Goal: Information Seeking & Learning: Learn about a topic

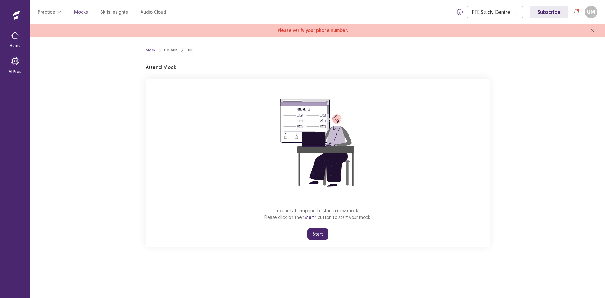
click at [316, 240] on button "Start" at bounding box center [317, 233] width 21 height 11
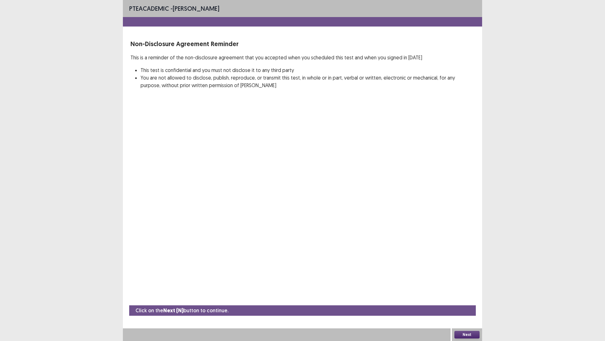
click at [470, 298] on button "Next" at bounding box center [467, 334] width 25 height 8
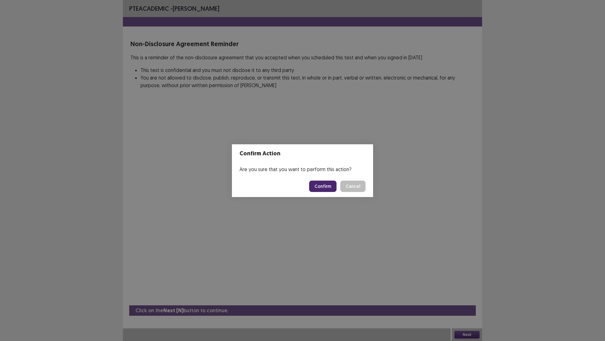
click at [335, 189] on button "Confirm" at bounding box center [322, 185] width 27 height 11
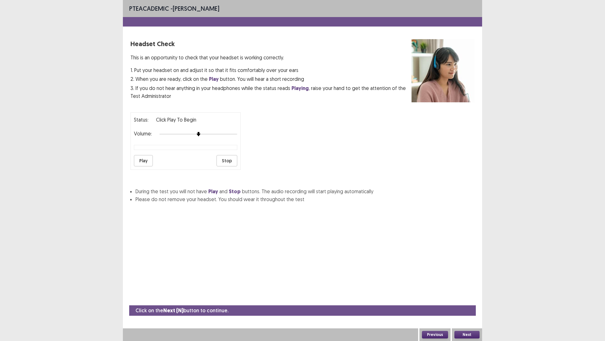
click at [141, 166] on button "Play" at bounding box center [143, 160] width 19 height 11
click at [237, 137] on div at bounding box center [199, 133] width 78 height 5
click at [232, 166] on button "Stop" at bounding box center [227, 160] width 21 height 11
click at [474, 298] on button "Next" at bounding box center [467, 334] width 25 height 8
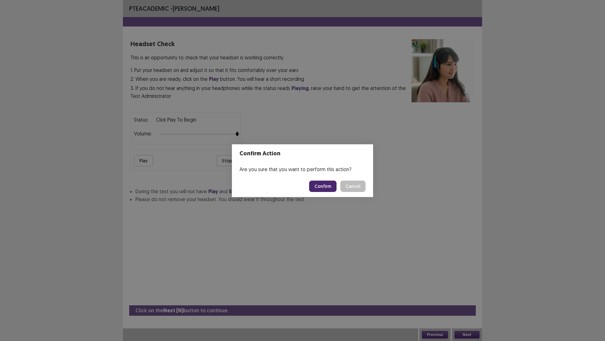
click at [336, 190] on button "Confirm" at bounding box center [322, 185] width 27 height 11
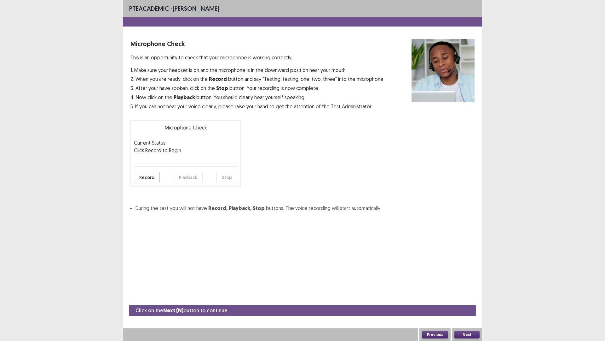
click at [160, 183] on button "Record" at bounding box center [147, 177] width 26 height 11
drag, startPoint x: 229, startPoint y: 232, endPoint x: 183, endPoint y: 236, distance: 46.2
click at [228, 183] on button "Stop" at bounding box center [227, 177] width 21 height 11
click at [186, 183] on button "Playback" at bounding box center [188, 177] width 29 height 11
click at [468, 298] on button "Next" at bounding box center [467, 334] width 25 height 8
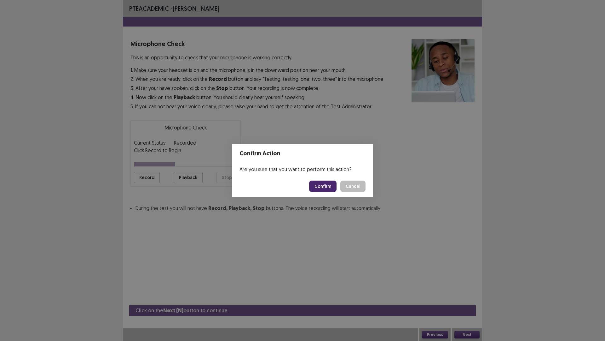
click at [327, 190] on button "Confirm" at bounding box center [322, 185] width 27 height 11
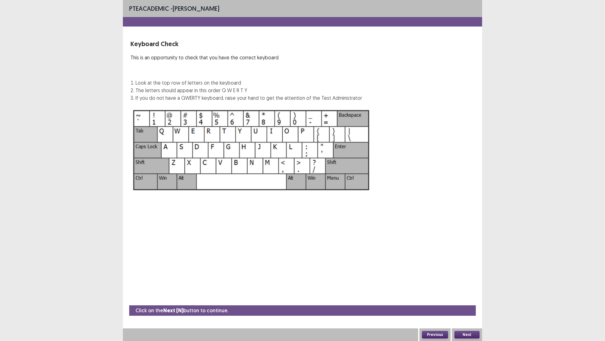
click at [455, 298] on button "Next" at bounding box center [467, 334] width 25 height 8
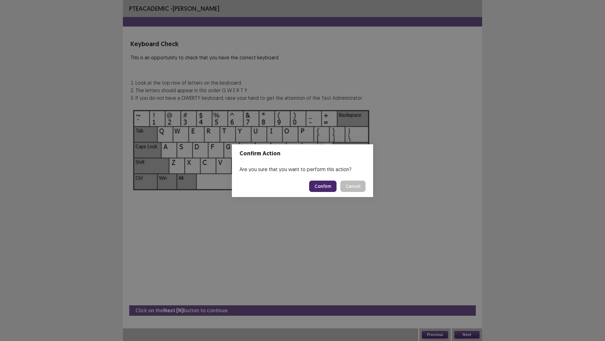
click at [330, 189] on button "Confirm" at bounding box center [322, 185] width 27 height 11
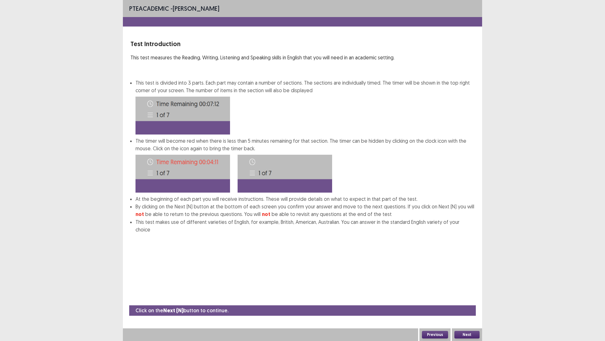
scroll to position [2, 0]
click at [468, 298] on button "Next" at bounding box center [467, 334] width 25 height 8
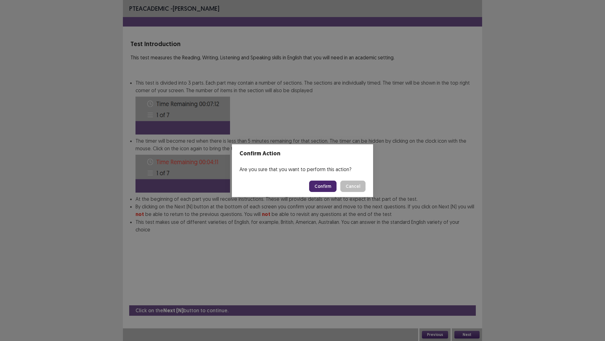
click at [337, 187] on button "Confirm" at bounding box center [322, 185] width 27 height 11
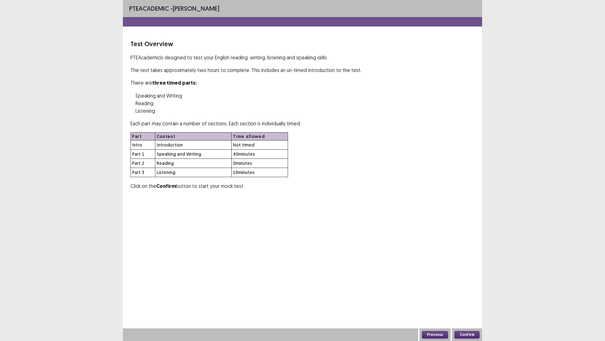
scroll to position [0, 0]
click at [460, 298] on button "Confirm" at bounding box center [467, 334] width 25 height 8
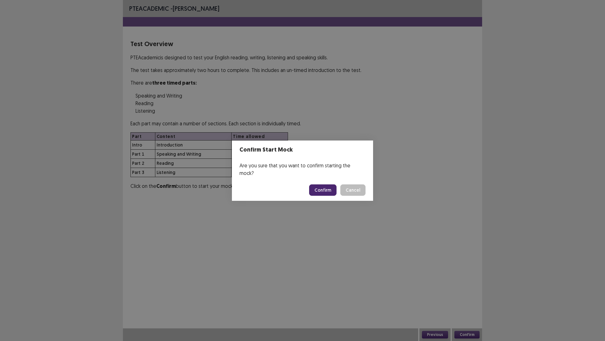
click at [326, 186] on button "Confirm" at bounding box center [322, 189] width 27 height 11
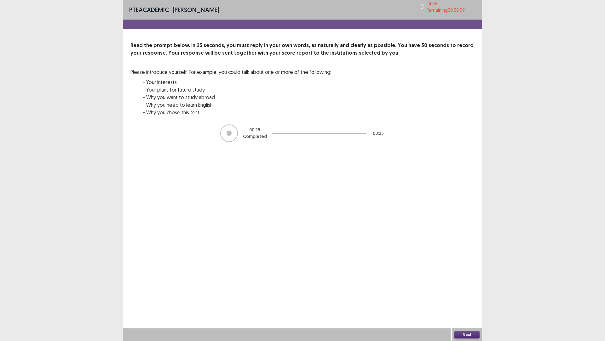
click at [463, 298] on button "Next" at bounding box center [467, 334] width 25 height 8
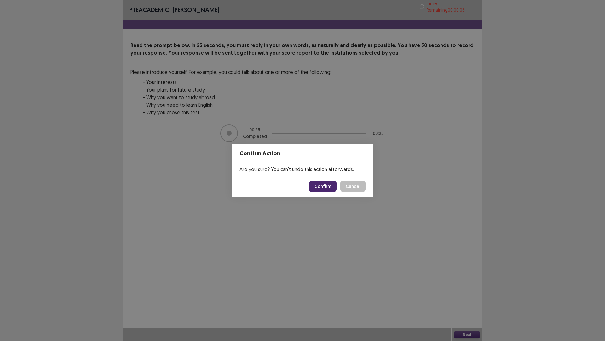
click at [316, 186] on button "Confirm" at bounding box center [322, 185] width 27 height 11
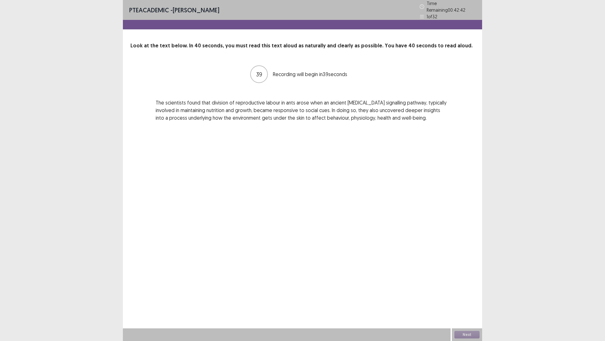
click at [315, 186] on div "PTE academic - [PERSON_NAME] Time Remaining 00 : 42 : 42 1 of 32 Look at the te…" at bounding box center [302, 170] width 359 height 341
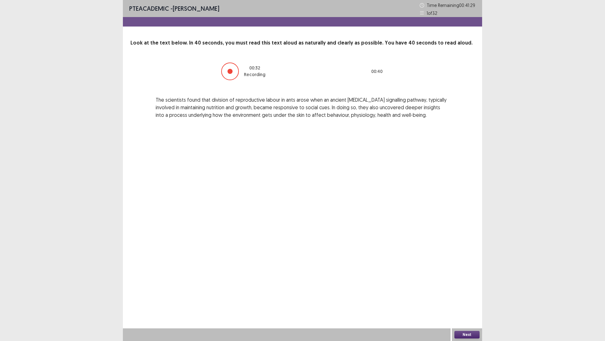
click at [467, 298] on button "Next" at bounding box center [467, 334] width 25 height 8
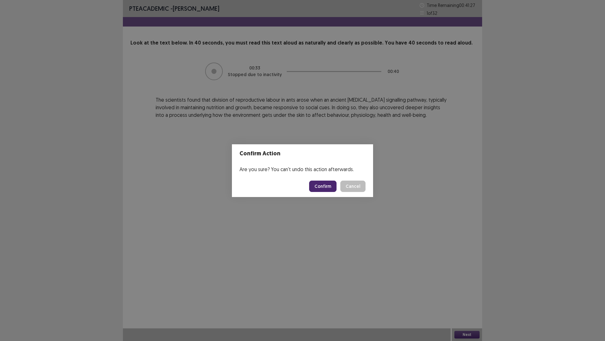
click at [335, 191] on button "Confirm" at bounding box center [322, 185] width 27 height 11
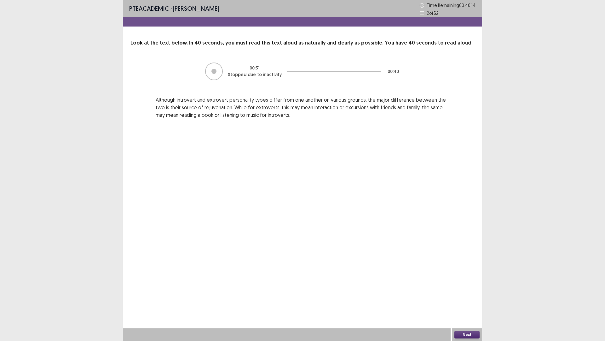
click at [467, 298] on button "Next" at bounding box center [467, 334] width 25 height 8
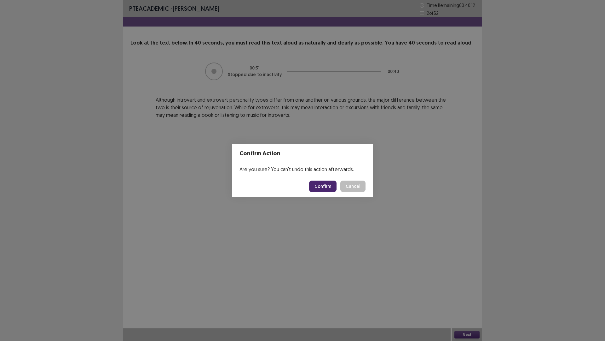
click at [324, 192] on button "Confirm" at bounding box center [322, 185] width 27 height 11
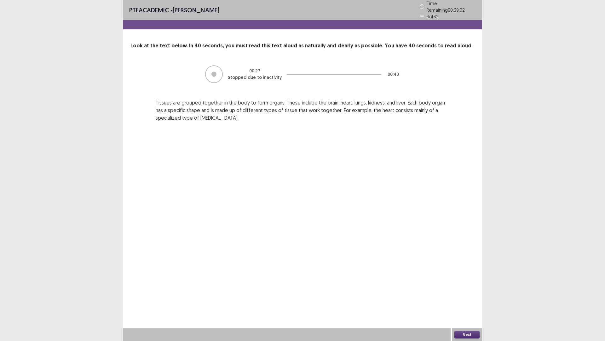
click at [463, 298] on button "Next" at bounding box center [467, 334] width 25 height 8
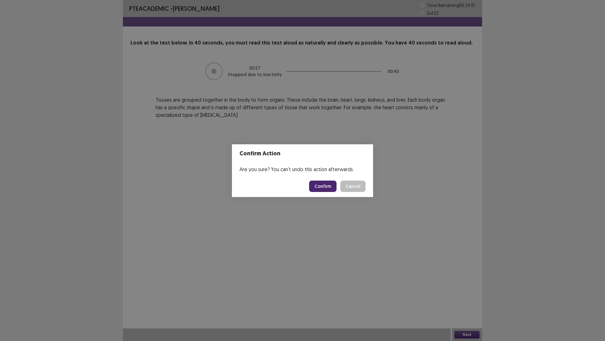
click at [329, 189] on button "Confirm" at bounding box center [322, 185] width 27 height 11
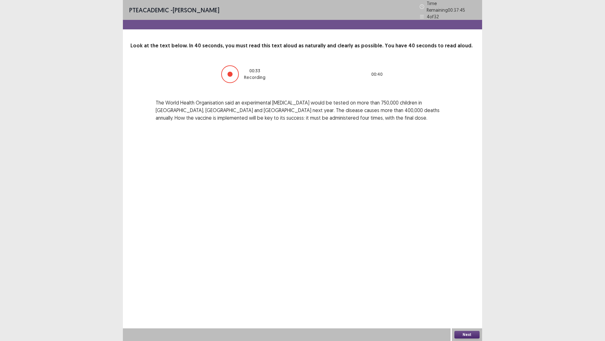
click at [465, 298] on button "Next" at bounding box center [467, 334] width 25 height 8
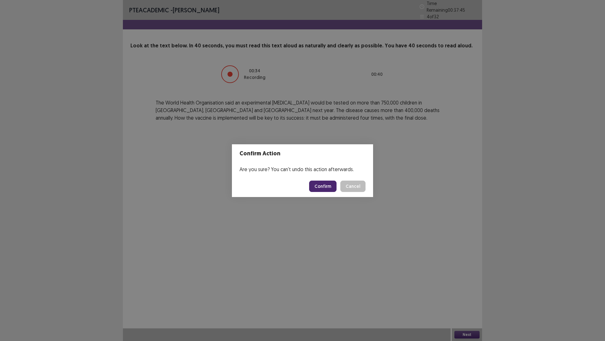
click at [329, 190] on button "Confirm" at bounding box center [322, 185] width 27 height 11
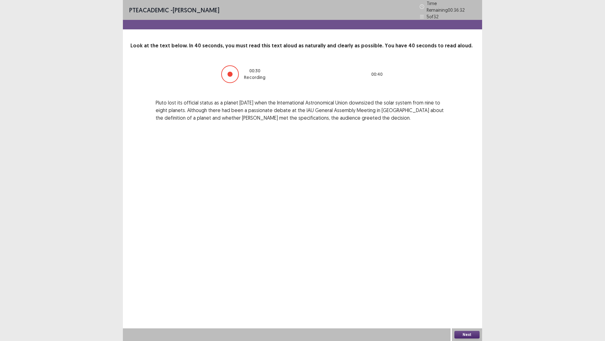
click at [471, 298] on button "Next" at bounding box center [467, 334] width 25 height 8
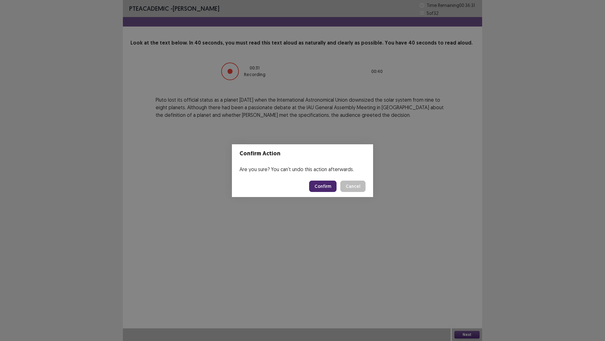
click at [324, 185] on button "Confirm" at bounding box center [322, 185] width 27 height 11
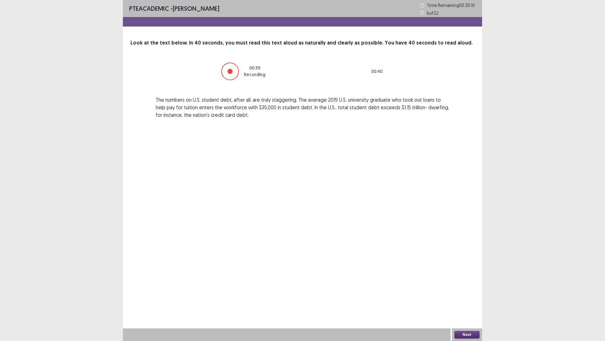
click at [468, 298] on button "Next" at bounding box center [467, 334] width 25 height 8
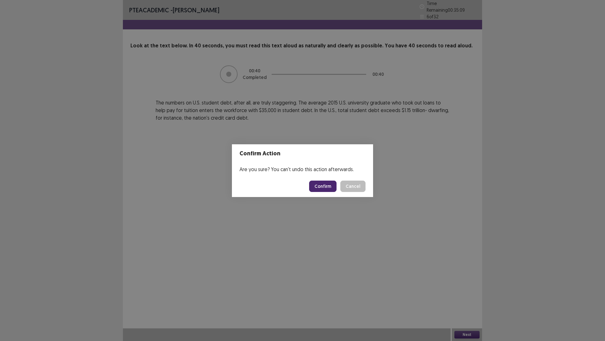
click at [330, 188] on button "Confirm" at bounding box center [322, 185] width 27 height 11
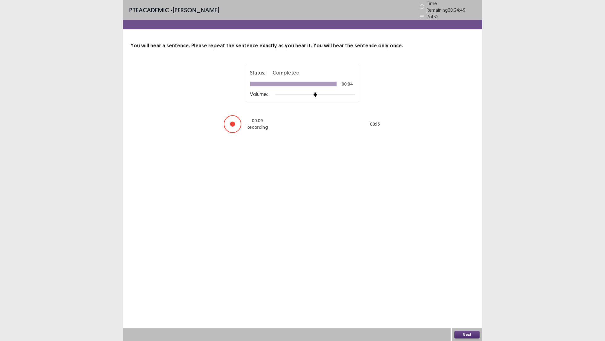
click at [463, 298] on button "Next" at bounding box center [467, 334] width 25 height 8
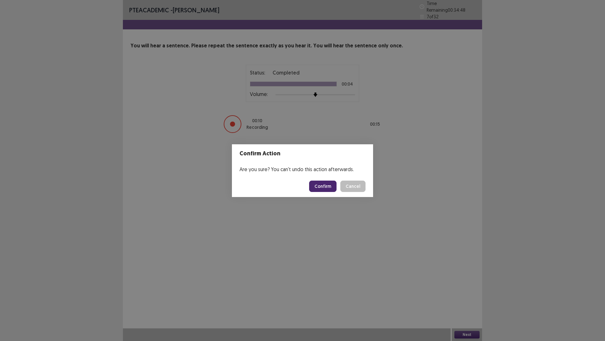
click at [324, 188] on button "Confirm" at bounding box center [322, 185] width 27 height 11
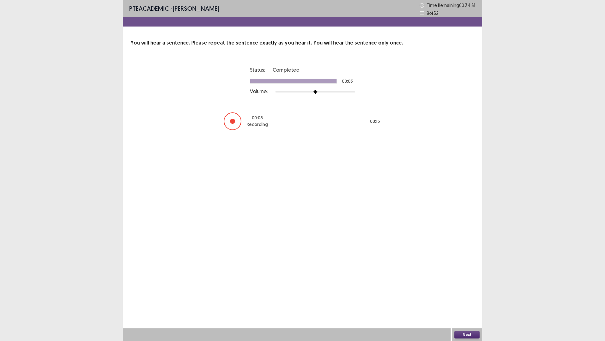
click at [464, 298] on button "Next" at bounding box center [467, 334] width 25 height 8
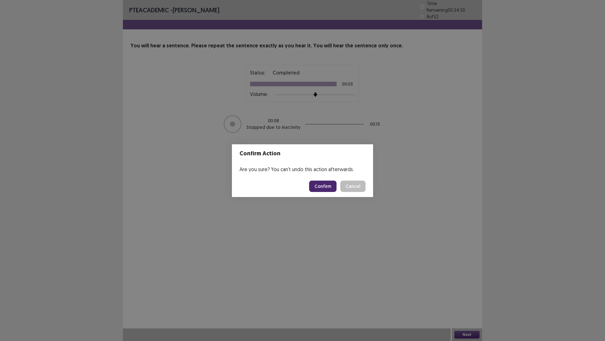
click at [332, 186] on button "Confirm" at bounding box center [322, 185] width 27 height 11
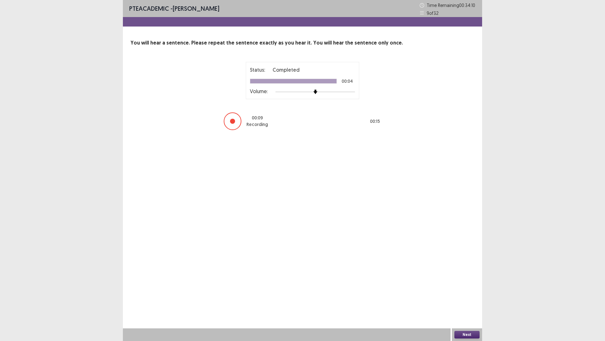
click at [472, 298] on button "Next" at bounding box center [467, 334] width 25 height 8
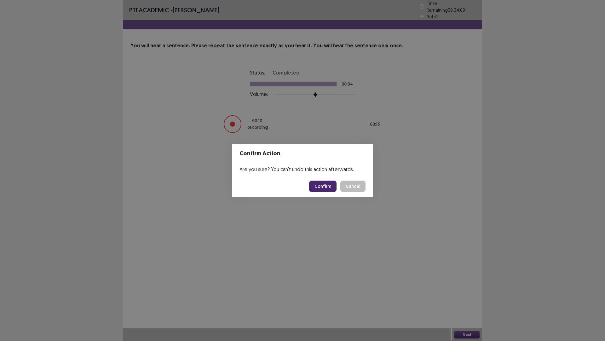
click at [333, 192] on button "Confirm" at bounding box center [322, 185] width 27 height 11
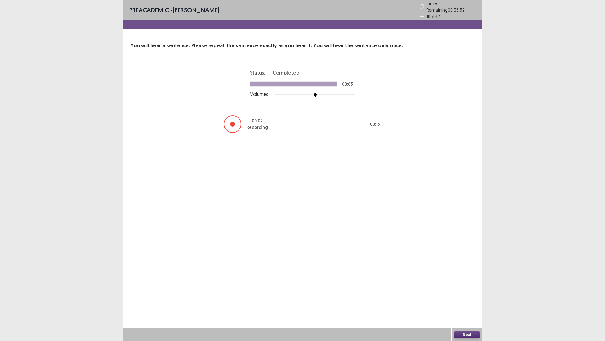
click at [467, 298] on button "Next" at bounding box center [467, 334] width 25 height 8
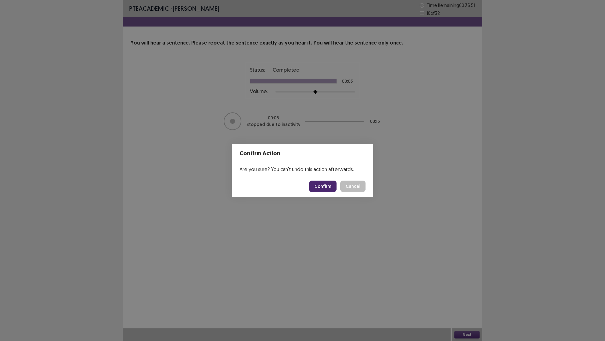
click at [324, 192] on button "Confirm" at bounding box center [322, 185] width 27 height 11
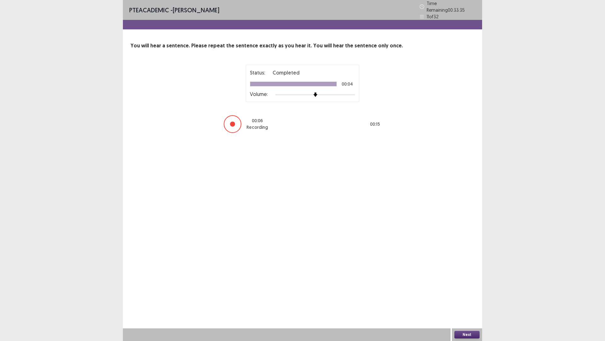
click at [470, 298] on button "Next" at bounding box center [467, 334] width 25 height 8
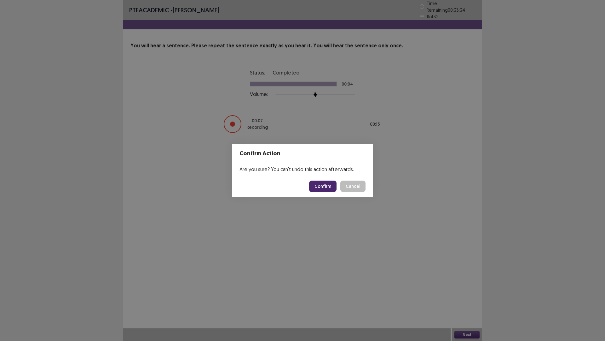
click at [333, 186] on button "Confirm" at bounding box center [322, 185] width 27 height 11
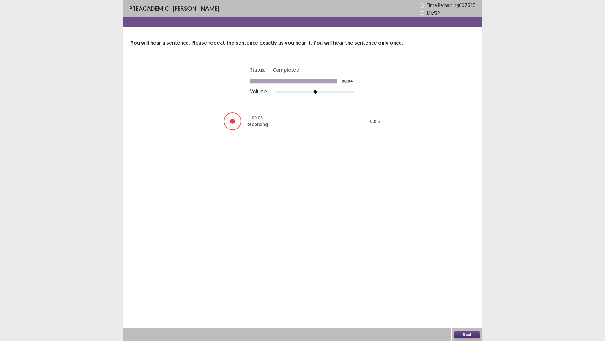
click at [469, 298] on button "Next" at bounding box center [467, 334] width 25 height 8
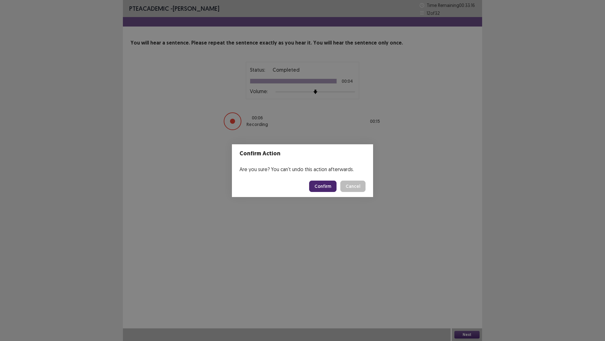
click at [326, 181] on footer "Confirm Cancel" at bounding box center [302, 185] width 141 height 21
click at [326, 184] on button "Confirm" at bounding box center [322, 185] width 27 height 11
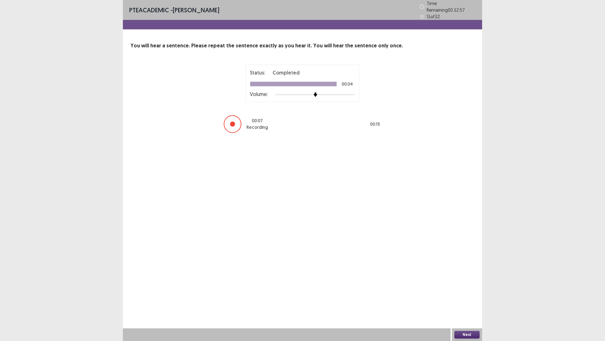
click at [464, 298] on button "Next" at bounding box center [467, 334] width 25 height 8
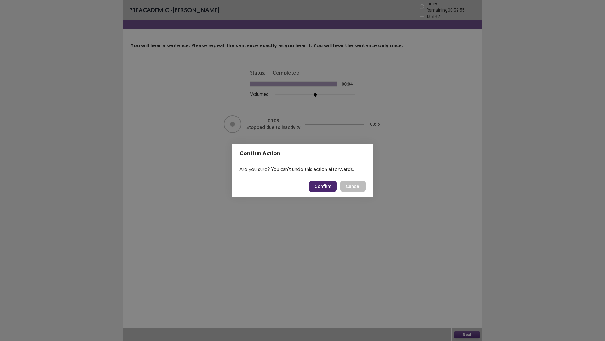
click at [325, 189] on button "Confirm" at bounding box center [322, 185] width 27 height 11
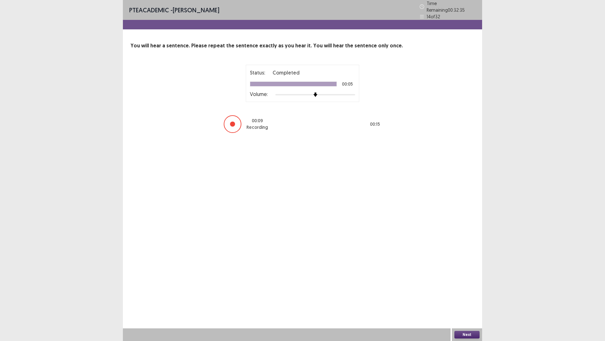
click at [459, 298] on button "Next" at bounding box center [467, 334] width 25 height 8
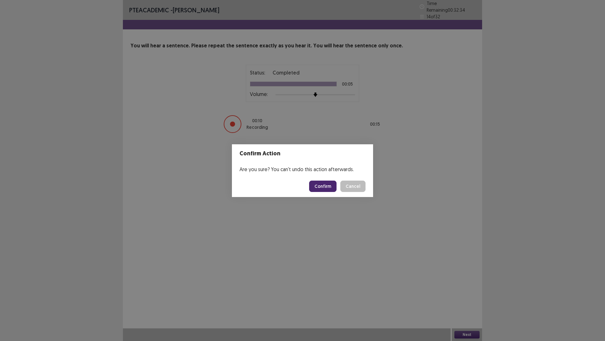
click at [324, 189] on button "Confirm" at bounding box center [322, 185] width 27 height 11
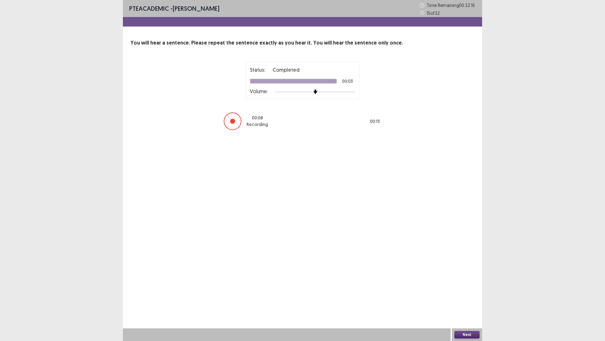
click at [470, 298] on button "Next" at bounding box center [467, 334] width 25 height 8
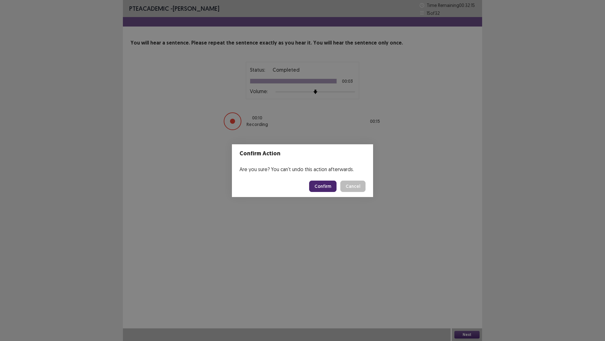
click at [329, 187] on button "Confirm" at bounding box center [322, 185] width 27 height 11
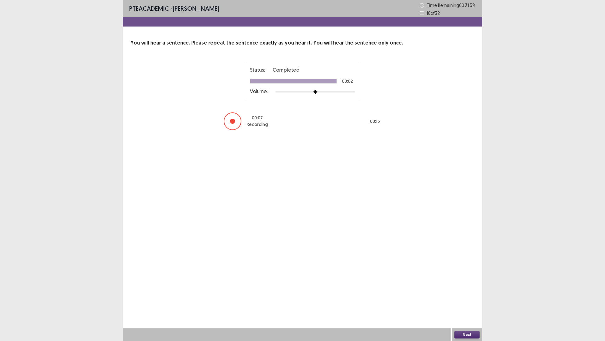
click at [467, 298] on button "Next" at bounding box center [467, 334] width 25 height 8
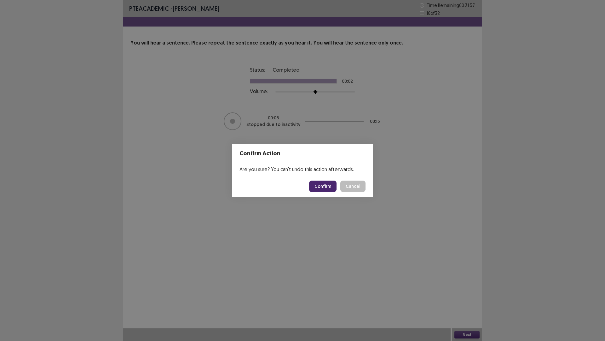
click at [328, 190] on button "Confirm" at bounding box center [322, 185] width 27 height 11
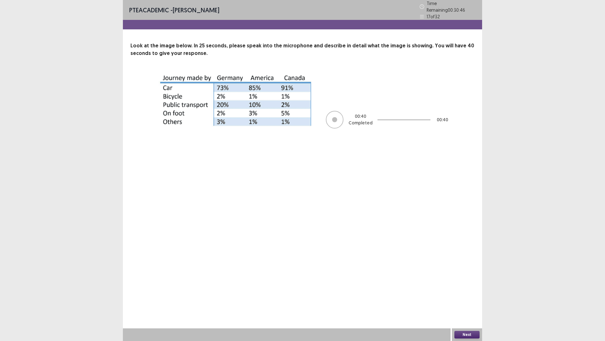
click at [473, 298] on button "Next" at bounding box center [467, 334] width 25 height 8
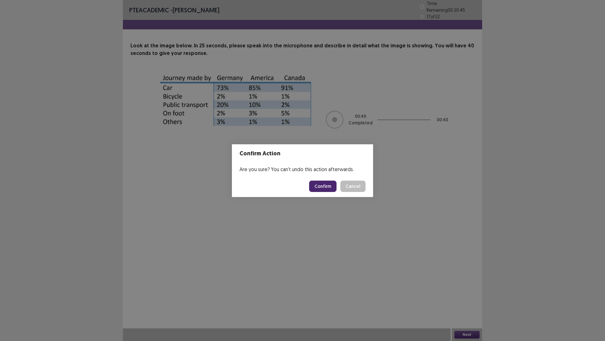
click at [329, 192] on button "Confirm" at bounding box center [322, 185] width 27 height 11
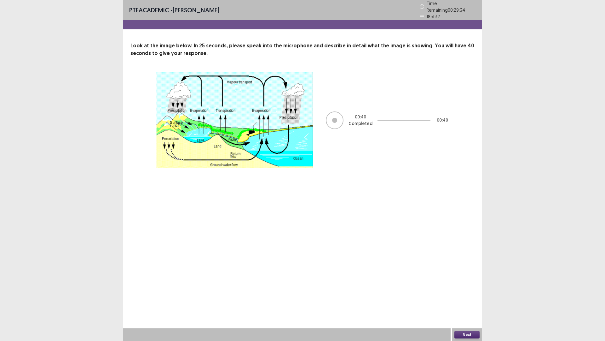
click at [465, 298] on button "Next" at bounding box center [467, 334] width 25 height 8
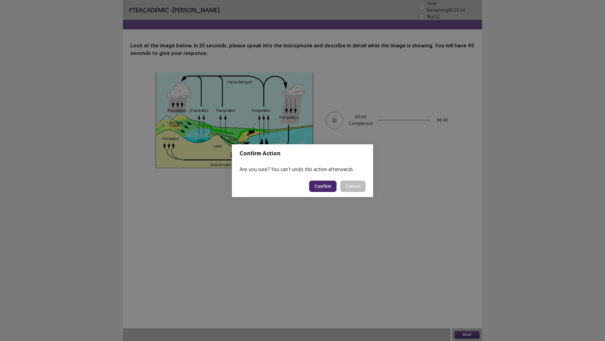
click at [332, 186] on button "Confirm" at bounding box center [322, 185] width 27 height 11
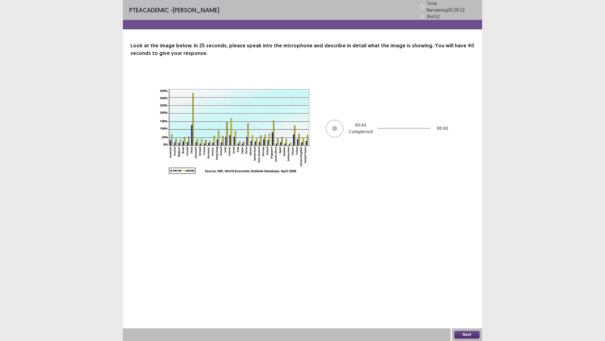
click at [469, 298] on button "Next" at bounding box center [467, 334] width 25 height 8
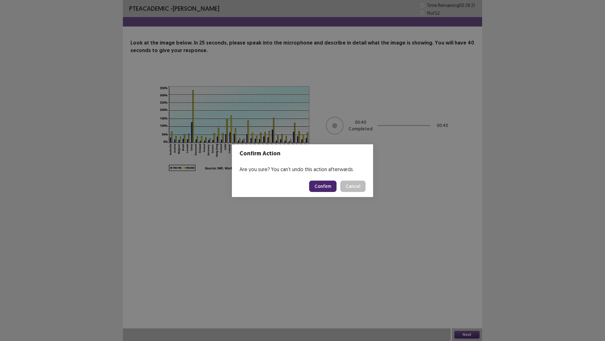
click at [331, 187] on button "Confirm" at bounding box center [322, 185] width 27 height 11
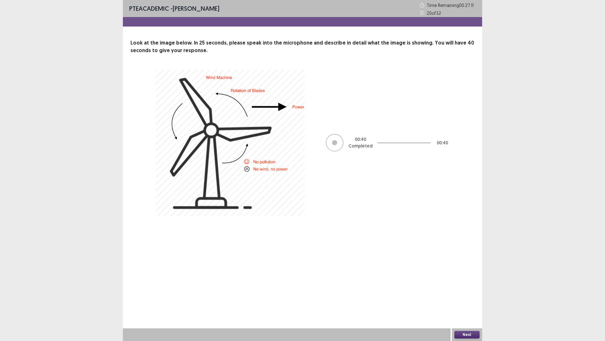
click at [470, 298] on button "Next" at bounding box center [467, 334] width 25 height 8
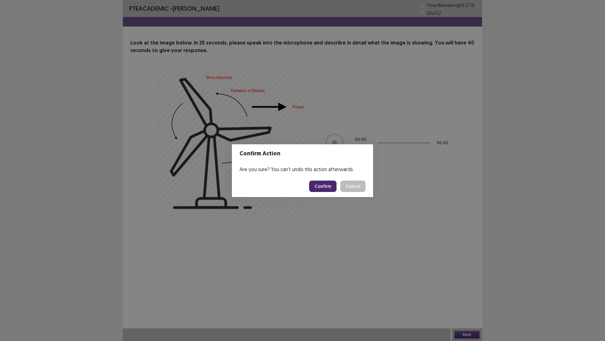
click at [330, 191] on button "Confirm" at bounding box center [322, 185] width 27 height 11
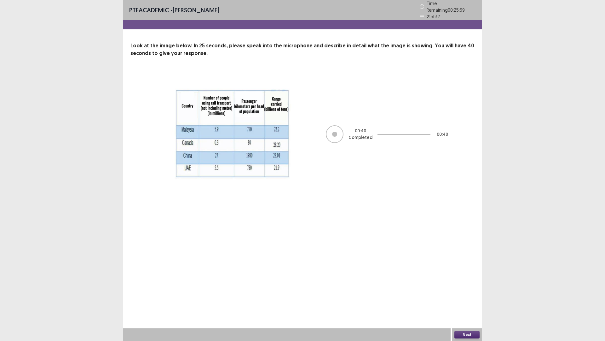
click at [471, 298] on button "Next" at bounding box center [467, 334] width 25 height 8
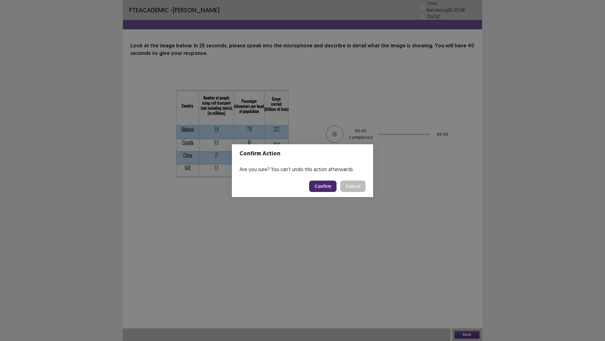
click at [335, 190] on button "Confirm" at bounding box center [322, 185] width 27 height 11
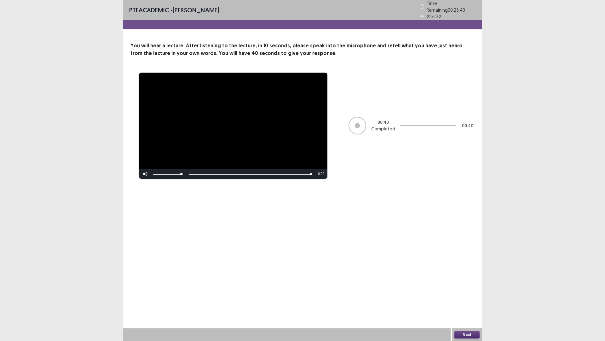
click at [468, 298] on button "Next" at bounding box center [467, 334] width 25 height 8
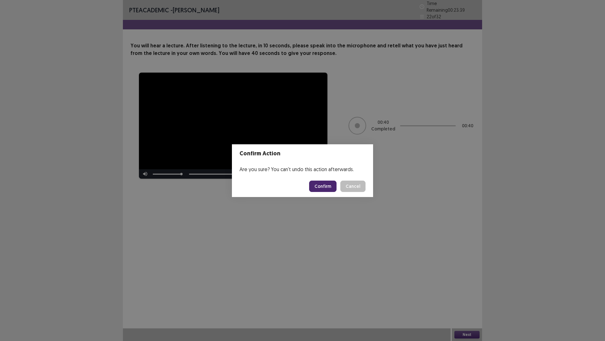
click at [325, 186] on button "Confirm" at bounding box center [322, 185] width 27 height 11
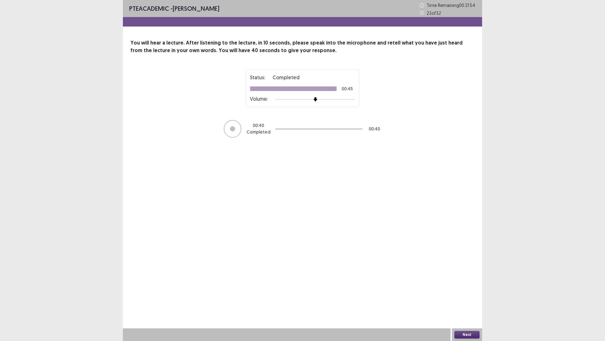
click at [464, 298] on button "Next" at bounding box center [467, 334] width 25 height 8
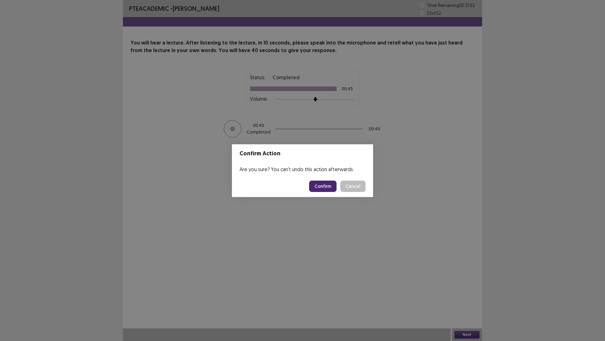
click at [331, 187] on button "Confirm" at bounding box center [322, 185] width 27 height 11
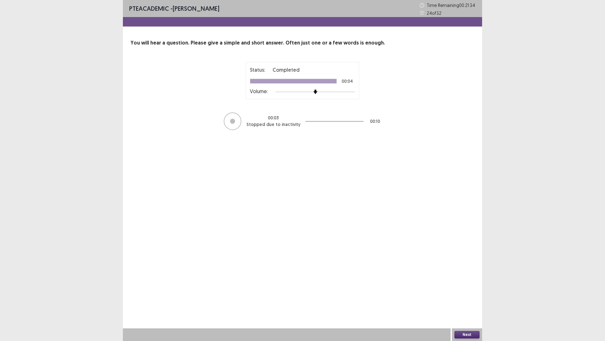
click at [468, 298] on button "Next" at bounding box center [467, 334] width 25 height 8
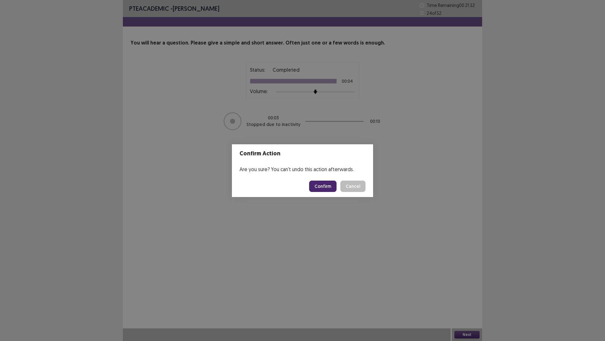
click at [329, 189] on button "Confirm" at bounding box center [322, 185] width 27 height 11
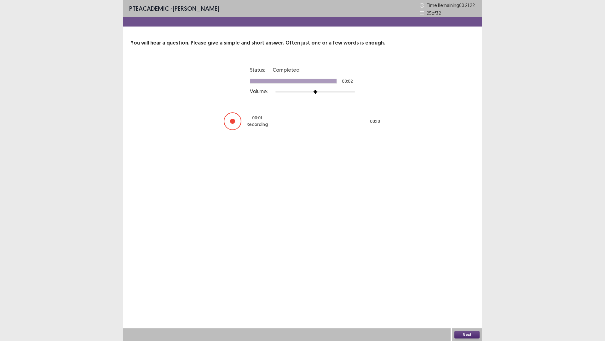
click at [472, 298] on button "Next" at bounding box center [467, 334] width 25 height 8
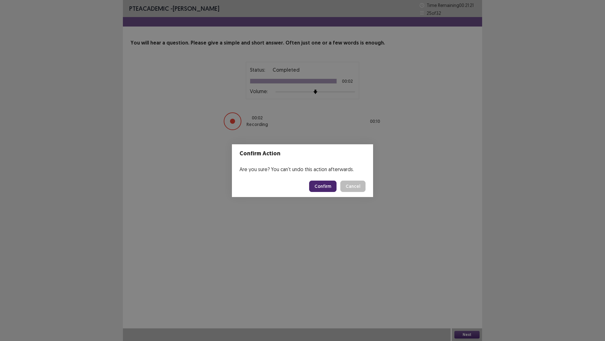
click at [334, 191] on button "Confirm" at bounding box center [322, 185] width 27 height 11
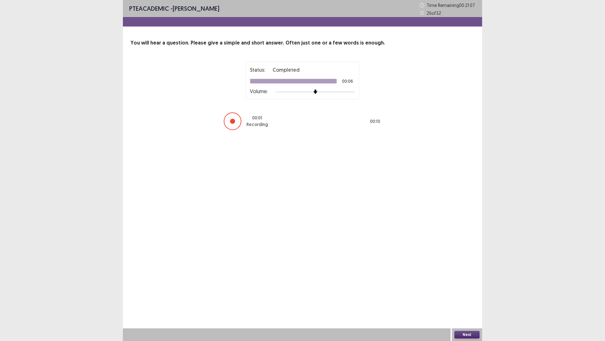
click at [471, 298] on button "Next" at bounding box center [467, 334] width 25 height 8
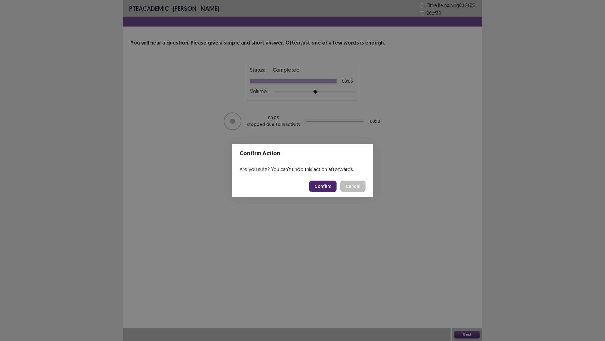
click at [330, 189] on button "Confirm" at bounding box center [322, 185] width 27 height 11
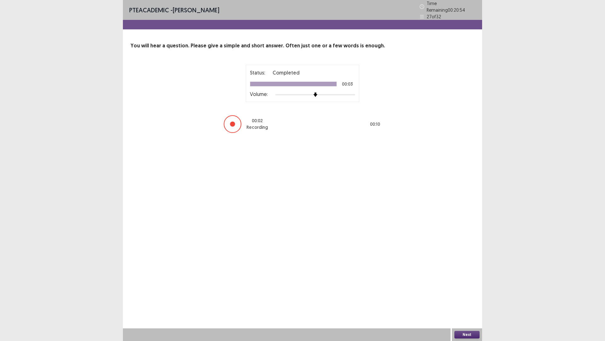
click at [472, 298] on button "Next" at bounding box center [467, 334] width 25 height 8
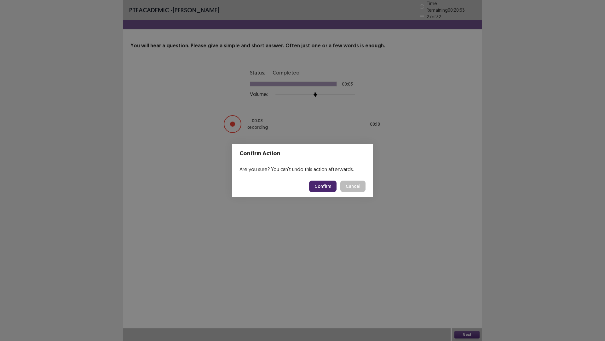
click at [332, 192] on button "Confirm" at bounding box center [322, 185] width 27 height 11
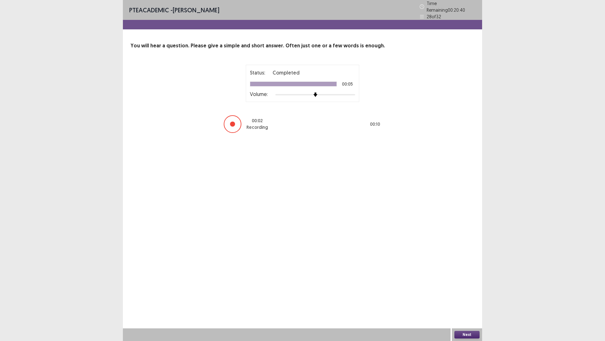
click at [468, 298] on button "Next" at bounding box center [467, 334] width 25 height 8
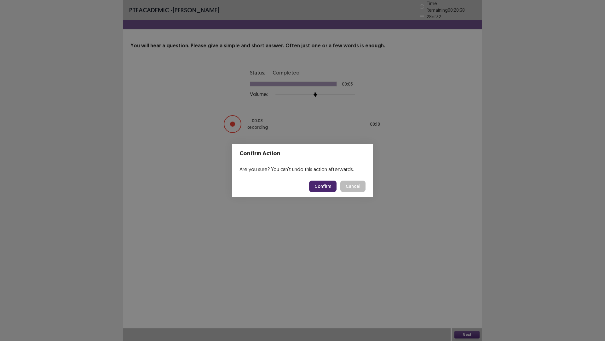
click at [337, 189] on button "Confirm" at bounding box center [322, 185] width 27 height 11
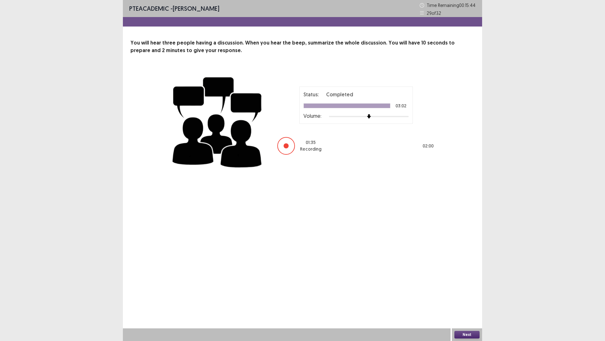
click at [429, 108] on div "Status: Completed 03:02 Volume: 01 : 35 Recording 02 : 00" at bounding box center [356, 120] width 158 height 69
click at [464, 298] on button "Next" at bounding box center [467, 334] width 25 height 8
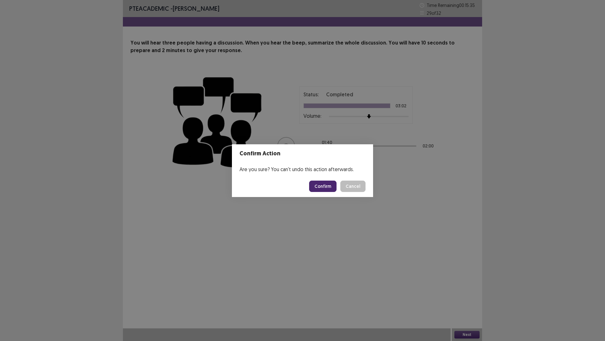
click at [328, 192] on button "Confirm" at bounding box center [322, 185] width 27 height 11
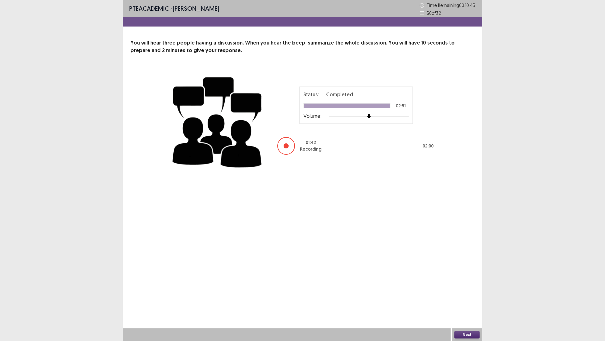
click at [470, 298] on button "Next" at bounding box center [467, 334] width 25 height 8
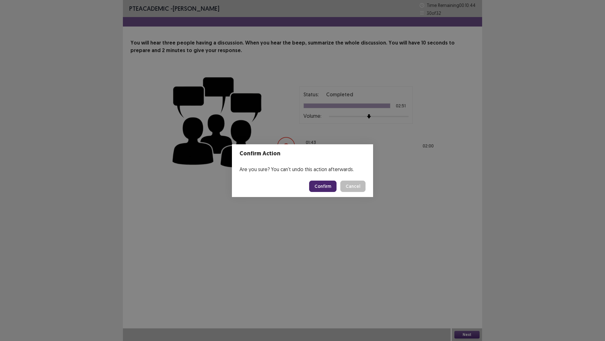
click at [332, 189] on button "Confirm" at bounding box center [322, 185] width 27 height 11
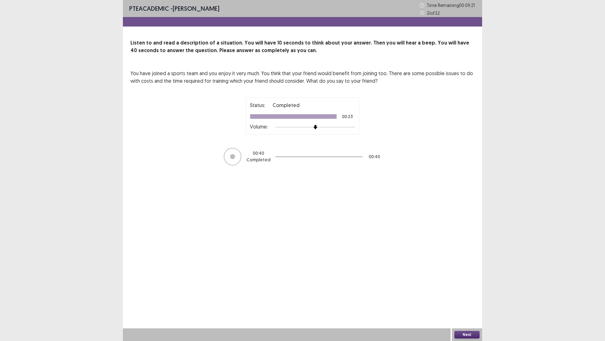
click at [463, 298] on button "Next" at bounding box center [467, 334] width 25 height 8
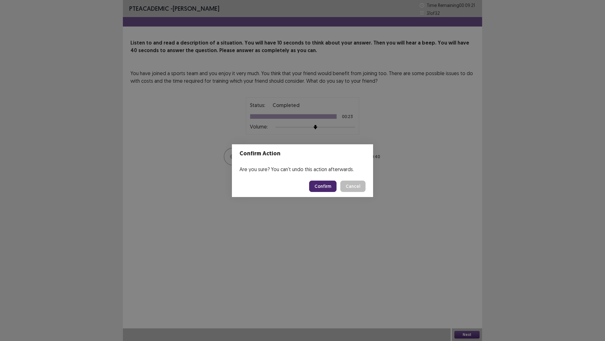
click at [336, 184] on button "Confirm" at bounding box center [322, 185] width 27 height 11
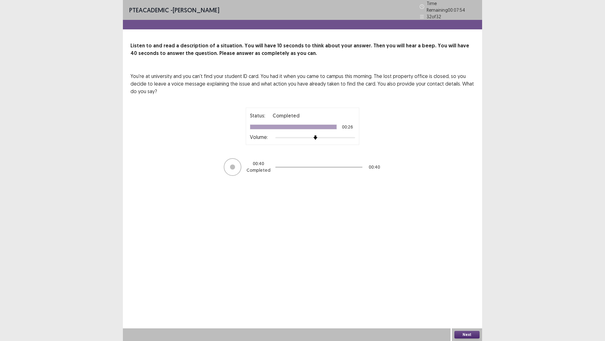
click at [460, 298] on button "Next" at bounding box center [467, 334] width 25 height 8
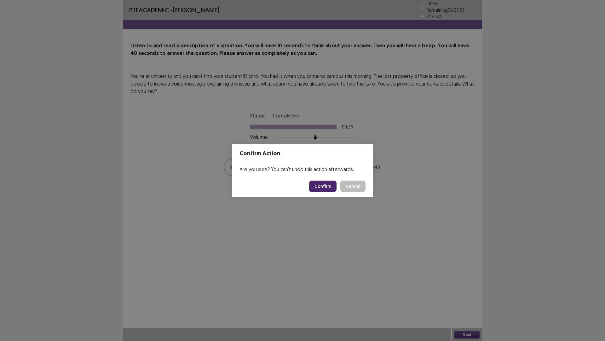
click at [328, 184] on footer "Confirm Cancel" at bounding box center [302, 185] width 141 height 21
click at [328, 186] on button "Confirm" at bounding box center [322, 185] width 27 height 11
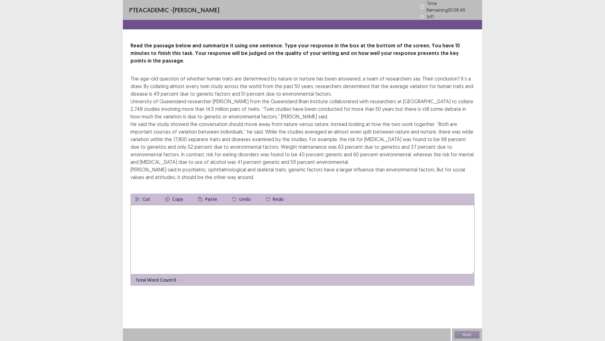
scroll to position [32, 0]
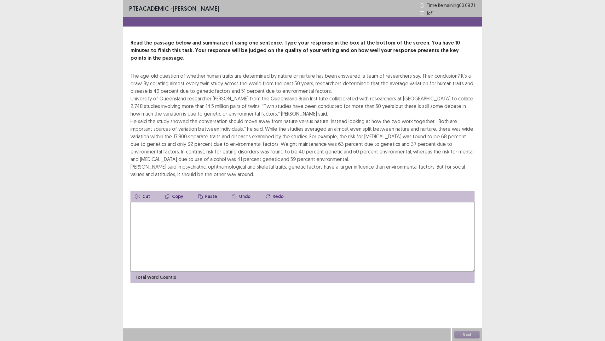
click at [163, 268] on textarea at bounding box center [303, 236] width 344 height 69
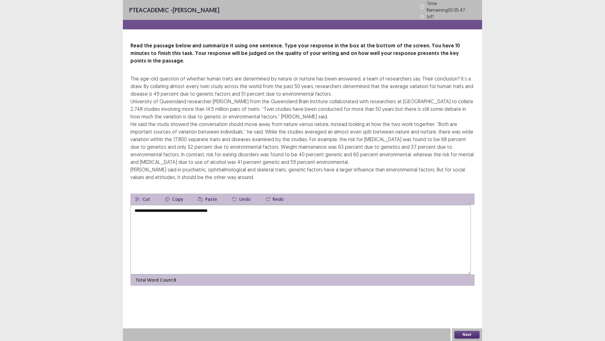
scroll to position [52, 0]
click at [282, 232] on textarea "**********" at bounding box center [301, 239] width 341 height 69
click at [283, 234] on textarea "**********" at bounding box center [301, 239] width 341 height 69
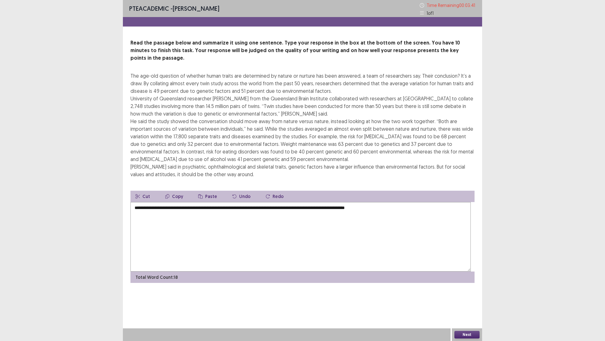
click at [464, 237] on textarea "**********" at bounding box center [301, 236] width 341 height 69
click at [291, 235] on textarea "**********" at bounding box center [301, 236] width 341 height 69
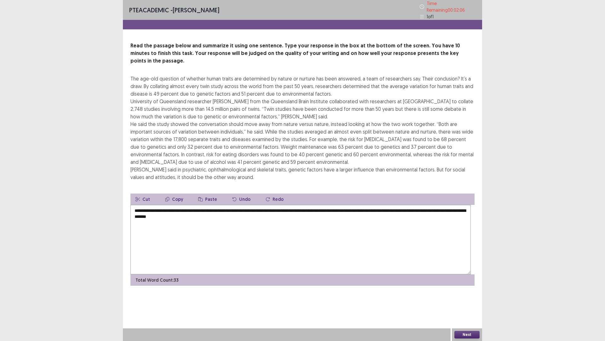
click at [290, 235] on textarea "**********" at bounding box center [301, 239] width 341 height 69
click at [304, 235] on textarea "**********" at bounding box center [301, 239] width 341 height 69
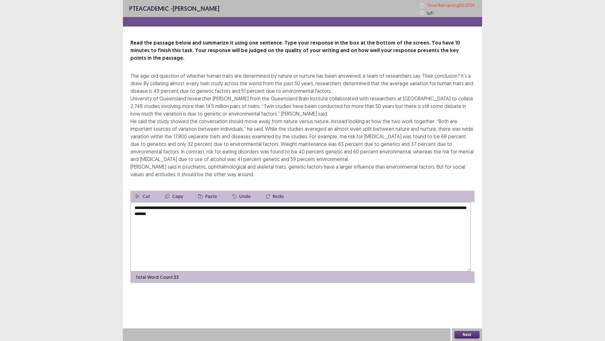
click at [200, 240] on textarea "**********" at bounding box center [301, 236] width 341 height 69
click at [196, 242] on textarea "**********" at bounding box center [301, 236] width 341 height 69
type textarea "**********"
click at [468, 298] on button "Next" at bounding box center [467, 334] width 25 height 8
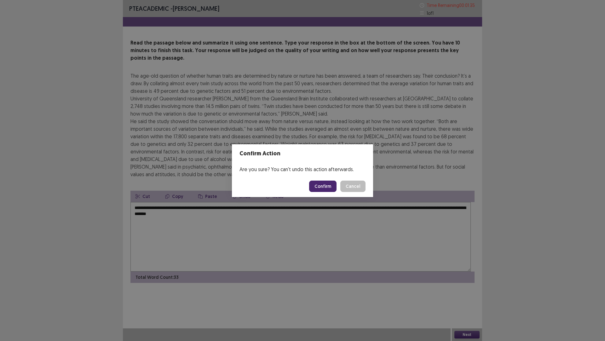
click at [319, 190] on button "Confirm" at bounding box center [322, 185] width 27 height 11
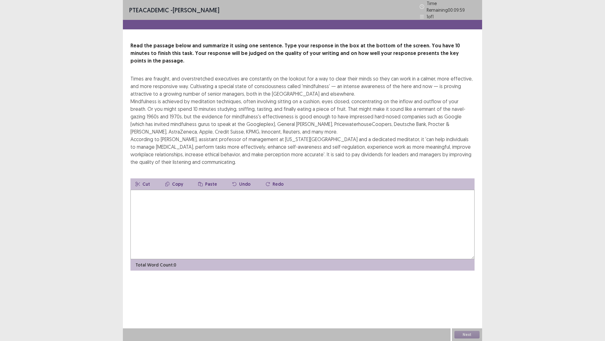
click at [139, 259] on textarea at bounding box center [303, 224] width 344 height 69
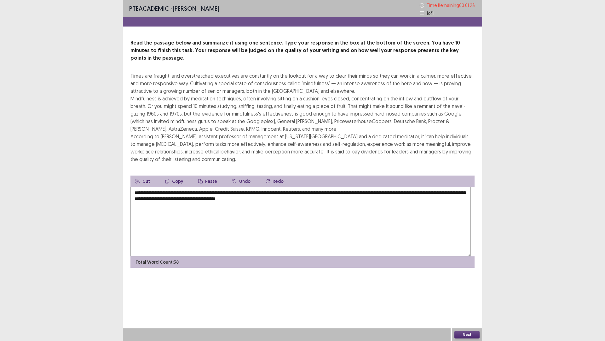
scroll to position [33, 0]
type textarea "**********"
click at [465, 298] on button "Next" at bounding box center [467, 334] width 25 height 8
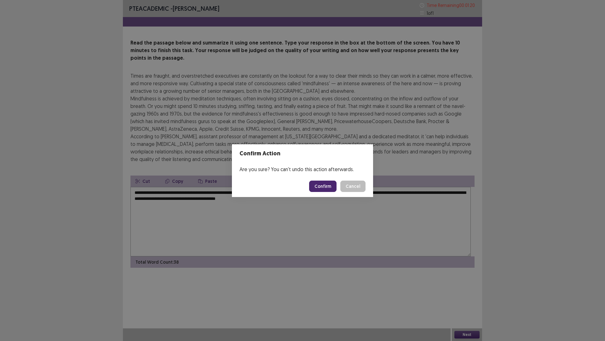
click at [326, 190] on button "Confirm" at bounding box center [322, 185] width 27 height 11
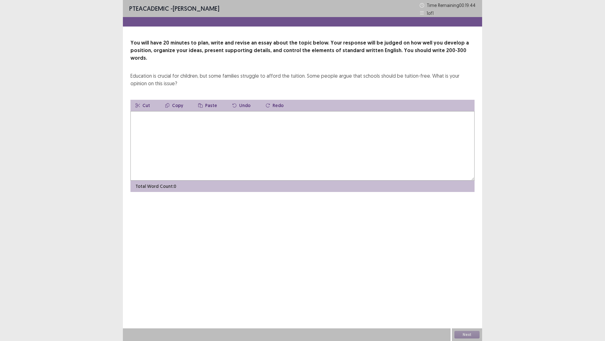
click at [168, 159] on textarea at bounding box center [303, 145] width 344 height 69
type textarea "*"
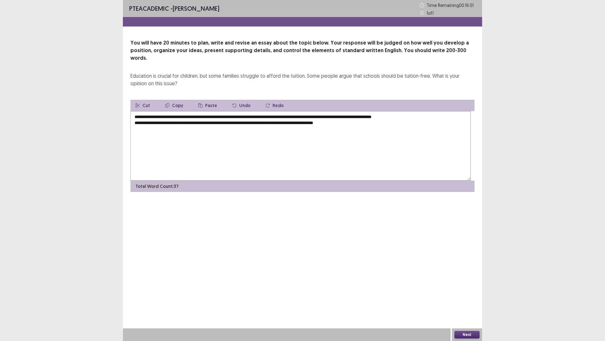
click at [318, 151] on textarea "**********" at bounding box center [301, 145] width 341 height 69
click at [319, 151] on textarea "**********" at bounding box center [301, 145] width 341 height 69
click at [325, 151] on textarea "**********" at bounding box center [301, 145] width 341 height 69
click at [394, 150] on textarea "**********" at bounding box center [301, 145] width 341 height 69
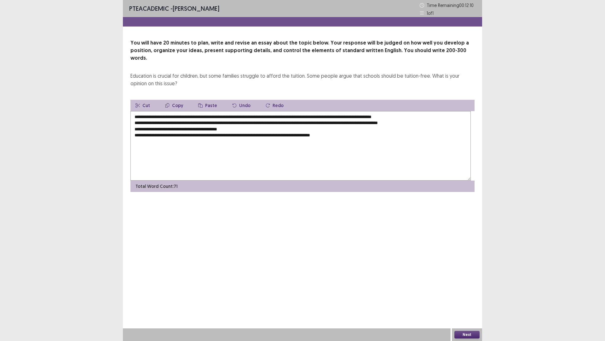
click at [315, 175] on textarea "**********" at bounding box center [301, 145] width 341 height 69
click at [314, 175] on textarea "**********" at bounding box center [301, 145] width 341 height 69
click at [418, 173] on textarea "**********" at bounding box center [301, 145] width 341 height 69
click at [308, 164] on textarea "**********" at bounding box center [301, 145] width 341 height 69
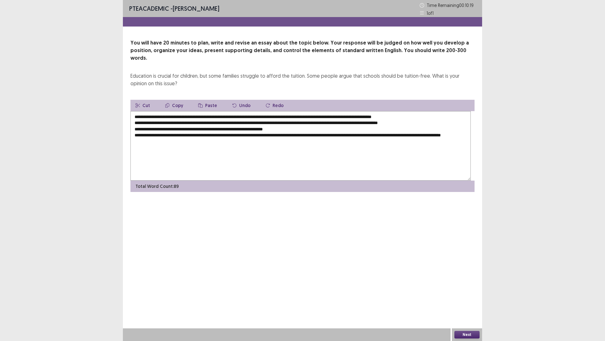
click at [188, 145] on textarea "**********" at bounding box center [301, 145] width 341 height 69
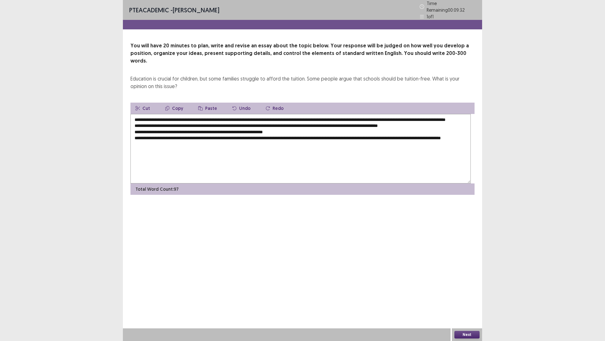
click at [300, 145] on textarea "**********" at bounding box center [301, 148] width 341 height 69
click at [377, 143] on textarea "**********" at bounding box center [301, 148] width 341 height 69
click at [374, 145] on textarea "**********" at bounding box center [301, 148] width 341 height 69
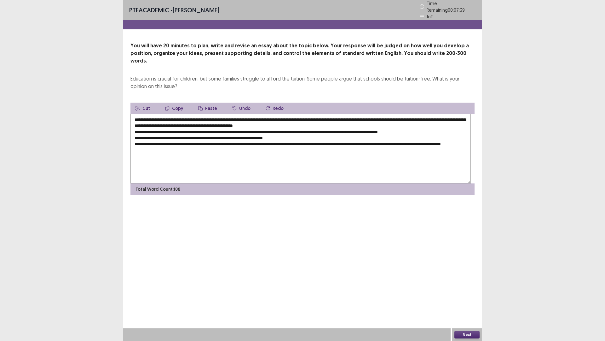
click at [288, 153] on textarea "**********" at bounding box center [301, 148] width 341 height 69
click at [286, 153] on textarea "**********" at bounding box center [301, 148] width 341 height 69
click at [246, 153] on textarea "**********" at bounding box center [301, 148] width 341 height 69
click at [163, 168] on textarea "**********" at bounding box center [301, 148] width 341 height 69
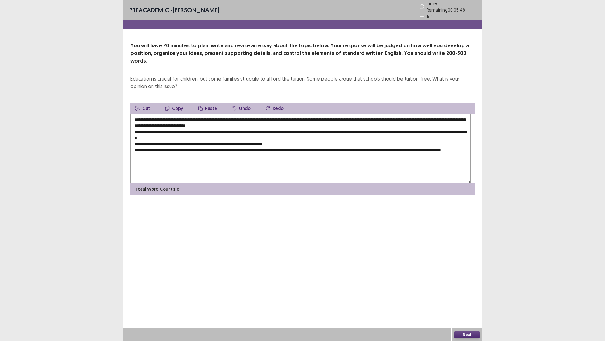
click at [160, 169] on textarea "**********" at bounding box center [301, 148] width 341 height 69
click at [161, 169] on textarea "**********" at bounding box center [301, 148] width 341 height 69
click at [180, 166] on textarea "**********" at bounding box center [301, 148] width 341 height 69
click at [254, 167] on textarea "**********" at bounding box center [301, 148] width 341 height 69
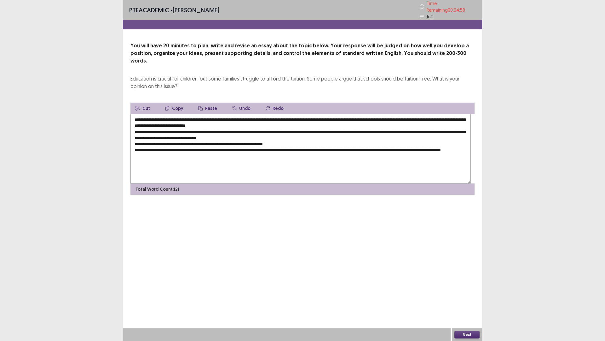
click at [253, 167] on textarea "**********" at bounding box center [301, 148] width 341 height 69
click at [450, 170] on textarea "**********" at bounding box center [301, 148] width 341 height 69
click at [259, 183] on textarea "**********" at bounding box center [301, 148] width 341 height 69
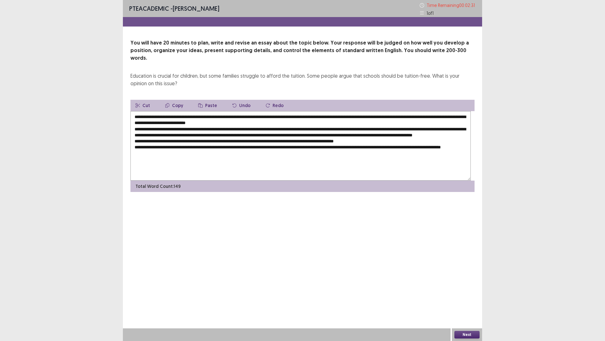
click at [361, 180] on textarea "**********" at bounding box center [301, 145] width 341 height 69
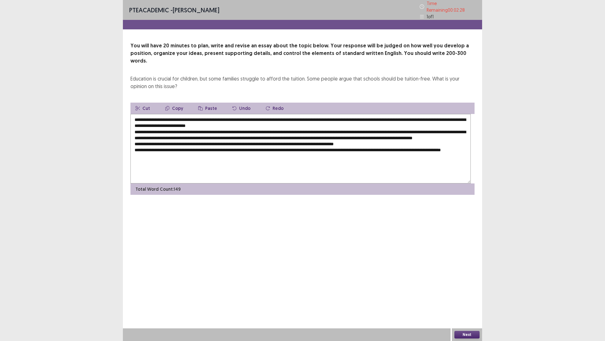
click at [361, 183] on textarea "**********" at bounding box center [301, 148] width 341 height 69
click at [359, 183] on textarea "**********" at bounding box center [301, 148] width 341 height 69
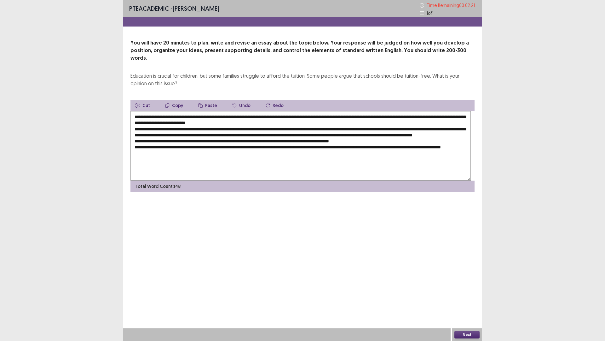
click at [420, 180] on textarea "**********" at bounding box center [301, 145] width 341 height 69
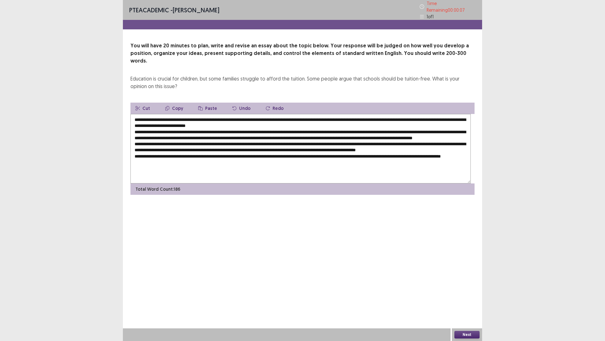
scroll to position [13, 0]
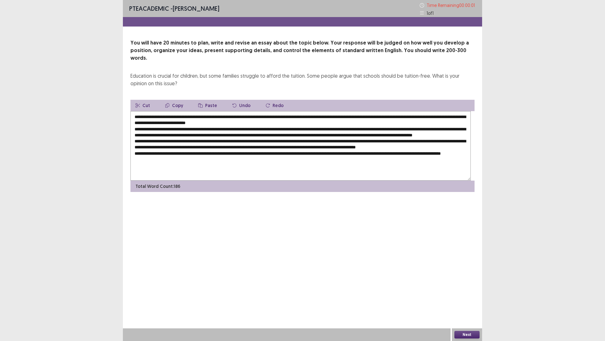
click at [282, 180] on textarea at bounding box center [301, 145] width 341 height 69
type textarea "**********"
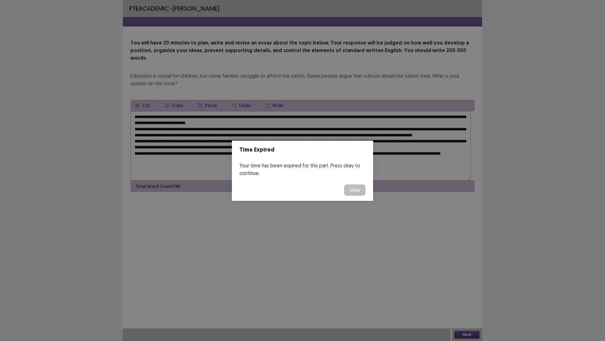
click at [364, 192] on button "Okay" at bounding box center [354, 189] width 21 height 11
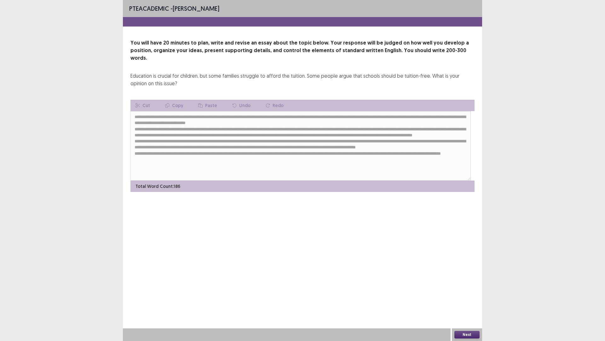
click at [461, 298] on button "Next" at bounding box center [467, 334] width 25 height 8
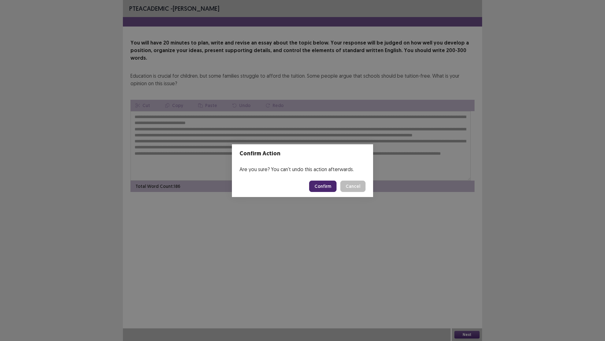
click at [327, 188] on button "Confirm" at bounding box center [322, 185] width 27 height 11
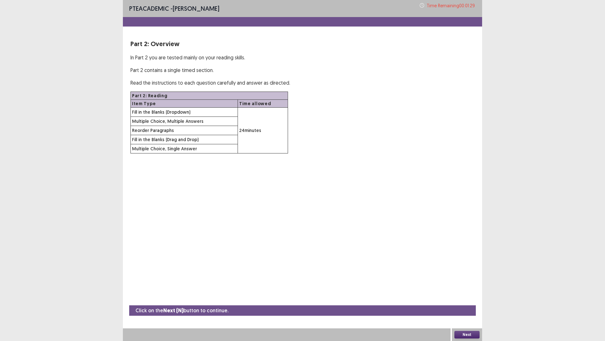
click at [475, 298] on button "Next" at bounding box center [467, 334] width 25 height 8
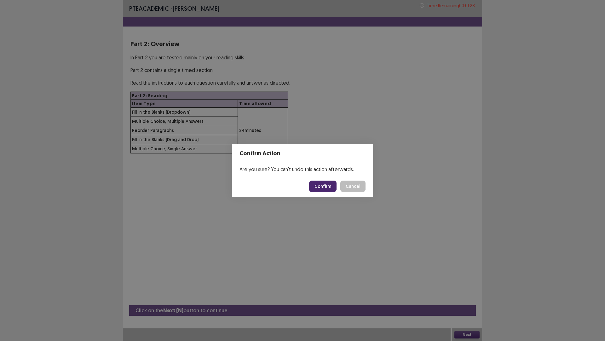
click at [332, 191] on button "Confirm" at bounding box center [322, 185] width 27 height 11
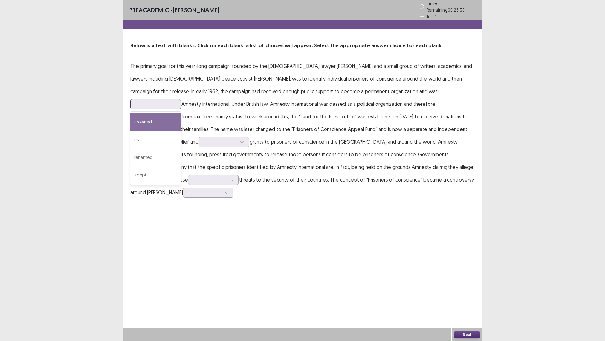
click at [169, 107] on div at bounding box center [152, 104] width 33 height 6
click at [181, 166] on div "renamed" at bounding box center [156, 157] width 50 height 18
click at [169, 120] on div at bounding box center [152, 117] width 33 height 6
click at [181, 196] on div "excluded" at bounding box center [156, 187] width 50 height 18
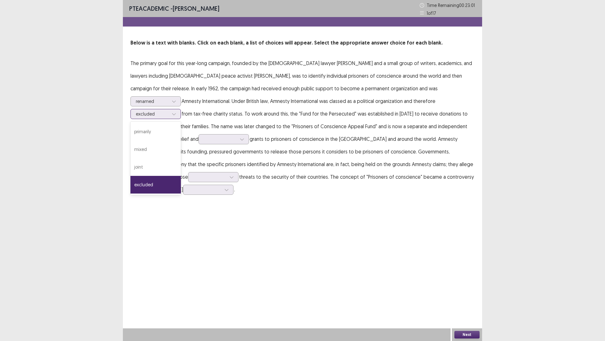
click at [179, 119] on div at bounding box center [173, 113] width 9 height 9
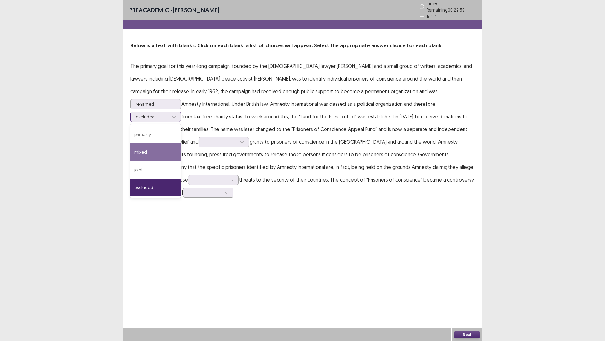
click at [181, 161] on div "mixed" at bounding box center [156, 152] width 50 height 18
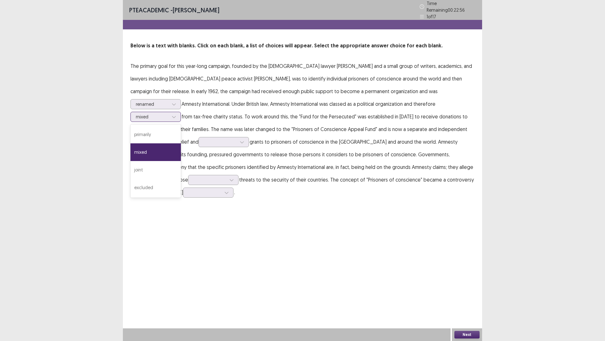
click at [169, 120] on div at bounding box center [152, 117] width 33 height 6
click at [181, 196] on div "excluded" at bounding box center [156, 187] width 50 height 18
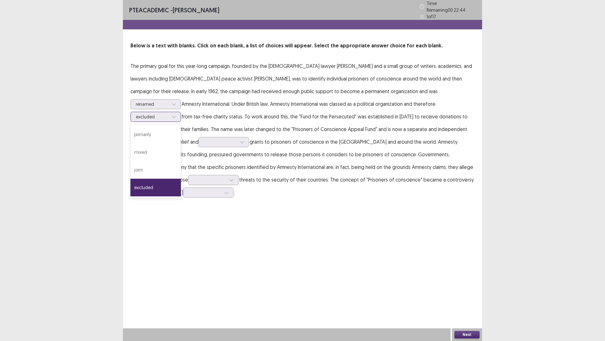
click at [169, 120] on div at bounding box center [152, 117] width 33 height 6
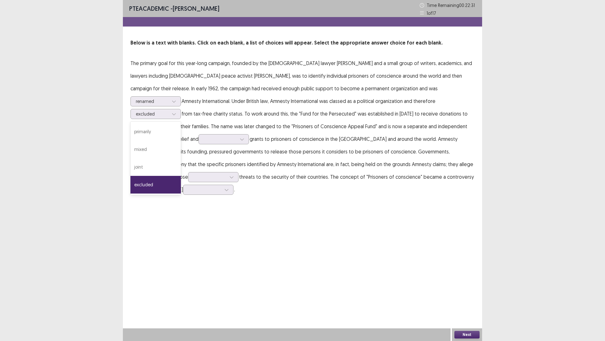
click at [466, 196] on p "The primary goal for this year-long campaign, founded by the [DEMOGRAPHIC_DATA]…" at bounding box center [303, 126] width 344 height 139
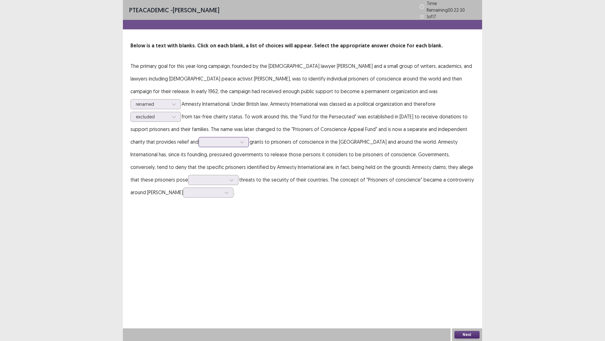
click at [237, 145] on div at bounding box center [220, 142] width 33 height 6
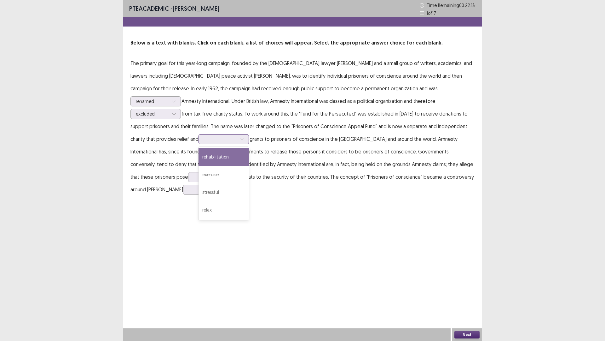
click at [249, 166] on div "rehabilitation" at bounding box center [224, 157] width 50 height 18
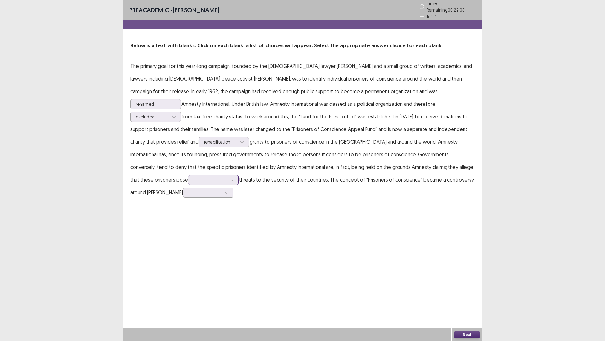
click at [194, 183] on div at bounding box center [210, 180] width 33 height 6
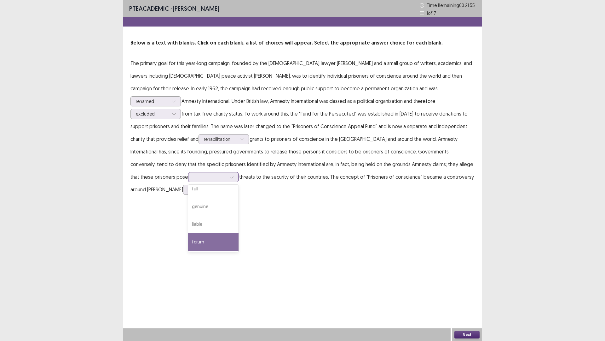
click at [188, 250] on div "forum" at bounding box center [213, 242] width 50 height 18
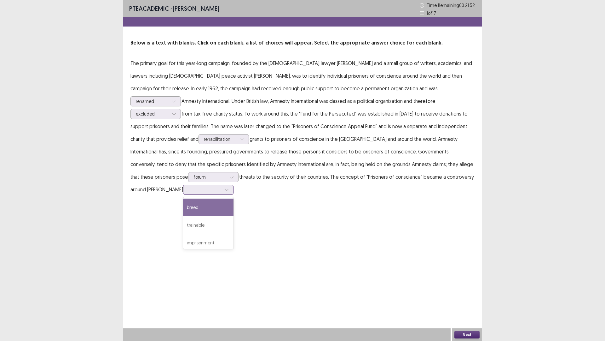
click at [221, 192] on div at bounding box center [205, 189] width 33 height 6
click at [234, 230] on div "imprisonment" at bounding box center [208, 221] width 50 height 18
click at [461, 298] on button "Next" at bounding box center [467, 334] width 25 height 8
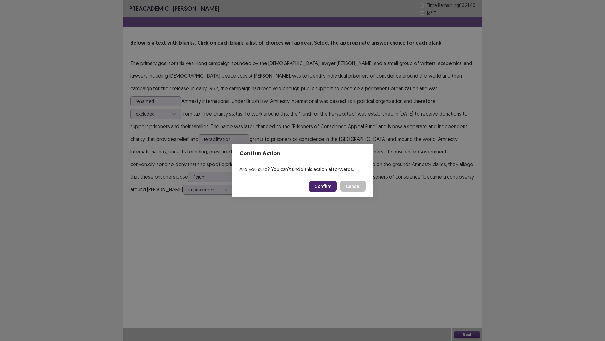
click at [325, 189] on button "Confirm" at bounding box center [322, 185] width 27 height 11
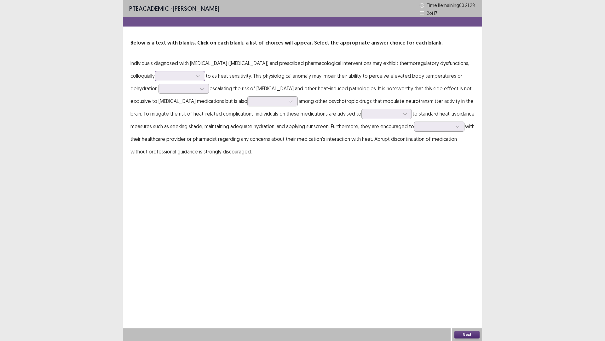
click at [194, 79] on div at bounding box center [177, 75] width 34 height 7
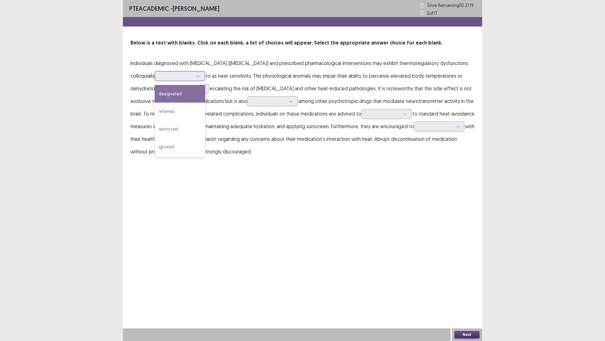
click at [205, 102] on div "designated" at bounding box center [180, 94] width 50 height 18
click at [197, 91] on div at bounding box center [180, 88] width 33 height 6
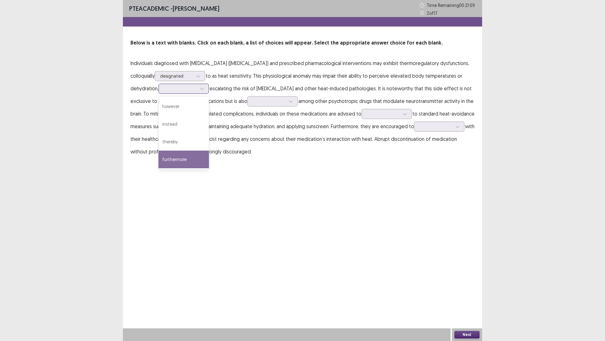
click at [209, 168] on div "furthermore" at bounding box center [184, 159] width 50 height 18
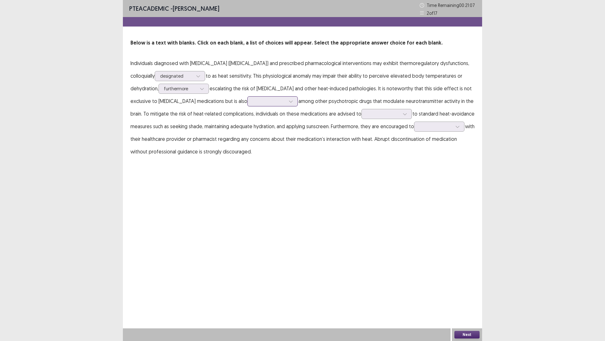
click at [253, 104] on div at bounding box center [269, 101] width 33 height 6
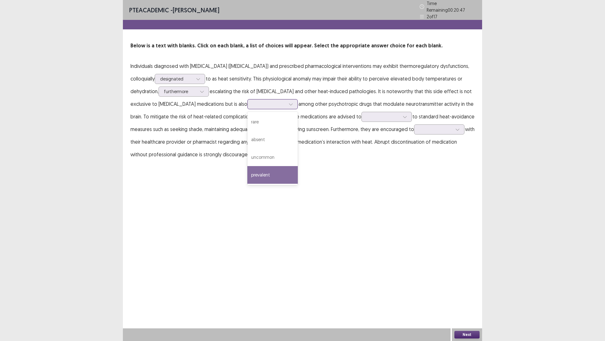
click at [248, 184] on div "prevalent" at bounding box center [273, 175] width 50 height 18
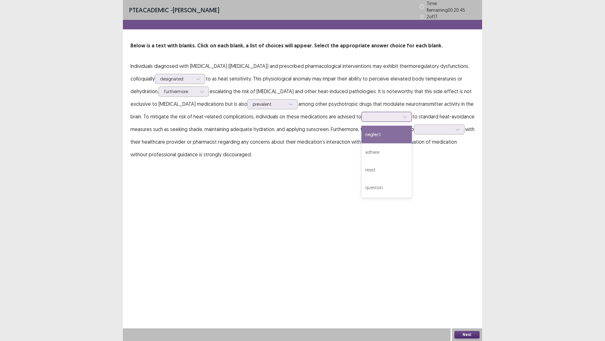
click at [400, 120] on div at bounding box center [383, 117] width 33 height 6
click at [412, 178] on div "resist" at bounding box center [387, 170] width 50 height 18
click at [400, 120] on div at bounding box center [383, 117] width 33 height 6
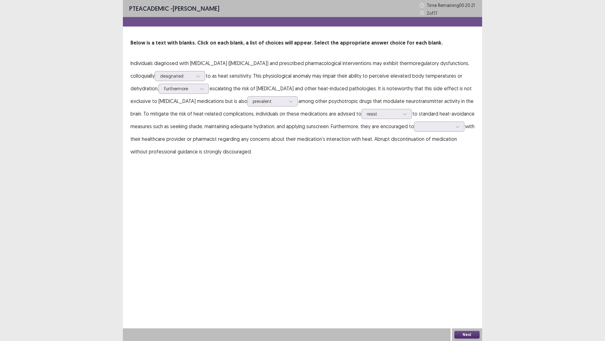
click at [353, 262] on div "PTE academic - [PERSON_NAME] Time Remaining 00 : 20 : 21 2 of 17 Below is a tex…" at bounding box center [302, 170] width 359 height 341
click at [420, 129] on div at bounding box center [436, 126] width 33 height 6
click at [414, 188] on div "consult" at bounding box center [439, 180] width 50 height 18
click at [464, 298] on button "Next" at bounding box center [467, 334] width 25 height 8
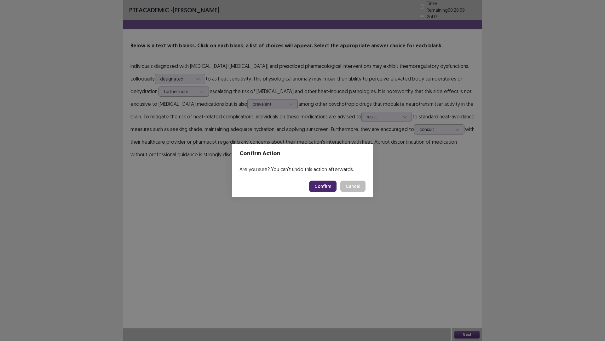
click at [323, 191] on button "Confirm" at bounding box center [322, 185] width 27 height 11
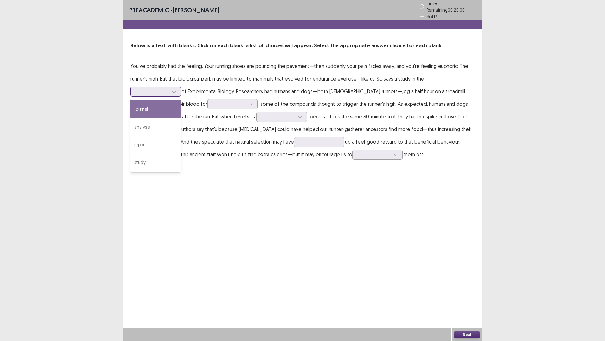
click at [169, 94] on div at bounding box center [152, 91] width 33 height 6
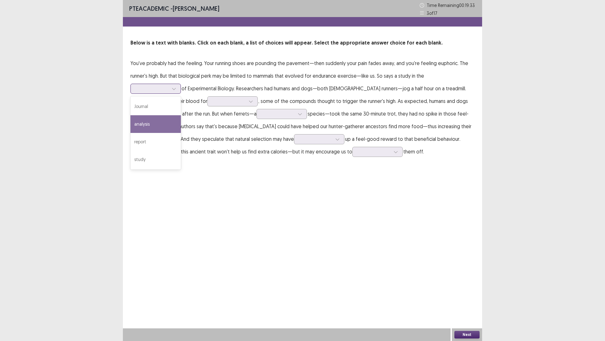
click at [181, 133] on div "analysis" at bounding box center [156, 124] width 50 height 18
click at [179, 93] on div at bounding box center [173, 88] width 9 height 9
click at [181, 115] on div "Journal" at bounding box center [156, 106] width 50 height 18
click at [169, 91] on div at bounding box center [152, 88] width 33 height 6
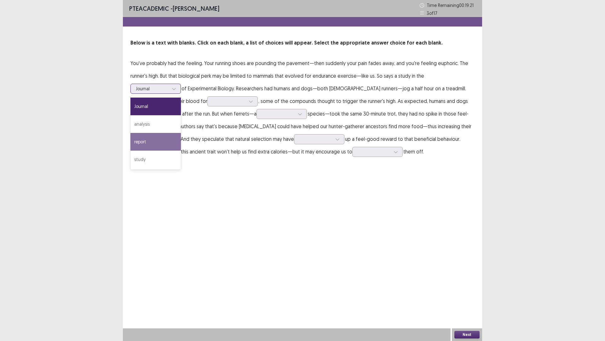
click at [181, 150] on div "report" at bounding box center [156, 142] width 50 height 18
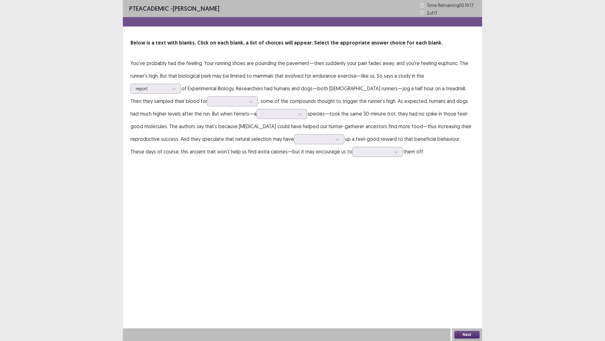
click at [450, 143] on p "You've probably had the feeling. Your running shoes are pounding the pavement—t…" at bounding box center [303, 107] width 344 height 101
click at [246, 104] on div at bounding box center [229, 101] width 33 height 6
click at [258, 128] on div "[MEDICAL_DATA]" at bounding box center [232, 119] width 50 height 18
click at [295, 119] on div at bounding box center [299, 113] width 9 height 9
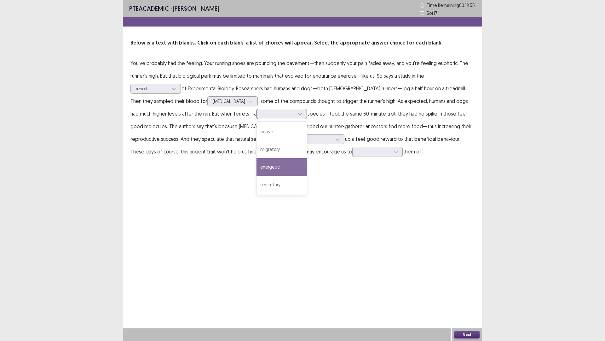
click at [257, 176] on div "energetic" at bounding box center [282, 167] width 50 height 18
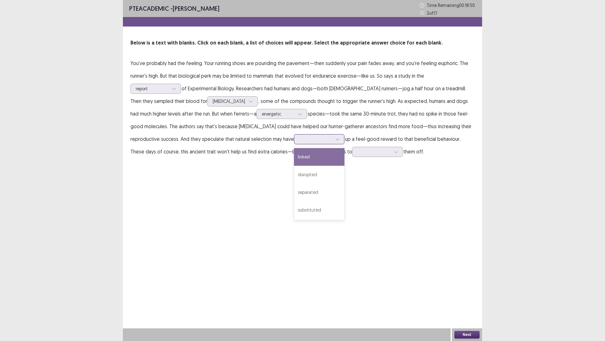
click at [300, 142] on div at bounding box center [316, 139] width 33 height 6
click at [294, 219] on div "substituted" at bounding box center [319, 210] width 50 height 18
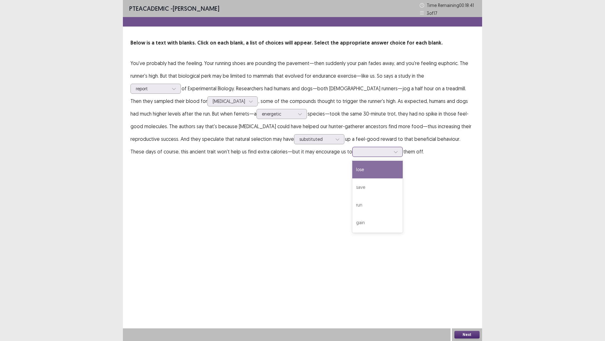
click at [394, 154] on icon at bounding box center [396, 151] width 4 height 4
click at [353, 178] on div "lose" at bounding box center [378, 170] width 50 height 18
click at [470, 298] on div "Next" at bounding box center [467, 334] width 30 height 13
click at [468, 298] on button "Next" at bounding box center [467, 334] width 25 height 8
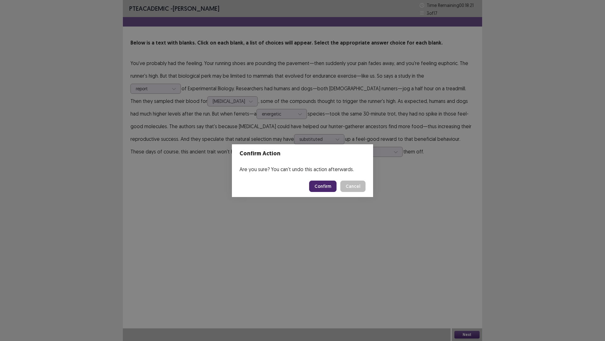
click at [333, 192] on button "Confirm" at bounding box center [322, 185] width 27 height 11
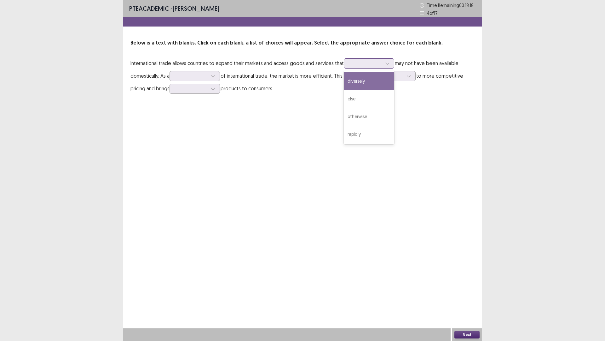
click at [382, 66] on div at bounding box center [365, 63] width 33 height 6
click at [394, 90] on div "diversely" at bounding box center [369, 81] width 50 height 18
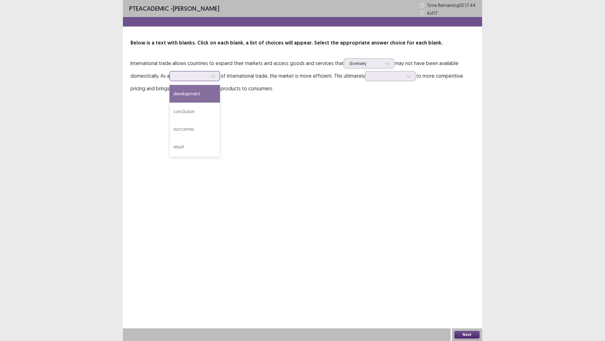
click at [208, 79] on div at bounding box center [191, 76] width 33 height 6
click at [220, 155] on div "result" at bounding box center [195, 147] width 50 height 18
click at [371, 79] on div at bounding box center [387, 76] width 33 height 6
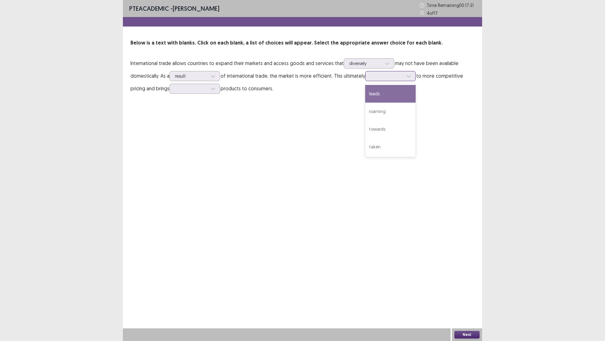
click at [365, 102] on div "leads" at bounding box center [390, 94] width 50 height 18
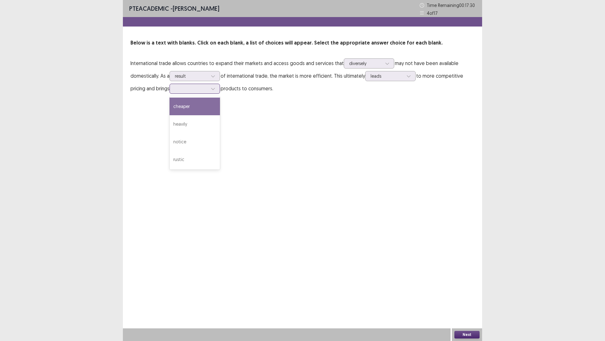
click at [218, 93] on div at bounding box center [212, 88] width 9 height 9
click at [220, 115] on div "cheaper" at bounding box center [195, 106] width 50 height 18
click at [461, 298] on button "Next" at bounding box center [467, 334] width 25 height 8
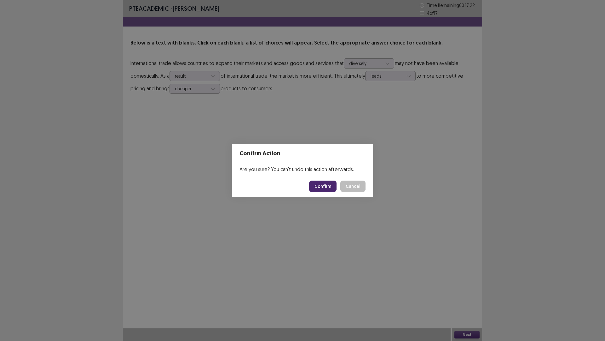
click at [337, 190] on button "Confirm" at bounding box center [322, 185] width 27 height 11
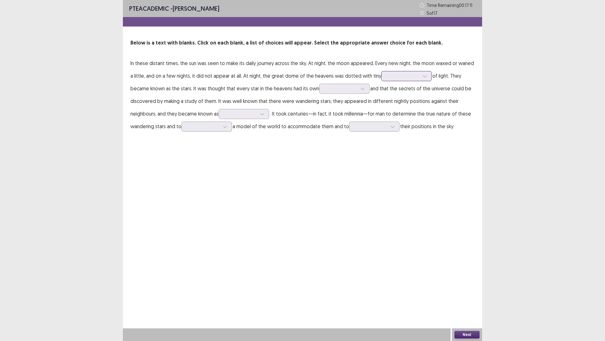
click at [387, 79] on div at bounding box center [403, 76] width 33 height 6
click at [382, 138] on div "shades" at bounding box center [407, 129] width 50 height 18
click at [325, 91] on div at bounding box center [341, 88] width 33 height 6
click at [319, 150] on div "movement" at bounding box center [344, 142] width 50 height 18
click at [265, 116] on icon at bounding box center [262, 114] width 4 height 4
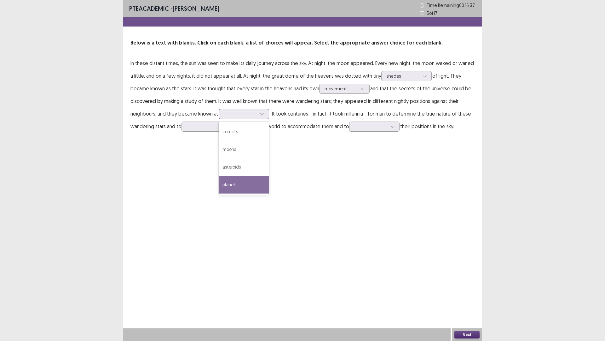
click at [269, 193] on div "planets" at bounding box center [244, 185] width 50 height 18
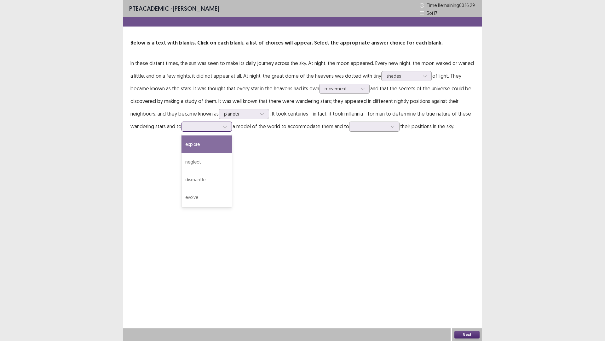
click at [227, 129] on icon at bounding box center [225, 126] width 4 height 4
click at [232, 206] on div "evolve" at bounding box center [207, 197] width 50 height 18
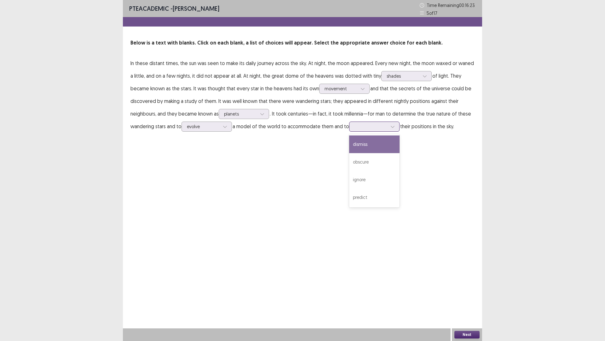
click at [355, 129] on div at bounding box center [371, 126] width 33 height 6
click at [349, 171] on div "obscure" at bounding box center [374, 162] width 50 height 18
click at [466, 298] on button "Next" at bounding box center [467, 334] width 25 height 8
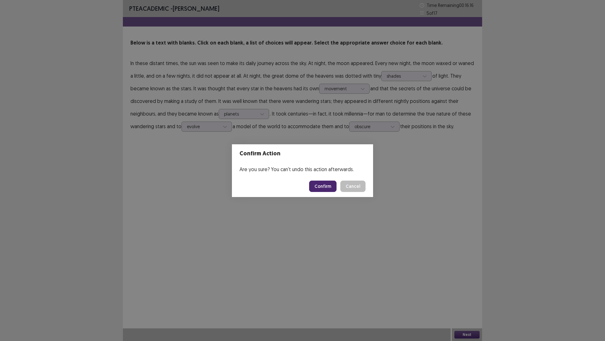
click at [323, 190] on button "Confirm" at bounding box center [322, 185] width 27 height 11
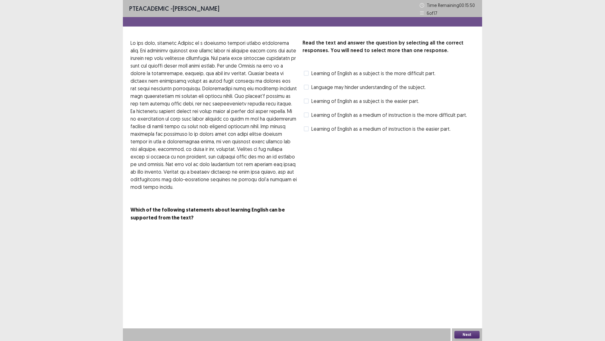
click at [313, 105] on label "Learning of English as a subject is the easier part." at bounding box center [361, 101] width 115 height 8
click at [309, 117] on span at bounding box center [306, 114] width 5 height 5
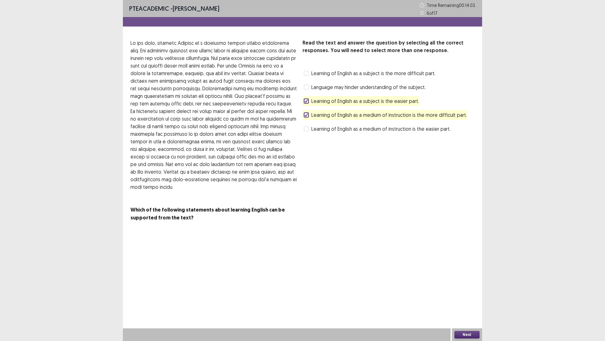
click at [309, 131] on span at bounding box center [306, 128] width 5 height 5
click at [308, 116] on polyline at bounding box center [306, 115] width 3 height 3
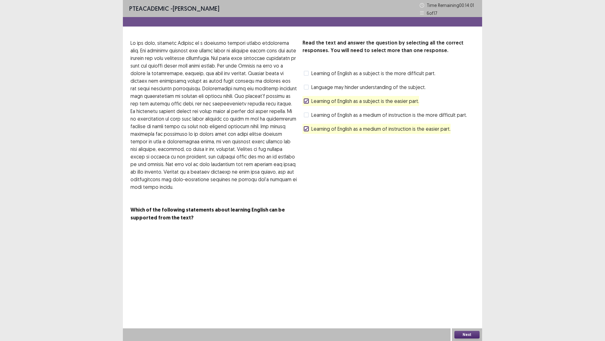
scroll to position [17, 0]
click at [464, 298] on div "Next" at bounding box center [467, 334] width 30 height 13
click at [463, 298] on button "Next" at bounding box center [467, 334] width 25 height 8
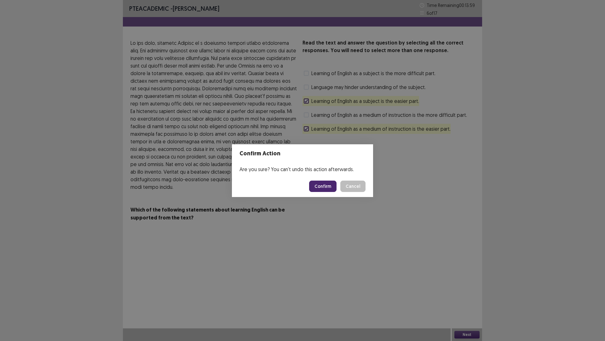
click at [329, 184] on button "Confirm" at bounding box center [322, 185] width 27 height 11
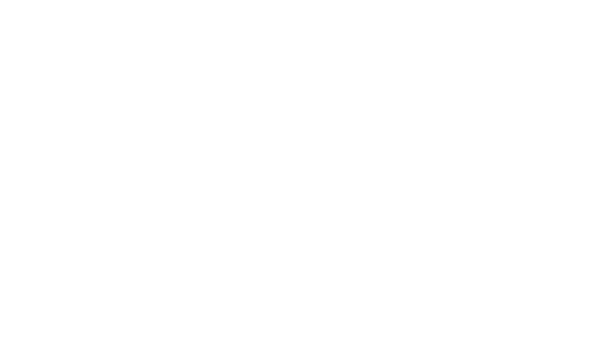
scroll to position [0, 0]
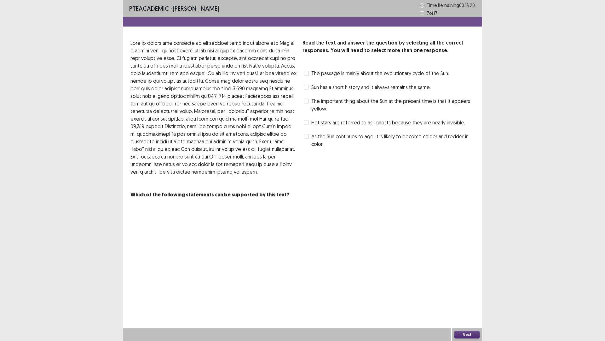
click at [309, 103] on span at bounding box center [306, 100] width 5 height 5
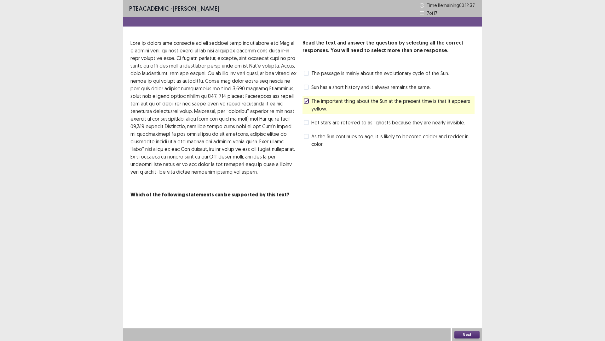
click at [309, 76] on span at bounding box center [306, 73] width 5 height 5
click at [308, 139] on span at bounding box center [306, 136] width 5 height 5
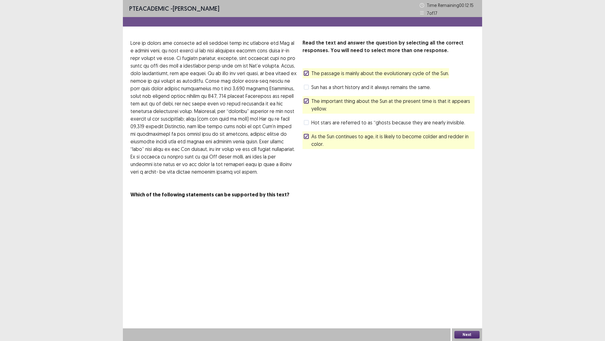
click at [470, 298] on button "Next" at bounding box center [467, 334] width 25 height 8
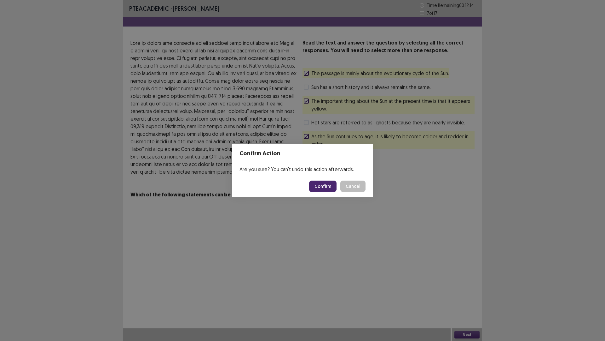
click at [324, 187] on button "Confirm" at bounding box center [322, 185] width 27 height 11
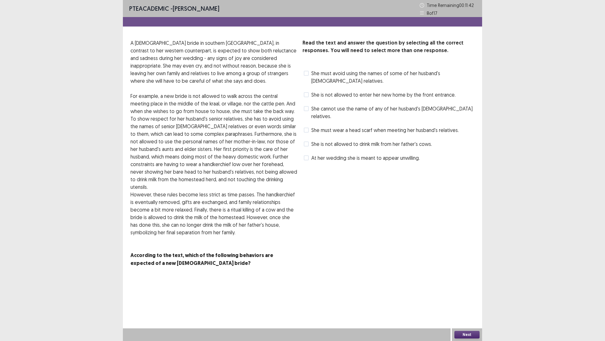
click at [309, 111] on span at bounding box center [306, 108] width 5 height 5
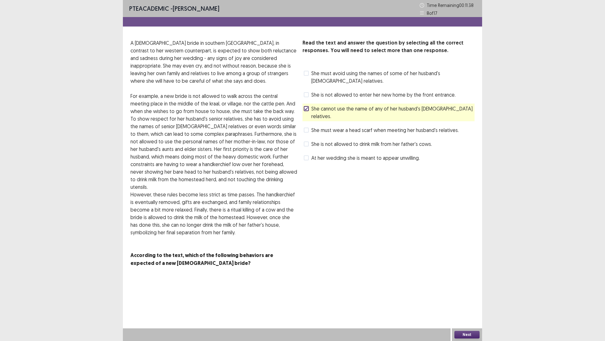
scroll to position [63, 0]
click at [309, 127] on span at bounding box center [306, 129] width 5 height 5
click at [470, 298] on button "Next" at bounding box center [467, 334] width 25 height 8
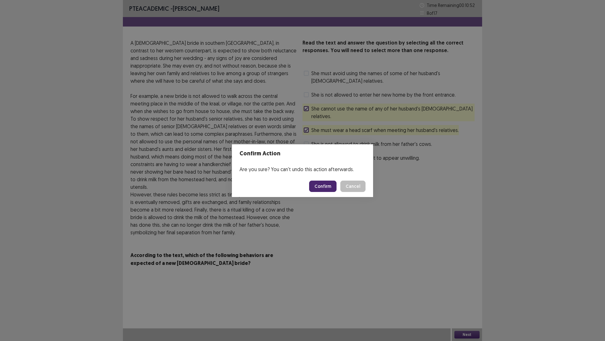
click at [321, 191] on button "Confirm" at bounding box center [322, 185] width 27 height 11
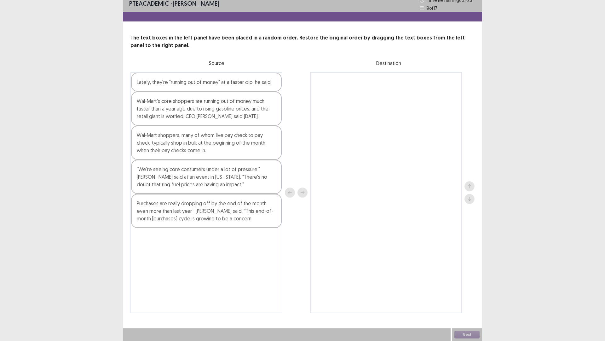
scroll to position [31, 0]
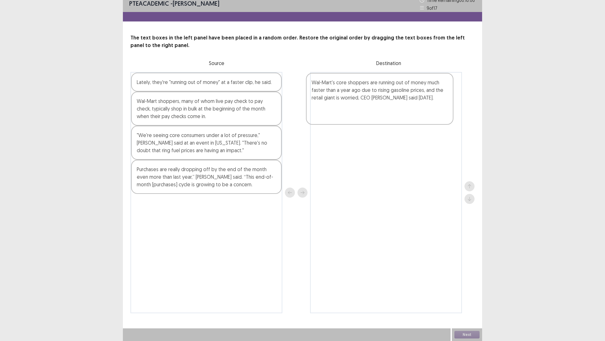
drag, startPoint x: 190, startPoint y: 141, endPoint x: 374, endPoint y: 110, distance: 186.4
click at [374, 110] on div "Lately, they're "running out of money" at a faster clip, he said. Wal-Mart's co…" at bounding box center [303, 192] width 344 height 241
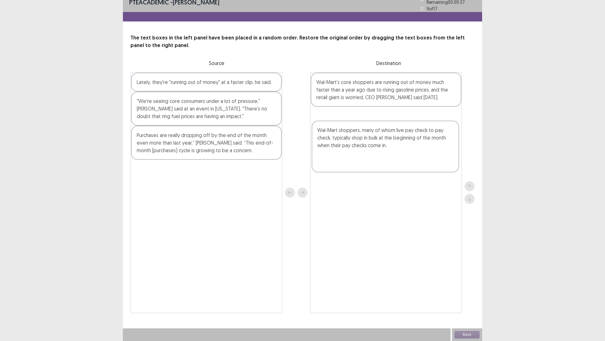
drag, startPoint x: 186, startPoint y: 134, endPoint x: 374, endPoint y: 153, distance: 188.9
click at [374, 153] on div "Lately, they're "running out of money" at a faster clip, he said. Wal-Mart shop…" at bounding box center [303, 192] width 344 height 241
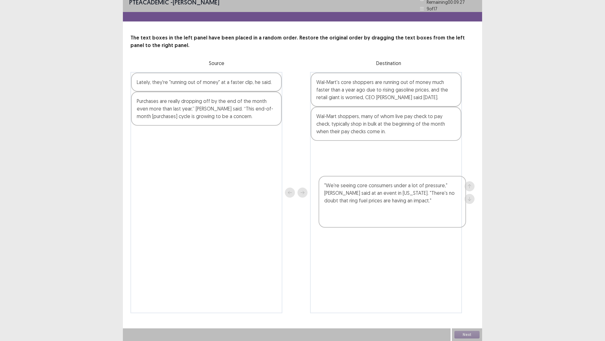
drag, startPoint x: 194, startPoint y: 128, endPoint x: 382, endPoint y: 204, distance: 203.1
click at [382, 204] on div "Lately, they're "running out of money" at a faster clip, he said. "We're seeing…" at bounding box center [303, 192] width 344 height 241
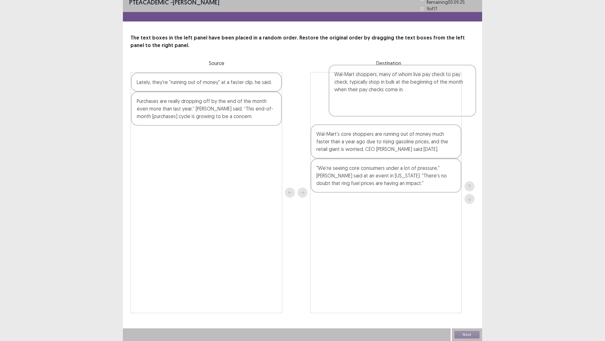
scroll to position [27, 0]
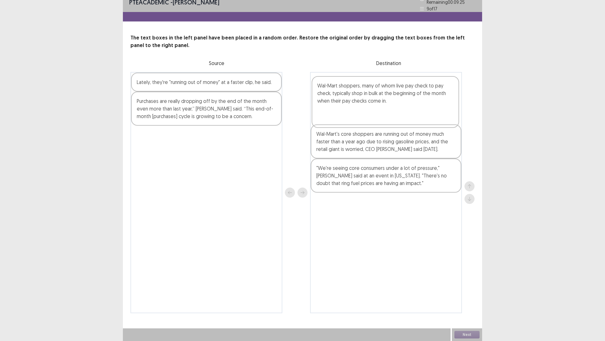
drag, startPoint x: 353, startPoint y: 141, endPoint x: 358, endPoint y: 96, distance: 45.7
click at [358, 96] on div "Wal-Mart's core shoppers are running out of money much faster than a year ago d…" at bounding box center [386, 192] width 152 height 241
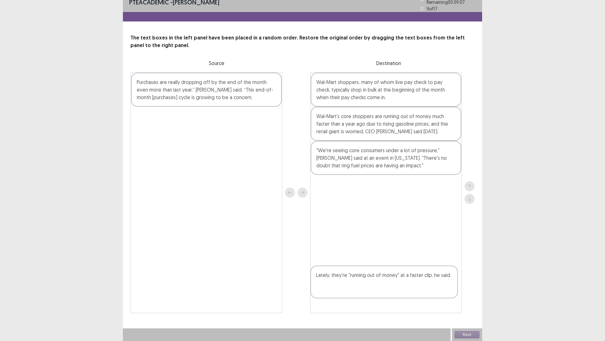
scroll to position [31, 0]
drag, startPoint x: 211, startPoint y: 94, endPoint x: 400, endPoint y: 241, distance: 239.6
click at [400, 241] on div "Lately, they're "running out of money" at a faster clip, he said. Purchases are…" at bounding box center [303, 192] width 344 height 241
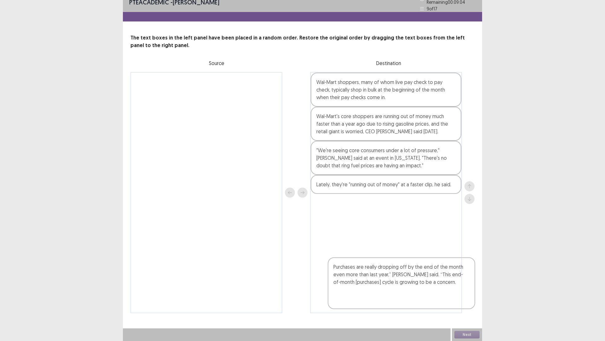
drag, startPoint x: 202, startPoint y: 84, endPoint x: 403, endPoint y: 278, distance: 278.8
click at [403, 278] on div "Purchases are really dropping off by the end of the month even more than last y…" at bounding box center [303, 192] width 344 height 241
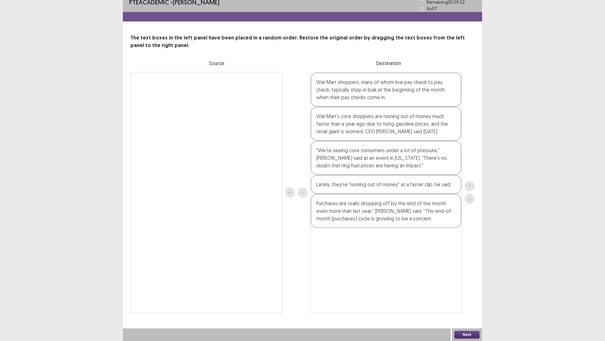
click at [473, 298] on button "Next" at bounding box center [467, 334] width 25 height 8
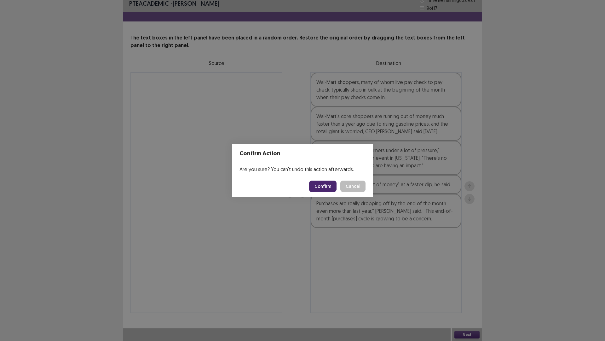
click at [326, 183] on footer "Confirm Cancel" at bounding box center [302, 185] width 141 height 21
click at [328, 192] on button "Confirm" at bounding box center [322, 185] width 27 height 11
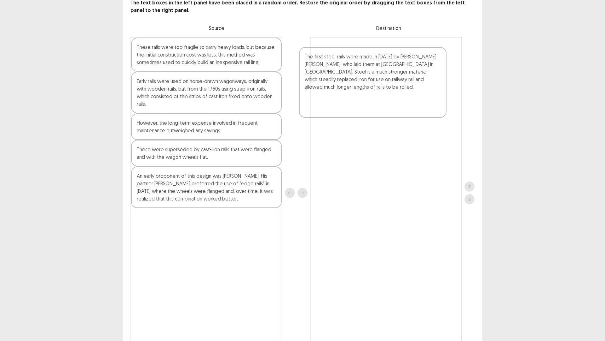
scroll to position [40, 0]
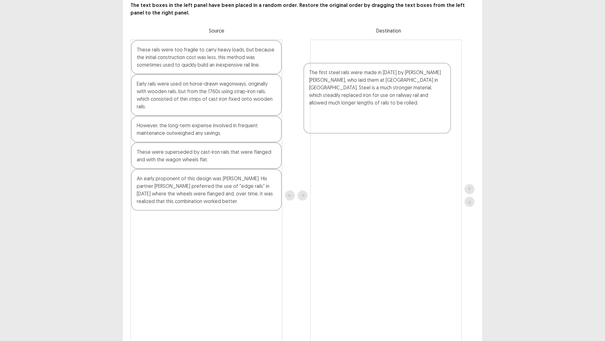
drag, startPoint x: 196, startPoint y: 178, endPoint x: 369, endPoint y: 90, distance: 194.8
click at [369, 90] on div "These rails were too fragile to carry heavy loads, but because the initial cons…" at bounding box center [303, 195] width 344 height 312
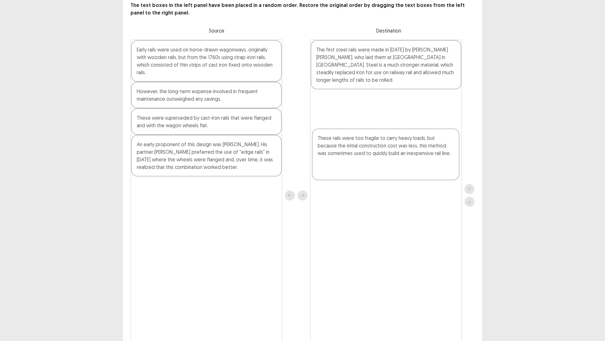
drag, startPoint x: 206, startPoint y: 88, endPoint x: 391, endPoint y: 159, distance: 197.9
click at [391, 159] on div "These rails were too fragile to carry heavy loads, but because the initial cons…" at bounding box center [303, 195] width 344 height 312
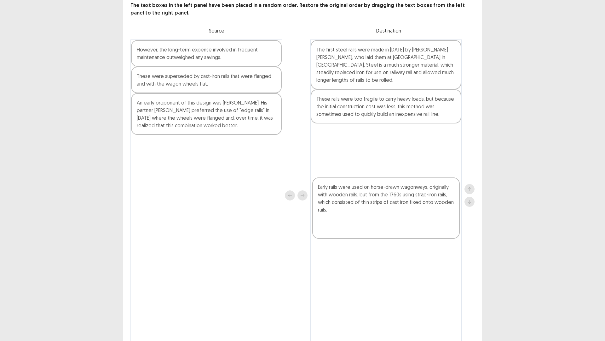
drag, startPoint x: 187, startPoint y: 100, endPoint x: 368, endPoint y: 222, distance: 218.8
click at [368, 222] on div "Early rails were used on horse-drawn wagonways, originally with wooden rails, b…" at bounding box center [303, 195] width 344 height 312
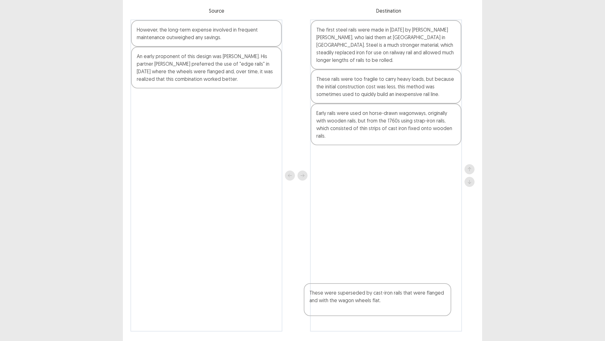
scroll to position [101, 0]
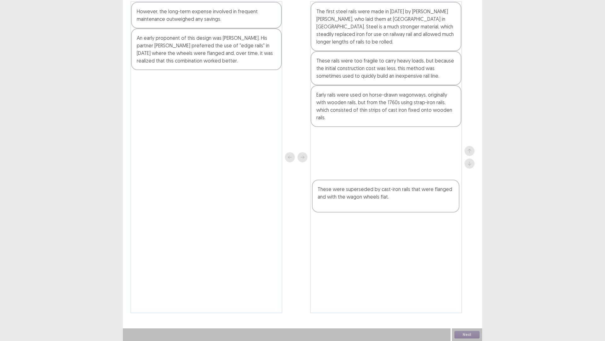
drag, startPoint x: 205, startPoint y: 104, endPoint x: 390, endPoint y: 196, distance: 206.6
click at [390, 196] on div "However, the long-term expense involved in frequent maintenance outweighed any …" at bounding box center [303, 157] width 344 height 312
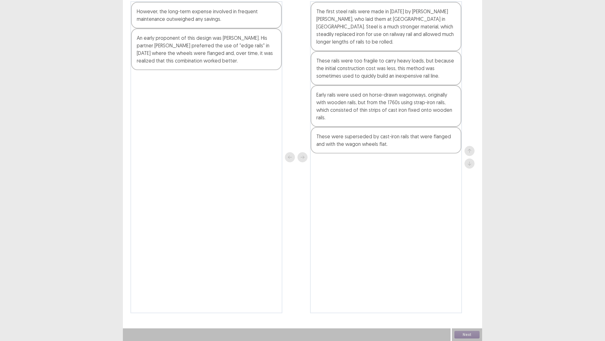
scroll to position [100, 0]
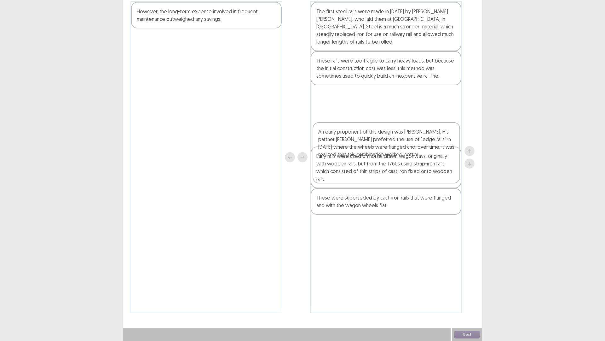
drag, startPoint x: 230, startPoint y: 65, endPoint x: 413, endPoint y: 159, distance: 205.8
click at [412, 159] on div "However, the long-term expense involved in frequent maintenance outweighed any …" at bounding box center [303, 157] width 344 height 312
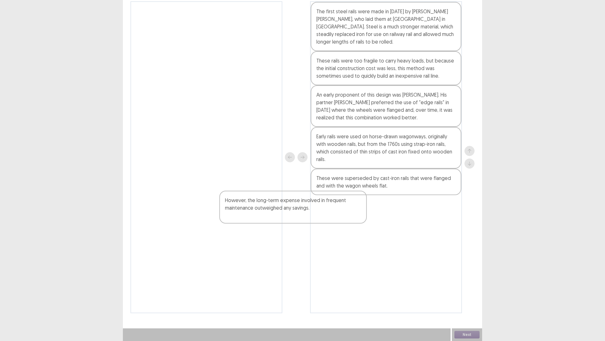
scroll to position [101, 0]
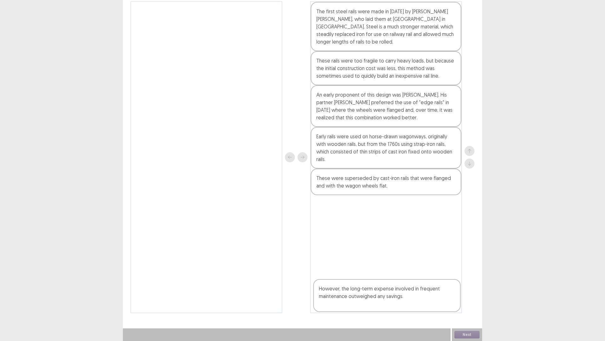
drag, startPoint x: 211, startPoint y: 23, endPoint x: 392, endPoint y: 315, distance: 343.6
click at [392, 298] on div "PTE academic - [PERSON_NAME] Time Remaining 00 : 08 : 04 10 of 17 The text boxe…" at bounding box center [302, 123] width 359 height 404
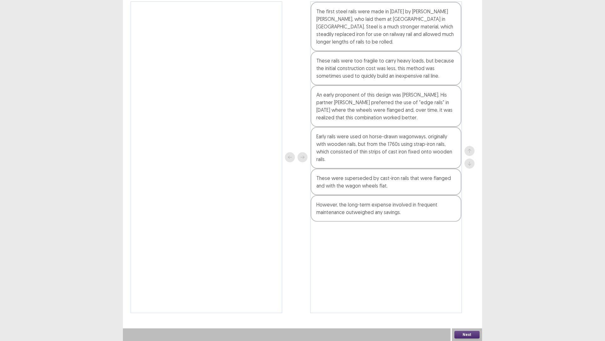
drag, startPoint x: 392, startPoint y: 315, endPoint x: 401, endPoint y: 271, distance: 45.3
click at [401, 271] on div "PTE academic - [PERSON_NAME] Time Remaining 00 : 08 : 02 10 of 17 The text boxe…" at bounding box center [302, 123] width 359 height 404
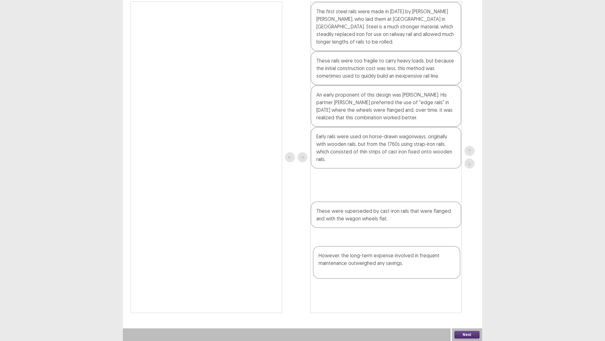
drag, startPoint x: 368, startPoint y: 296, endPoint x: 375, endPoint y: 264, distance: 32.5
click at [375, 264] on div "The first steel rails were made in [DATE] by [PERSON_NAME] [PERSON_NAME], who l…" at bounding box center [386, 157] width 152 height 312
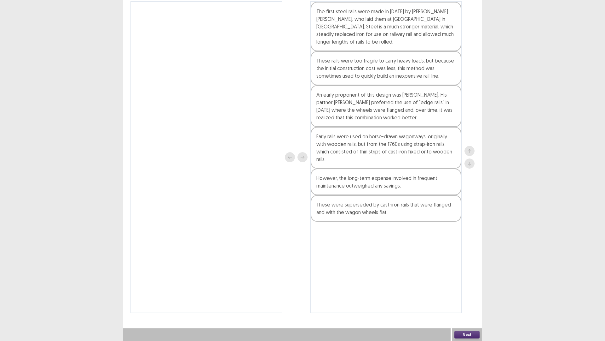
click at [468, 298] on button "Next" at bounding box center [467, 334] width 25 height 8
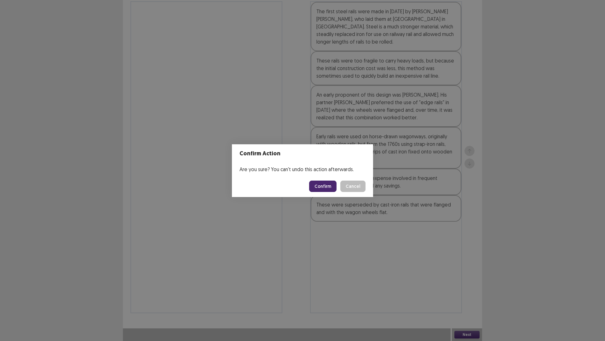
click at [336, 192] on button "Confirm" at bounding box center [322, 185] width 27 height 11
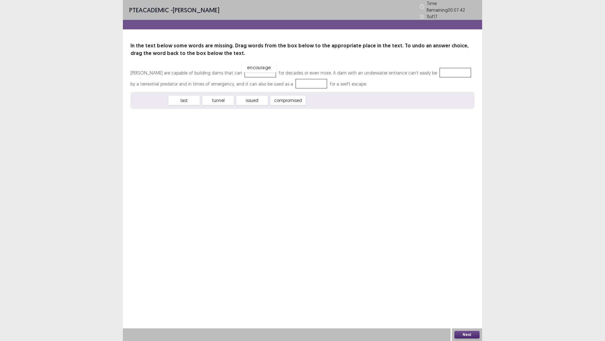
drag, startPoint x: 162, startPoint y: 124, endPoint x: 271, endPoint y: 91, distance: 114.0
drag, startPoint x: 187, startPoint y: 124, endPoint x: 156, endPoint y: 103, distance: 37.3
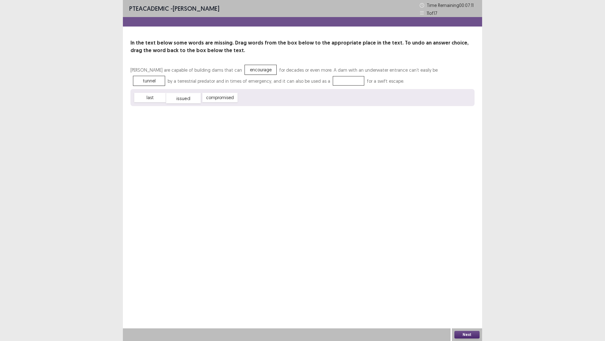
click at [186, 103] on div "issued" at bounding box center [183, 98] width 35 height 10
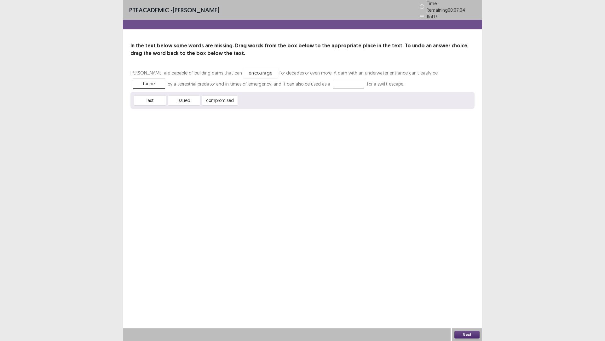
click at [265, 78] on div "encourage" at bounding box center [260, 72] width 35 height 10
drag, startPoint x: 265, startPoint y: 90, endPoint x: 391, endPoint y: 104, distance: 127.5
drag, startPoint x: 391, startPoint y: 104, endPoint x: 267, endPoint y: 88, distance: 125.2
drag, startPoint x: 223, startPoint y: 124, endPoint x: 227, endPoint y: 132, distance: 8.9
click at [226, 116] on div "compromised" at bounding box center [224, 111] width 39 height 10
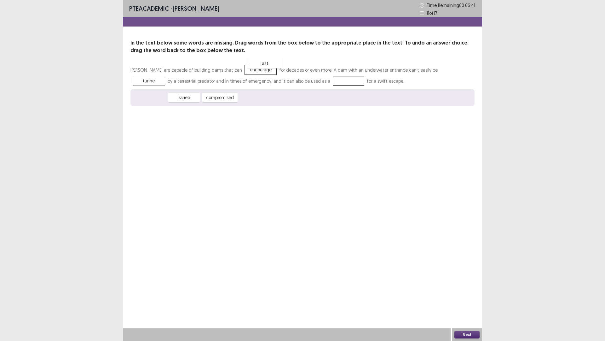
drag, startPoint x: 149, startPoint y: 121, endPoint x: 263, endPoint y: 87, distance: 119.8
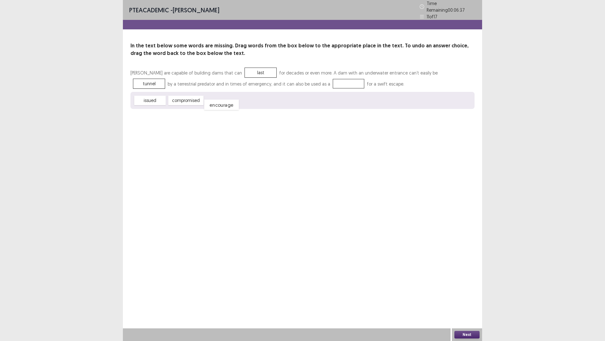
click at [230, 110] on div "encourage" at bounding box center [221, 105] width 35 height 10
drag, startPoint x: 189, startPoint y: 123, endPoint x: 391, endPoint y: 104, distance: 203.1
drag, startPoint x: 403, startPoint y: 106, endPoint x: 166, endPoint y: 103, distance: 236.5
drag, startPoint x: 221, startPoint y: 122, endPoint x: 401, endPoint y: 103, distance: 181.4
click at [463, 298] on button "Next" at bounding box center [467, 334] width 25 height 8
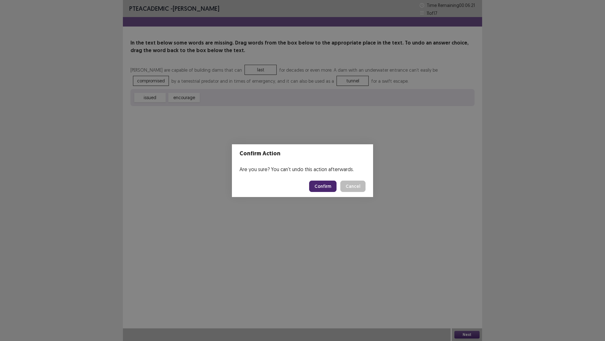
click at [333, 186] on button "Confirm" at bounding box center [322, 185] width 27 height 11
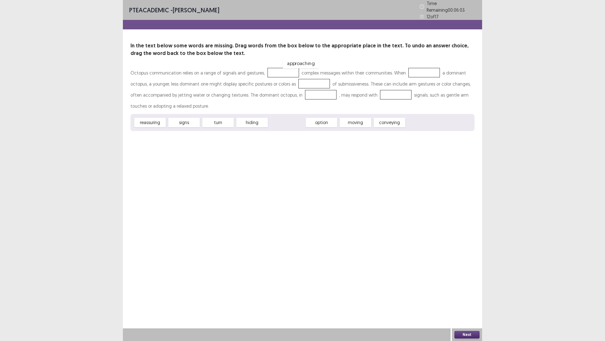
drag, startPoint x: 301, startPoint y: 149, endPoint x: 315, endPoint y: 90, distance: 61.0
drag, startPoint x: 189, startPoint y: 152, endPoint x: 188, endPoint y: 155, distance: 3.2
click at [188, 131] on div "signs" at bounding box center [181, 126] width 35 height 10
drag, startPoint x: 325, startPoint y: 146, endPoint x: 384, endPoint y: 207, distance: 84.5
click at [333, 122] on div "Octopus communication relies on a range of signals and gestures, approaching co…" at bounding box center [303, 99] width 344 height 64
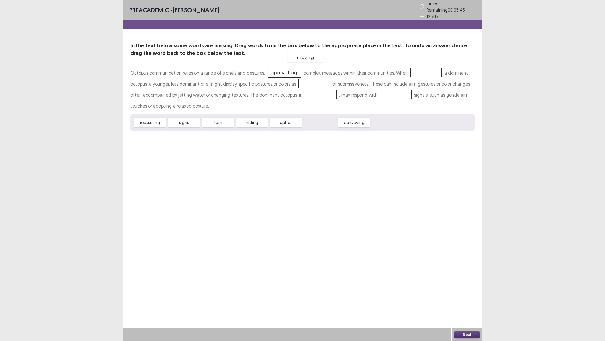
drag, startPoint x: 329, startPoint y: 153, endPoint x: 314, endPoint y: 88, distance: 66.9
drag, startPoint x: 363, startPoint y: 152, endPoint x: 144, endPoint y: 104, distance: 224.6
drag, startPoint x: 184, startPoint y: 150, endPoint x: 424, endPoint y: 100, distance: 245.4
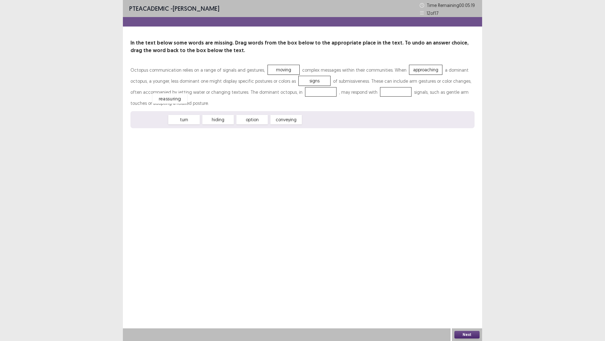
drag, startPoint x: 155, startPoint y: 152, endPoint x: 175, endPoint y: 131, distance: 29.0
drag, startPoint x: 221, startPoint y: 151, endPoint x: 181, endPoint y: 129, distance: 46.0
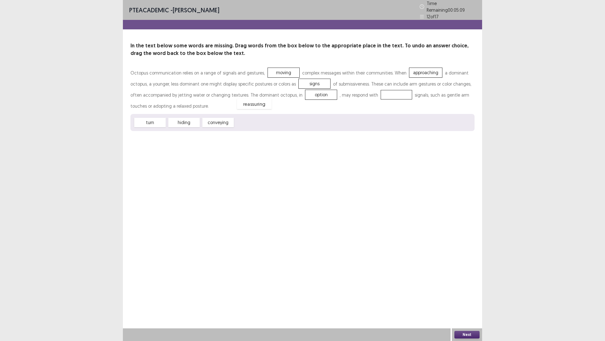
drag, startPoint x: 265, startPoint y: 152, endPoint x: 267, endPoint y: 133, distance: 18.7
click at [463, 298] on div "Next" at bounding box center [467, 334] width 30 height 13
click at [465, 298] on button "Next" at bounding box center [467, 334] width 25 height 8
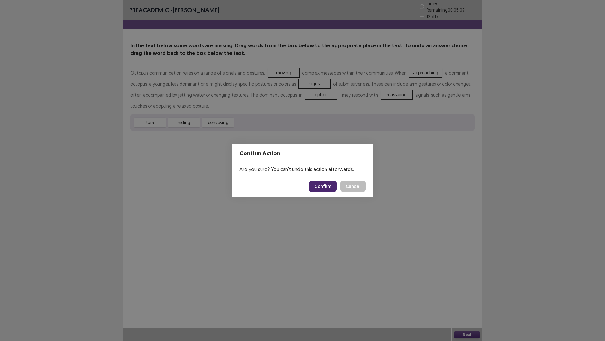
click at [328, 180] on footer "Confirm Cancel" at bounding box center [302, 185] width 141 height 21
click at [331, 192] on button "Confirm" at bounding box center [322, 185] width 27 height 11
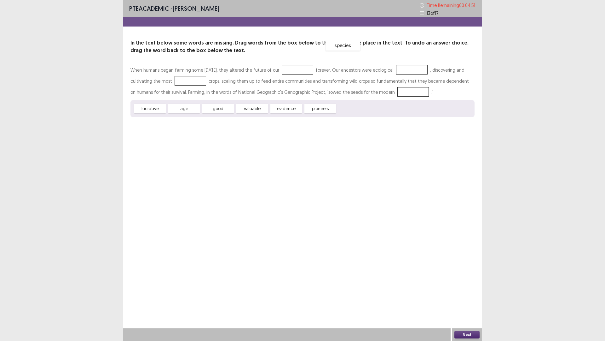
drag, startPoint x: 364, startPoint y: 149, endPoint x: 353, endPoint y: 86, distance: 64.1
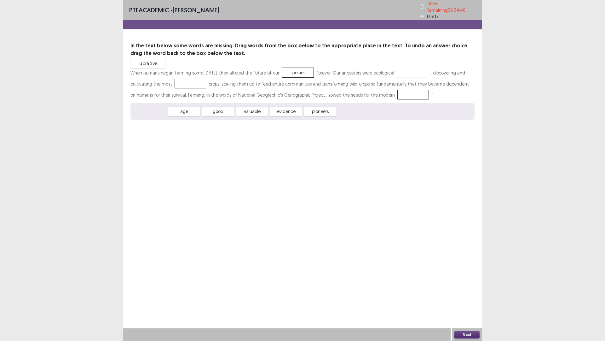
drag, startPoint x: 154, startPoint y: 151, endPoint x: 152, endPoint y: 102, distance: 48.3
drag, startPoint x: 188, startPoint y: 149, endPoint x: 279, endPoint y: 102, distance: 102.4
drag, startPoint x: 155, startPoint y: 149, endPoint x: 291, endPoint y: 131, distance: 137.1
click at [470, 298] on button "Next" at bounding box center [467, 334] width 25 height 8
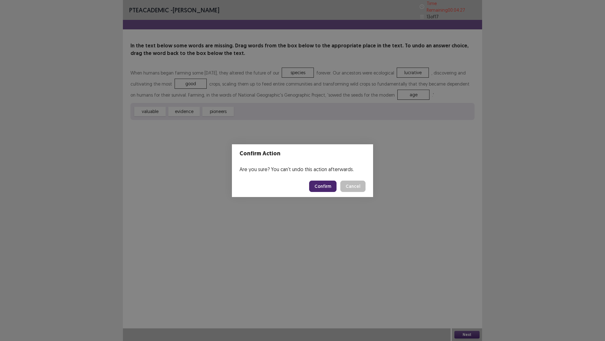
click at [331, 185] on button "Confirm" at bounding box center [322, 185] width 27 height 11
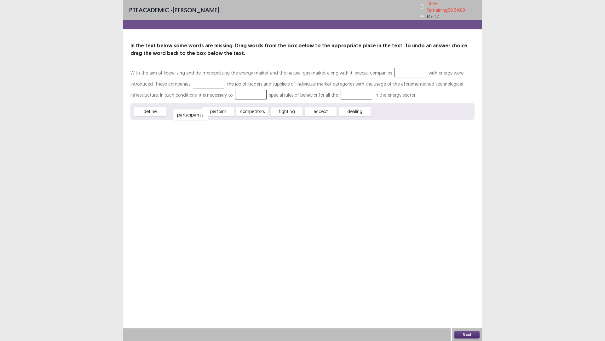
drag, startPoint x: 193, startPoint y: 154, endPoint x: 199, endPoint y: 157, distance: 7.1
click at [199, 120] on div "participants" at bounding box center [190, 114] width 35 height 10
drag, startPoint x: 224, startPoint y: 151, endPoint x: 148, endPoint y: 104, distance: 88.8
drag, startPoint x: 309, startPoint y: 149, endPoint x: 308, endPoint y: 103, distance: 46.0
drag, startPoint x: 155, startPoint y: 151, endPoint x: 430, endPoint y: 116, distance: 278.1
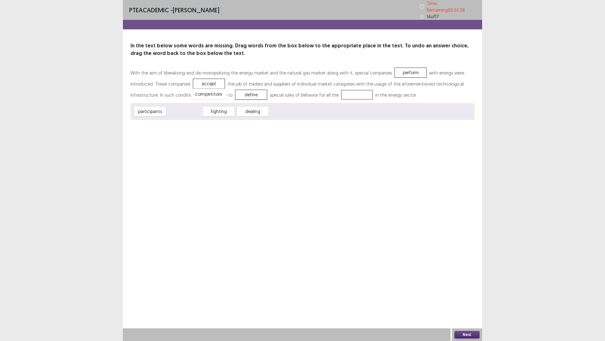
drag, startPoint x: 196, startPoint y: 151, endPoint x: 220, endPoint y: 133, distance: 30.0
click at [462, 298] on button "Next" at bounding box center [467, 334] width 25 height 8
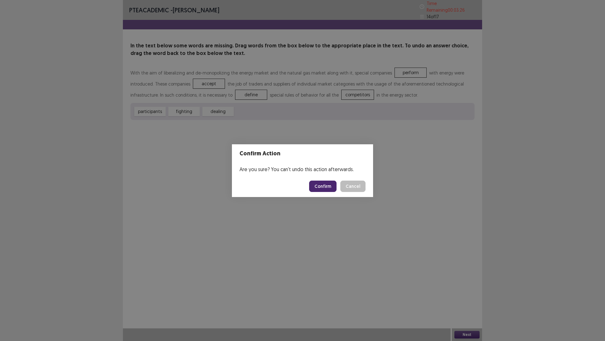
click at [326, 190] on button "Confirm" at bounding box center [322, 185] width 27 height 11
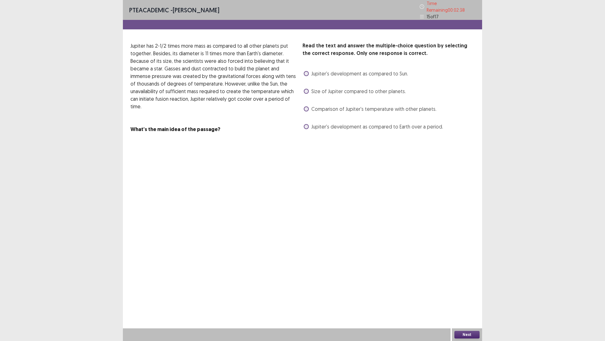
click at [312, 130] on label "Jupiter's development as compared to Earth over a period." at bounding box center [373, 127] width 139 height 8
click at [466, 298] on button "Next" at bounding box center [467, 334] width 25 height 8
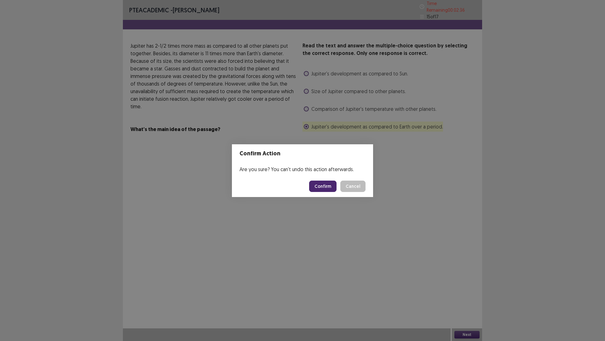
click at [337, 190] on button "Confirm" at bounding box center [322, 185] width 27 height 11
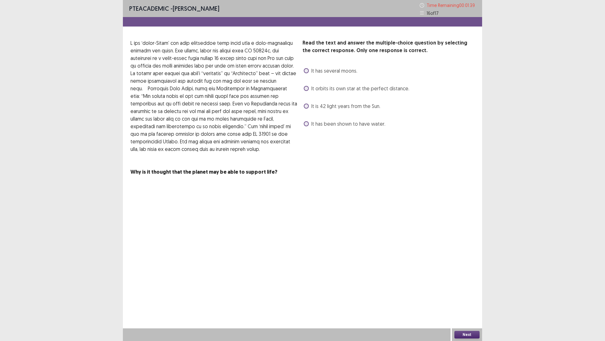
click at [303, 129] on div "It has been shown to have water." at bounding box center [344, 124] width 83 height 10
click at [308, 127] on label "It has been shown to have water." at bounding box center [345, 124] width 82 height 8
click at [466, 298] on div "Next" at bounding box center [467, 334] width 30 height 13
click at [477, 298] on button "Next" at bounding box center [467, 334] width 25 height 8
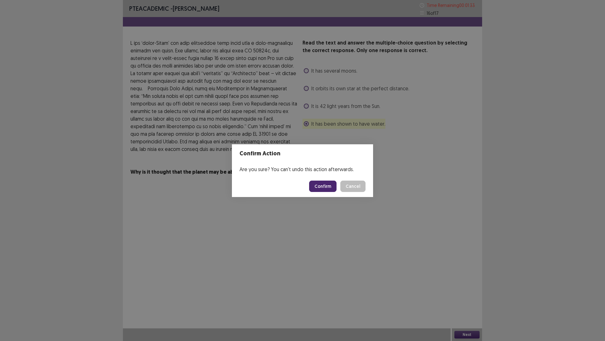
click at [334, 189] on button "Confirm" at bounding box center [322, 185] width 27 height 11
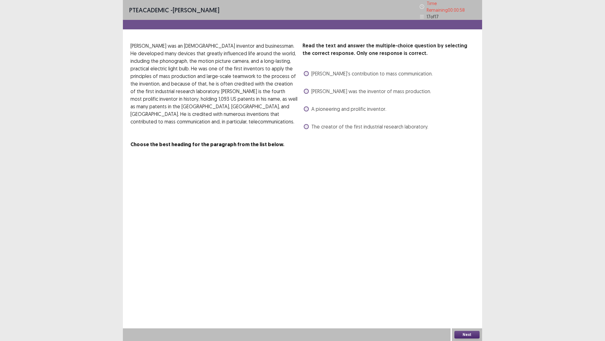
click at [309, 76] on span at bounding box center [306, 73] width 5 height 5
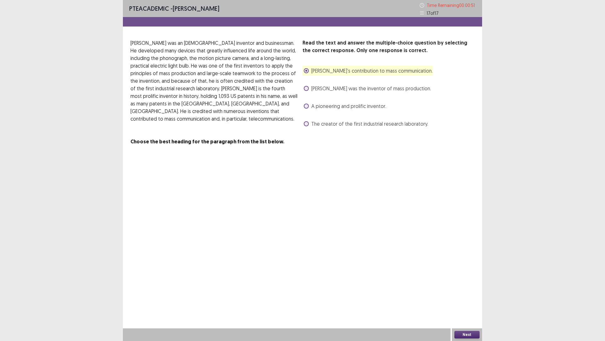
click at [308, 91] on span at bounding box center [306, 88] width 5 height 5
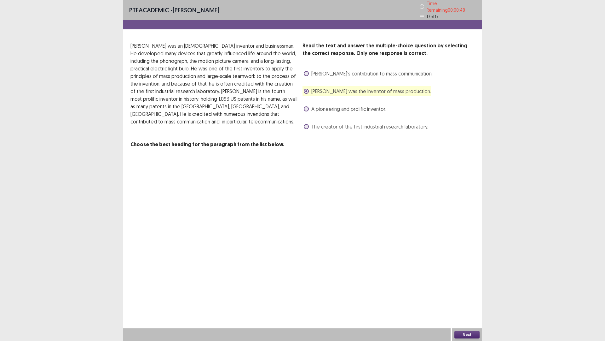
click at [462, 298] on button "Next" at bounding box center [467, 334] width 25 height 8
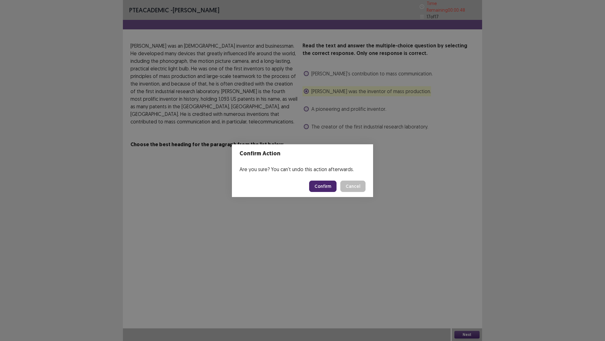
click at [330, 190] on button "Confirm" at bounding box center [322, 185] width 27 height 11
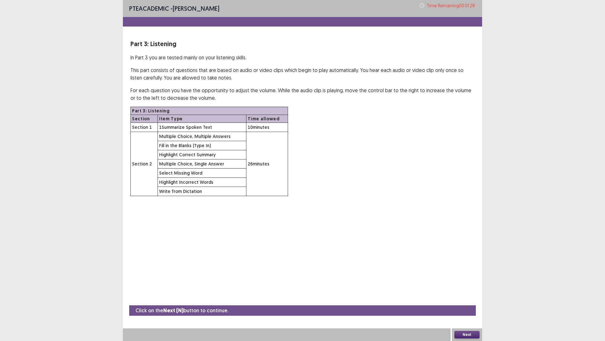
click at [465, 298] on button "Next" at bounding box center [467, 334] width 25 height 8
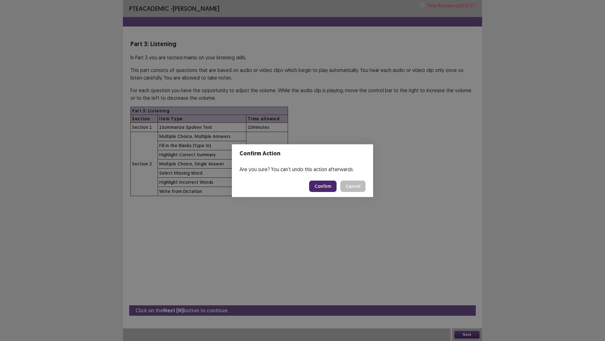
click at [330, 191] on button "Confirm" at bounding box center [322, 185] width 27 height 11
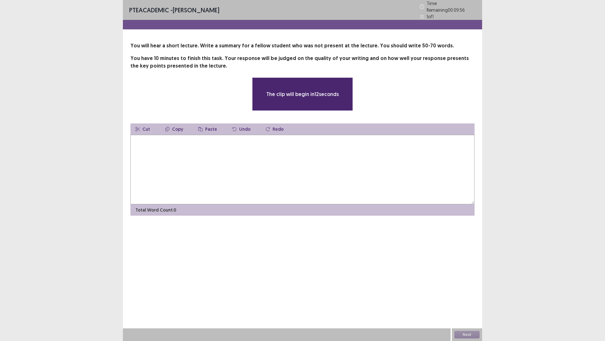
click at [279, 200] on textarea at bounding box center [303, 169] width 344 height 69
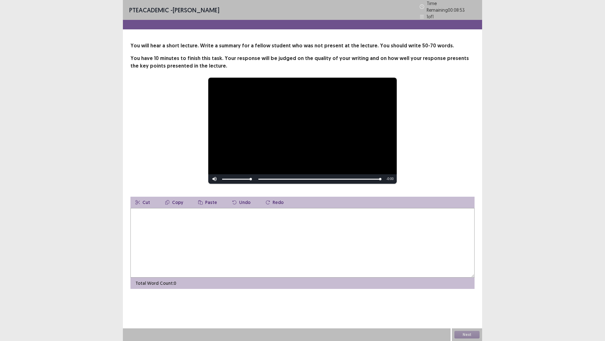
type textarea "*"
click at [180, 245] on textarea "**********" at bounding box center [301, 242] width 341 height 69
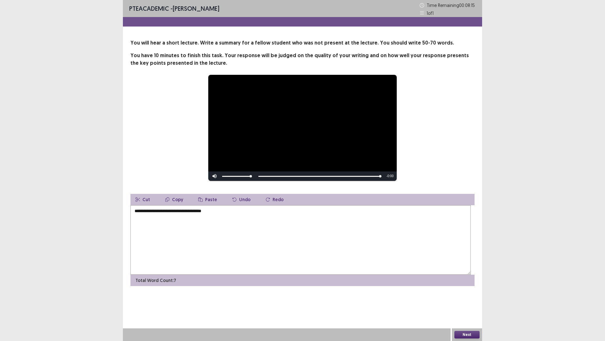
click at [240, 246] on textarea "**********" at bounding box center [301, 239] width 341 height 69
click at [325, 246] on textarea "**********" at bounding box center [301, 239] width 341 height 69
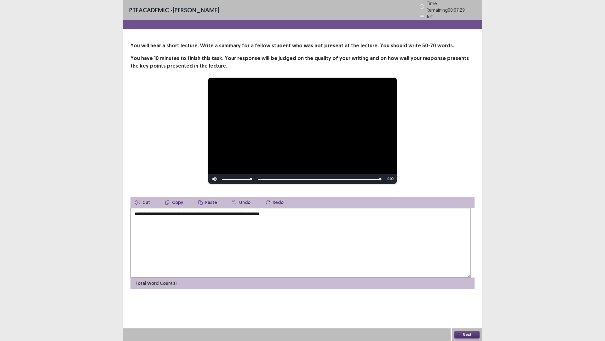
click at [336, 245] on textarea "**********" at bounding box center [301, 242] width 341 height 69
click at [391, 246] on textarea "**********" at bounding box center [301, 242] width 341 height 69
click at [416, 244] on textarea "**********" at bounding box center [301, 242] width 341 height 69
click at [217, 253] on textarea "**********" at bounding box center [301, 242] width 341 height 69
click at [221, 254] on textarea "**********" at bounding box center [301, 242] width 341 height 69
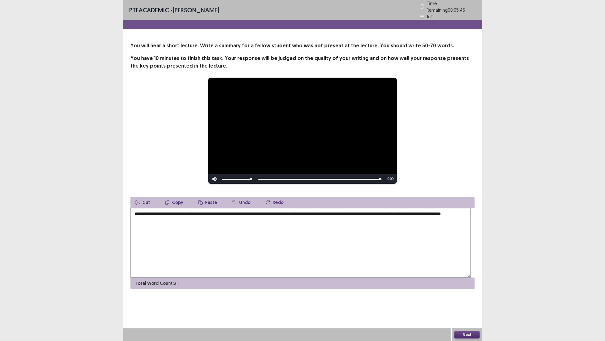
click at [218, 254] on textarea "**********" at bounding box center [301, 242] width 341 height 69
click at [298, 255] on textarea "**********" at bounding box center [301, 242] width 341 height 69
click at [301, 254] on textarea "**********" at bounding box center [301, 242] width 341 height 69
click at [342, 254] on textarea "**********" at bounding box center [301, 242] width 341 height 69
click at [367, 252] on textarea "**********" at bounding box center [301, 242] width 341 height 69
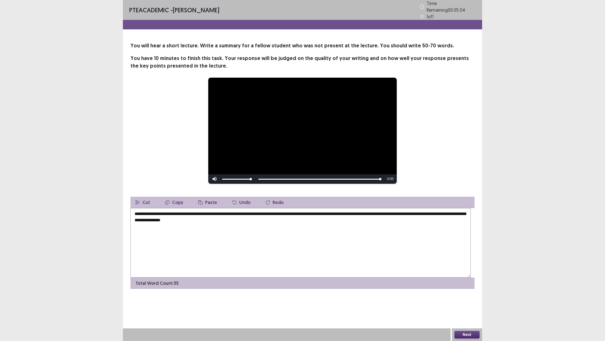
click at [368, 253] on textarea "**********" at bounding box center [301, 242] width 341 height 69
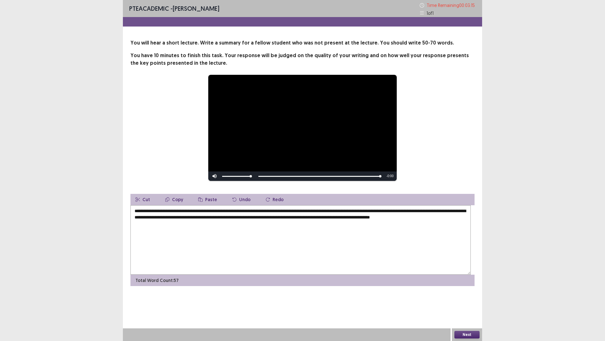
click at [366, 261] on textarea "**********" at bounding box center [301, 239] width 341 height 69
click at [374, 261] on textarea "**********" at bounding box center [301, 239] width 341 height 69
click at [344, 261] on textarea "**********" at bounding box center [301, 239] width 341 height 69
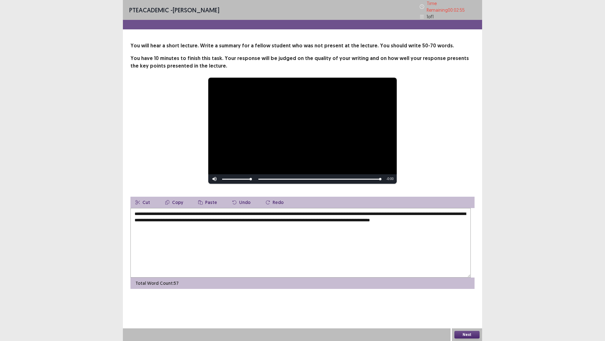
drag, startPoint x: 357, startPoint y: 261, endPoint x: 346, endPoint y: 260, distance: 11.1
click at [346, 260] on textarea "**********" at bounding box center [301, 242] width 341 height 69
click at [368, 260] on textarea "**********" at bounding box center [301, 242] width 341 height 69
click at [366, 261] on textarea "**********" at bounding box center [301, 242] width 341 height 69
click at [390, 263] on textarea "**********" at bounding box center [301, 242] width 341 height 69
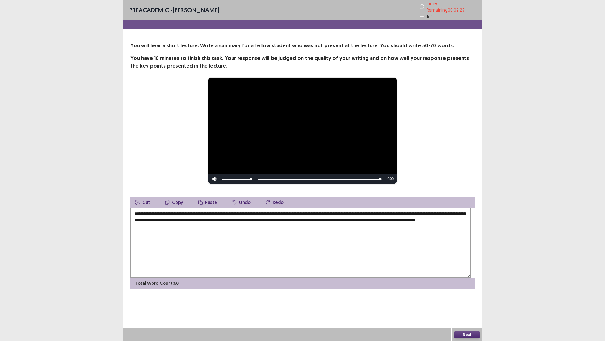
scroll to position [10, 0]
type textarea "**********"
click at [459, 298] on button "Next" at bounding box center [467, 334] width 25 height 8
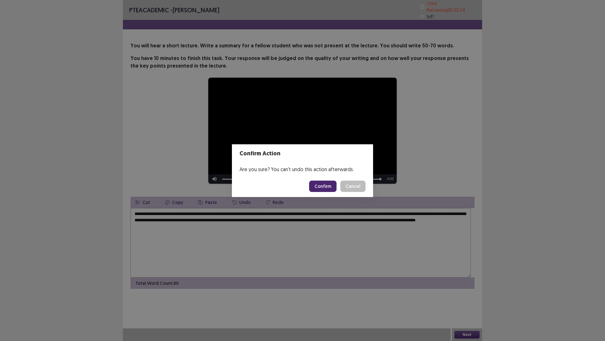
click at [333, 192] on button "Confirm" at bounding box center [322, 185] width 27 height 11
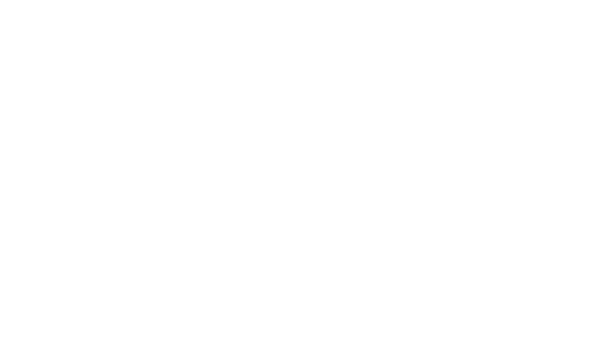
scroll to position [0, 0]
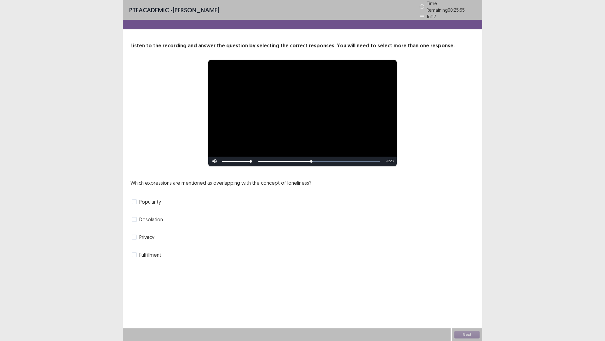
click at [137, 239] on span at bounding box center [134, 236] width 5 height 5
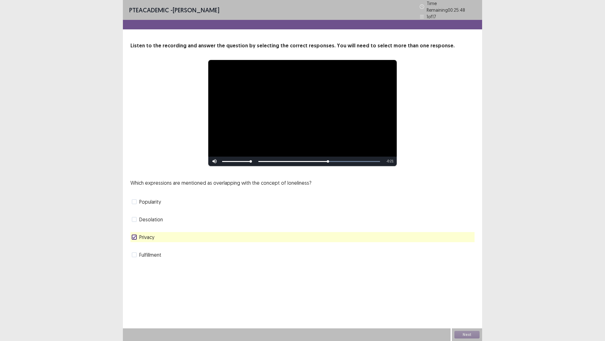
click at [137, 222] on span at bounding box center [134, 219] width 5 height 5
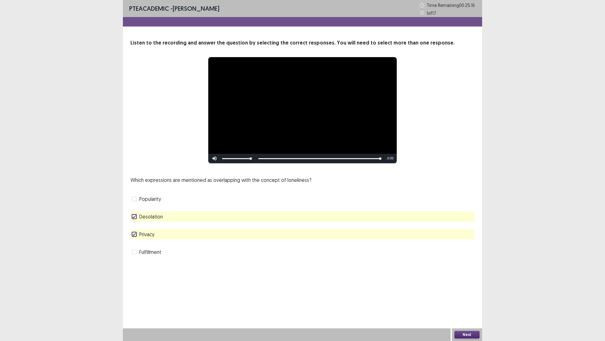
click at [142, 238] on label "Privacy" at bounding box center [143, 234] width 23 height 8
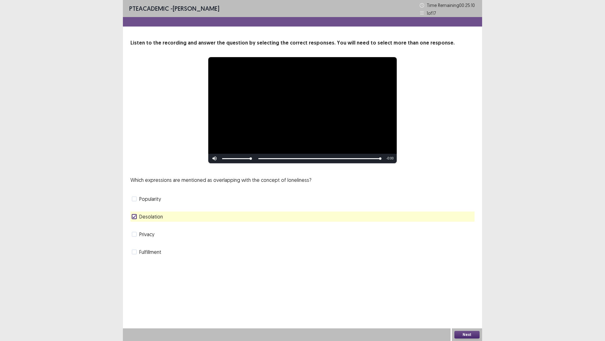
click at [461, 298] on div "Next" at bounding box center [467, 334] width 30 height 13
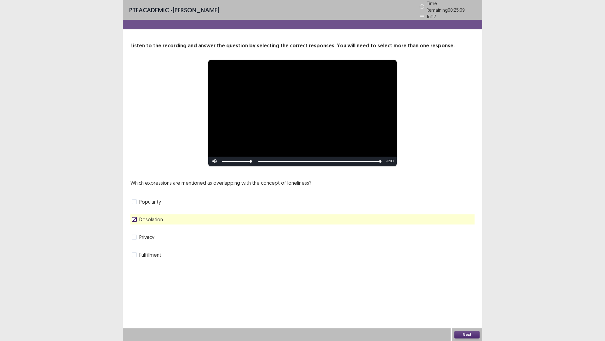
click at [462, 298] on button "Next" at bounding box center [467, 334] width 25 height 8
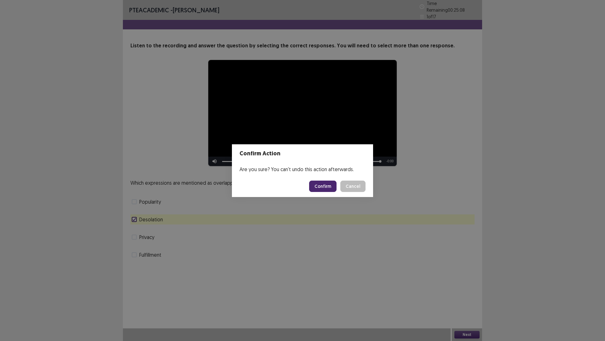
click at [331, 191] on button "Confirm" at bounding box center [322, 185] width 27 height 11
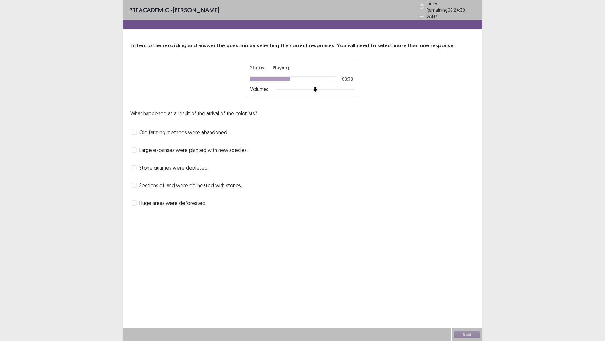
click at [137, 205] on span at bounding box center [134, 202] width 5 height 5
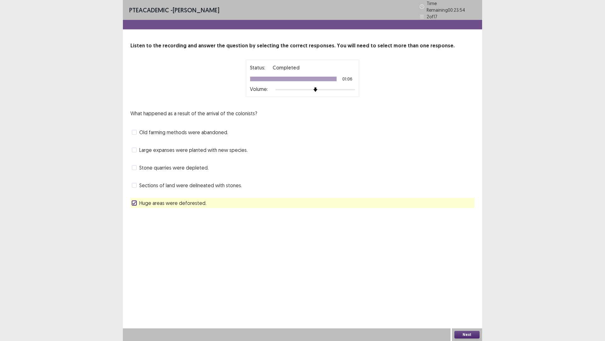
click at [143, 136] on label "Old farming methods were abandoned." at bounding box center [180, 132] width 96 height 8
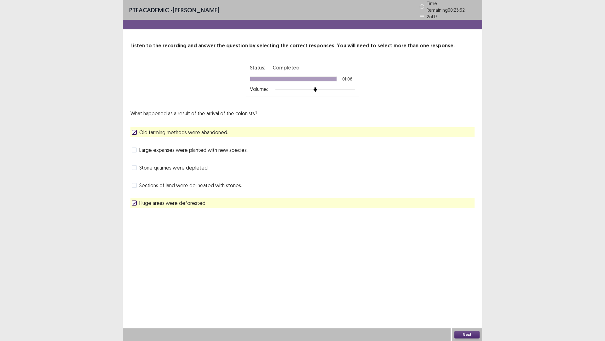
click at [462, 298] on button "Next" at bounding box center [467, 334] width 25 height 8
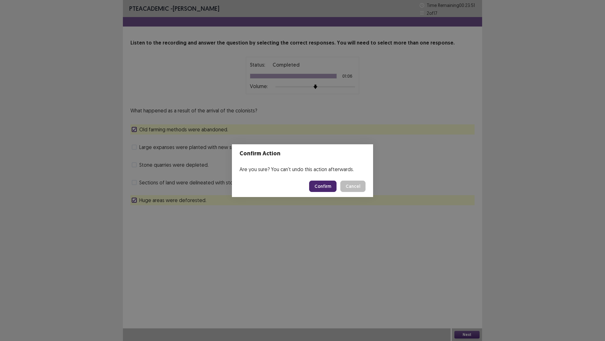
click at [332, 185] on button "Confirm" at bounding box center [322, 185] width 27 height 11
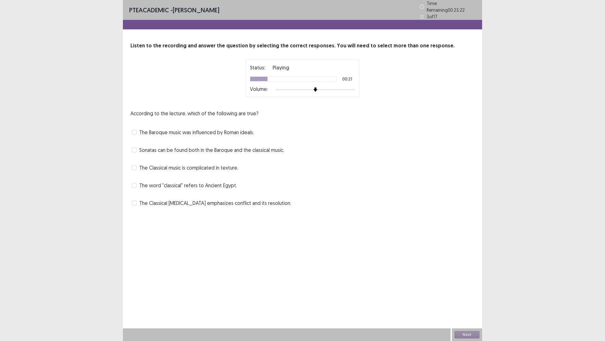
click at [144, 189] on span "The word "classical" refers to Ancient Egypt." at bounding box center [188, 185] width 98 height 8
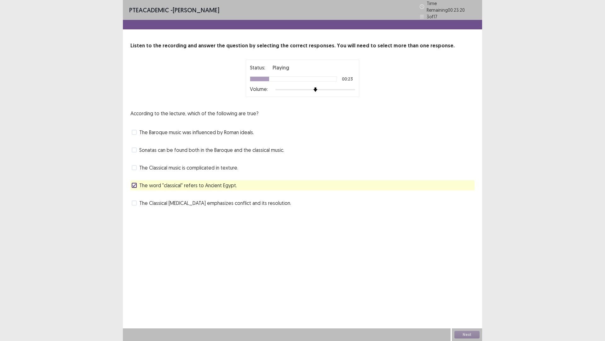
click at [142, 189] on label "The word "classical" refers to Ancient Egypt." at bounding box center [184, 185] width 105 height 8
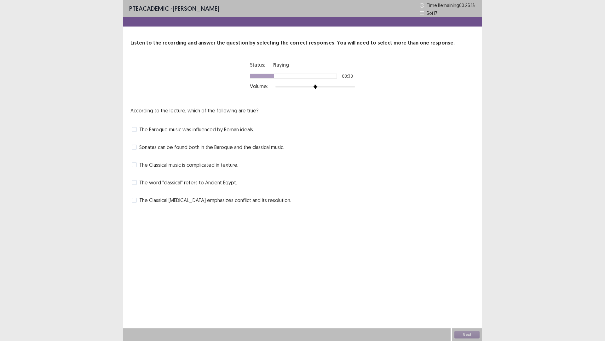
click at [137, 132] on span at bounding box center [134, 129] width 5 height 5
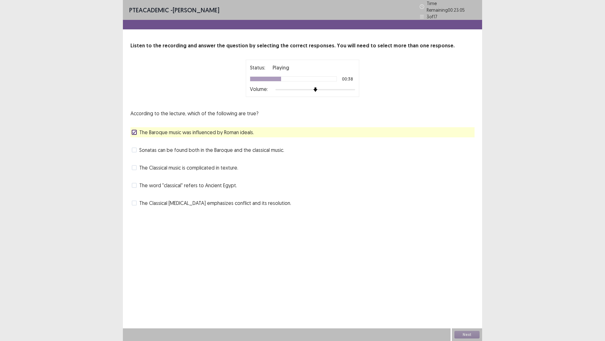
click at [141, 207] on label "The Classical [MEDICAL_DATA] emphasizes conflict and its resolution." at bounding box center [212, 203] width 160 height 8
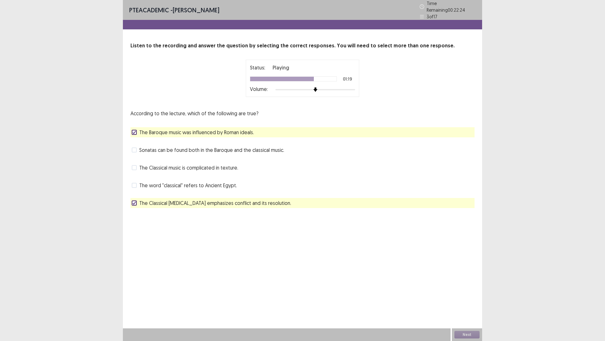
click at [137, 152] on span at bounding box center [134, 149] width 5 height 5
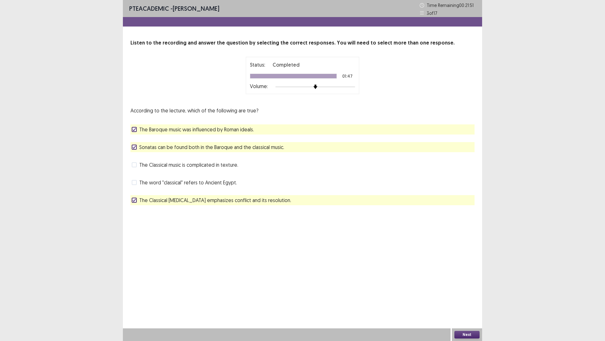
click at [469, 298] on button "Next" at bounding box center [467, 334] width 25 height 8
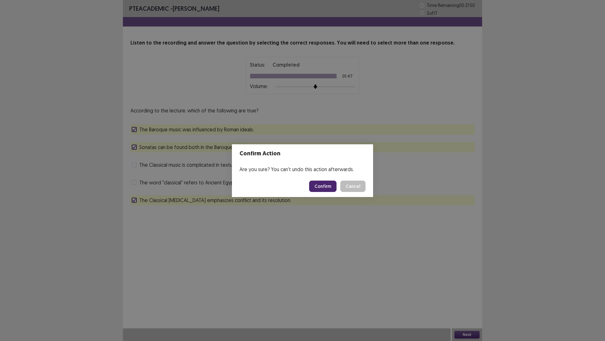
click at [331, 187] on button "Confirm" at bounding box center [322, 185] width 27 height 11
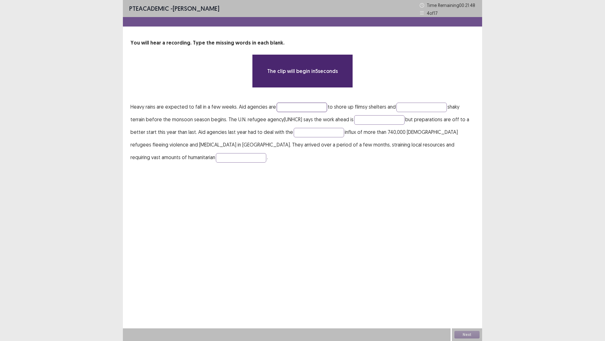
click at [327, 112] on input "text" at bounding box center [302, 106] width 50 height 9
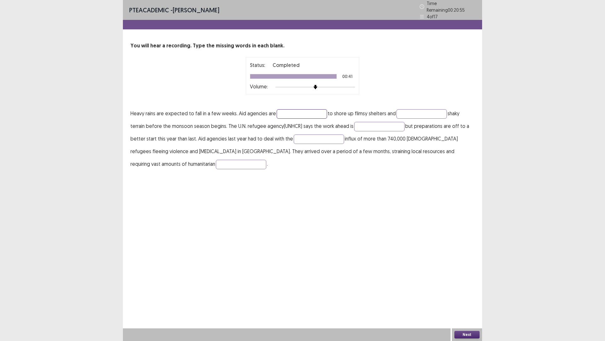
click at [327, 119] on input "text" at bounding box center [302, 113] width 50 height 9
click at [323, 119] on input "******" at bounding box center [302, 113] width 50 height 9
type input "******"
click at [397, 119] on input "text" at bounding box center [422, 113] width 50 height 9
type input "**********"
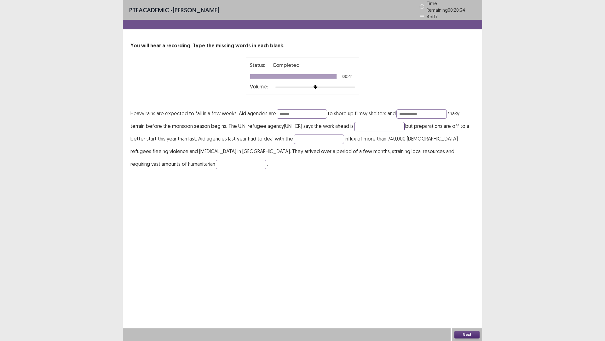
click at [354, 131] on input "text" at bounding box center [379, 126] width 50 height 9
type input "**********"
click at [294, 144] on input "text" at bounding box center [319, 138] width 50 height 9
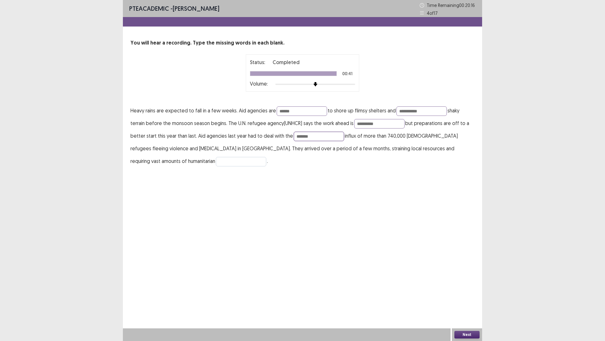
type input "*******"
click at [216, 166] on input "text" at bounding box center [241, 161] width 50 height 9
type input "**********"
click at [470, 298] on button "Next" at bounding box center [467, 334] width 25 height 8
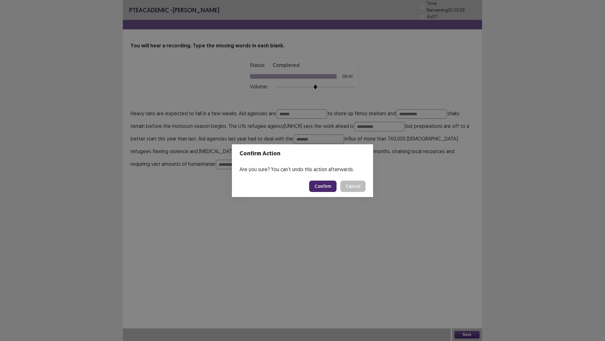
click at [333, 185] on button "Confirm" at bounding box center [322, 185] width 27 height 11
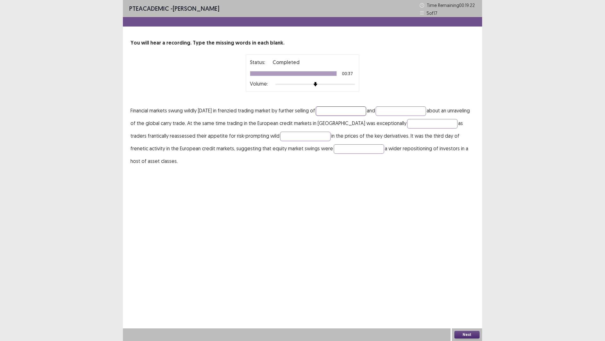
click at [366, 116] on input "text" at bounding box center [341, 110] width 50 height 9
type input "******"
click at [376, 116] on input "text" at bounding box center [401, 110] width 50 height 9
type input "****"
click at [407, 128] on input "text" at bounding box center [432, 123] width 50 height 9
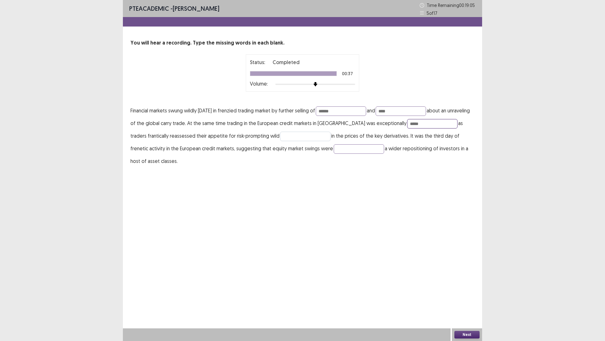
type input "*****"
click at [280, 141] on input "text" at bounding box center [305, 135] width 50 height 9
type input "*****"
click at [334, 154] on input "text" at bounding box center [359, 148] width 50 height 9
type input "*********"
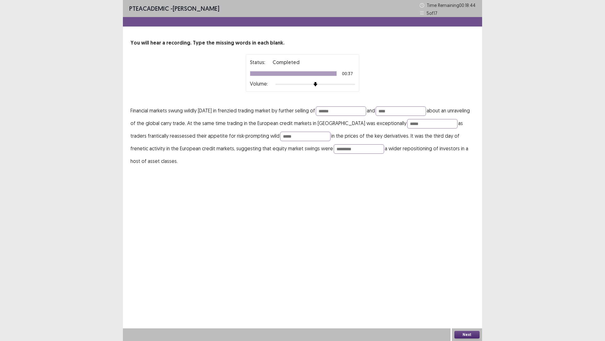
click at [464, 298] on button "Next" at bounding box center [467, 334] width 25 height 8
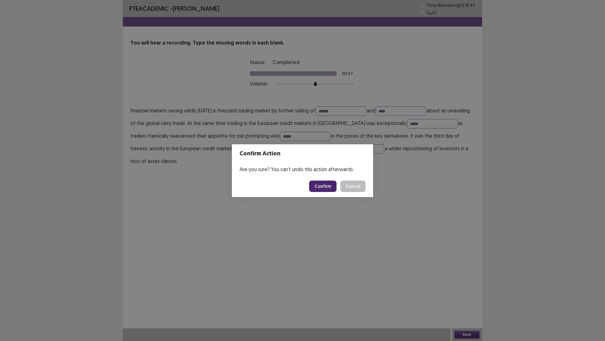
click at [330, 192] on button "Confirm" at bounding box center [322, 185] width 27 height 11
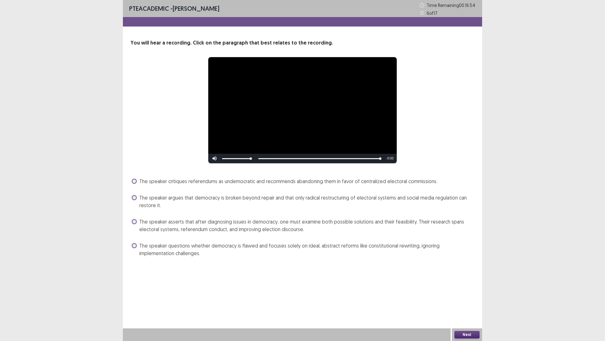
click at [142, 209] on label "The speaker argues that democracy is broken beyond repair and that only radical…" at bounding box center [303, 201] width 343 height 15
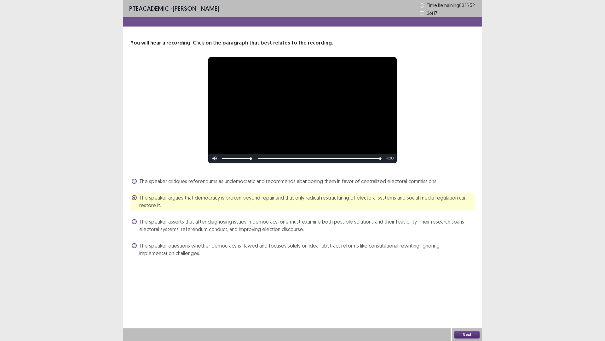
click at [467, 298] on button "Next" at bounding box center [467, 334] width 25 height 8
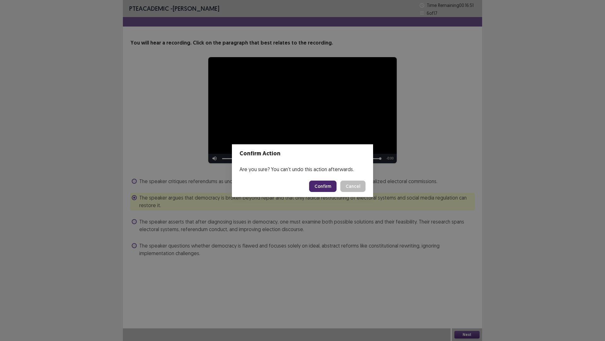
click at [325, 191] on button "Confirm" at bounding box center [322, 185] width 27 height 11
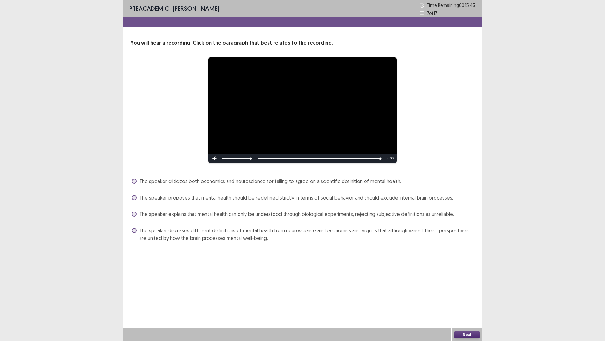
click at [136, 200] on span at bounding box center [134, 197] width 5 height 5
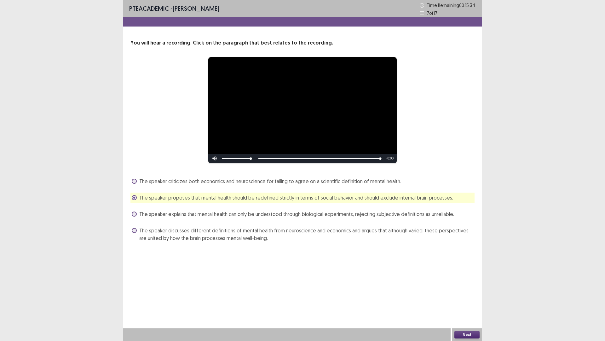
click at [137, 233] on span at bounding box center [134, 230] width 5 height 5
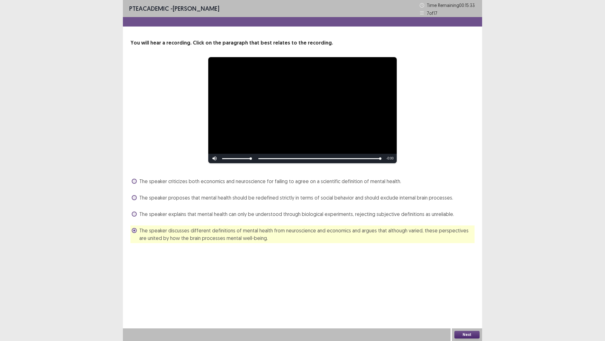
click at [469, 298] on button "Next" at bounding box center [467, 334] width 25 height 8
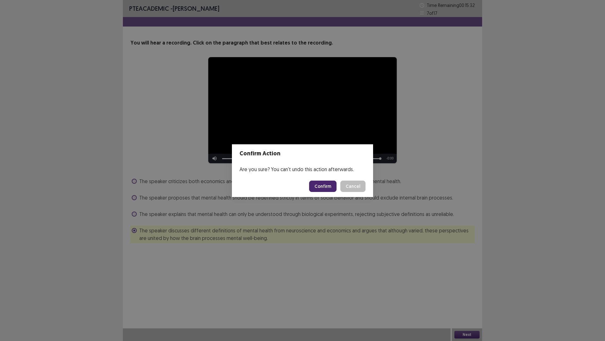
click at [326, 188] on button "Confirm" at bounding box center [322, 185] width 27 height 11
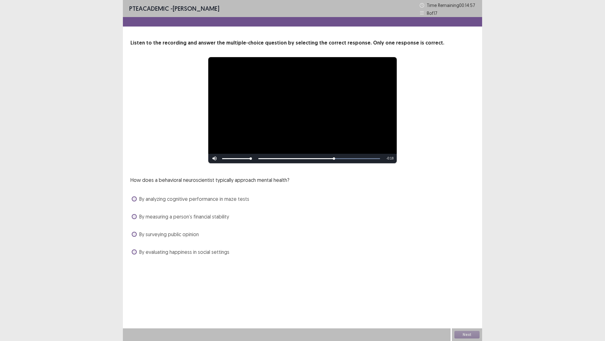
click at [137, 201] on span at bounding box center [134, 198] width 5 height 5
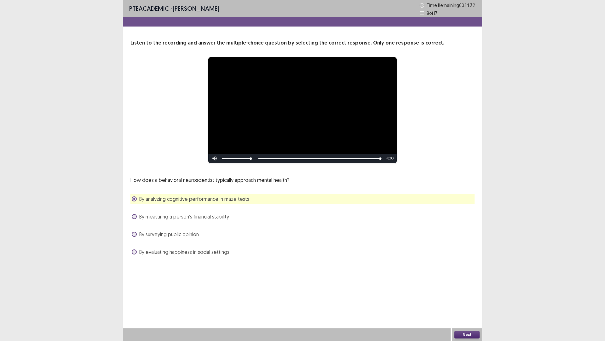
click at [467, 298] on button "Next" at bounding box center [467, 334] width 25 height 8
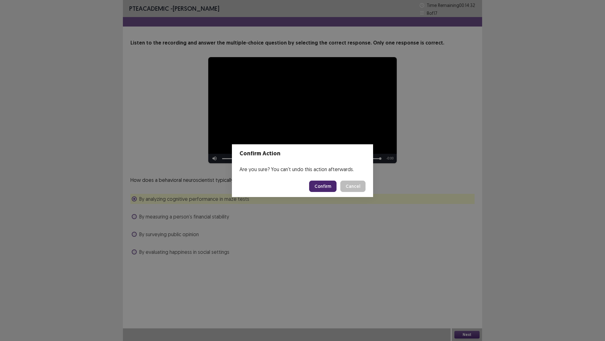
click at [326, 191] on button "Confirm" at bounding box center [322, 185] width 27 height 11
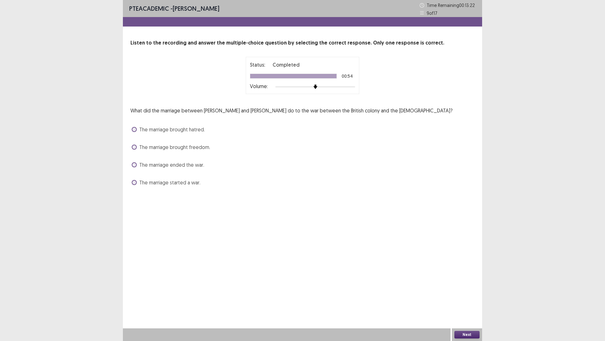
click at [137, 167] on span at bounding box center [134, 164] width 5 height 5
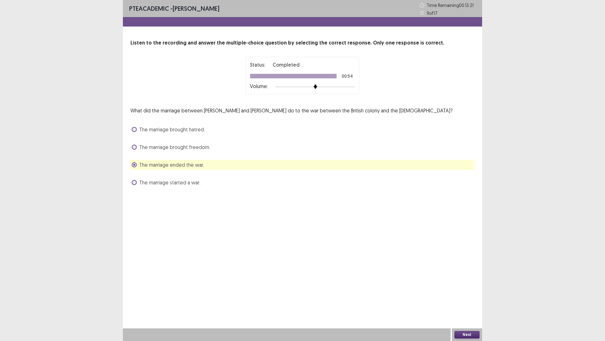
click at [464, 298] on button "Next" at bounding box center [467, 334] width 25 height 8
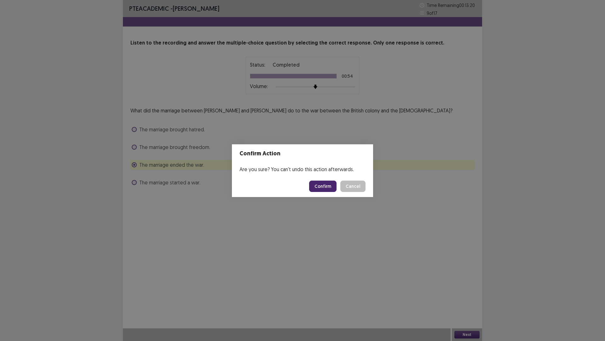
click at [316, 189] on button "Confirm" at bounding box center [322, 185] width 27 height 11
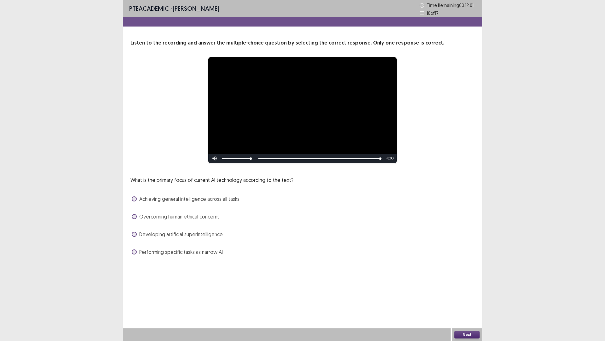
click at [137, 236] on span at bounding box center [134, 233] width 5 height 5
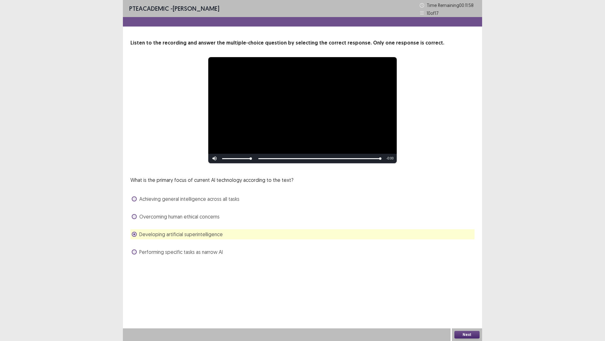
click at [466, 298] on button "Next" at bounding box center [467, 334] width 25 height 8
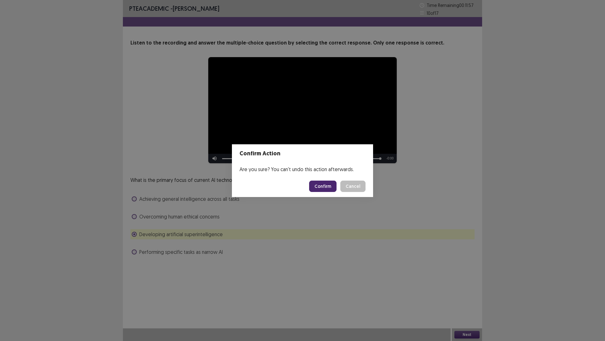
click at [326, 192] on button "Confirm" at bounding box center [322, 185] width 27 height 11
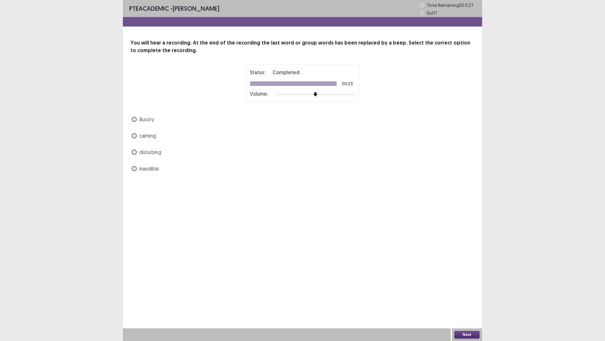
click at [136, 122] on span at bounding box center [134, 119] width 5 height 5
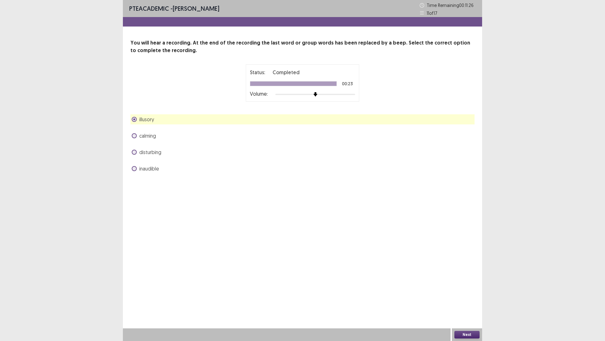
click at [467, 298] on button "Next" at bounding box center [467, 334] width 25 height 8
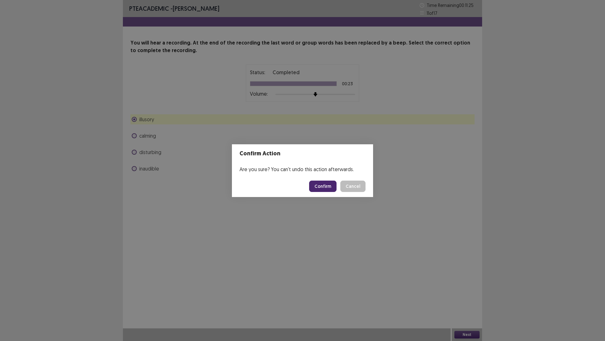
click at [324, 186] on button "Confirm" at bounding box center [322, 185] width 27 height 11
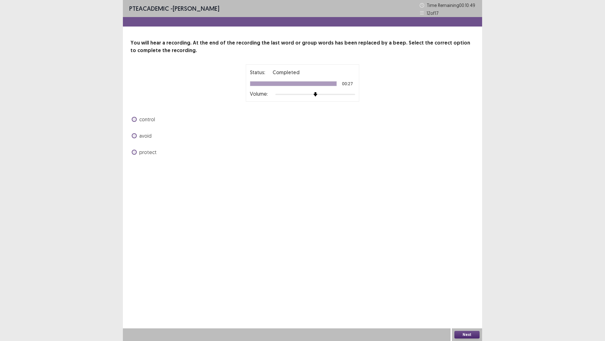
click at [139, 123] on label "control" at bounding box center [143, 119] width 23 height 8
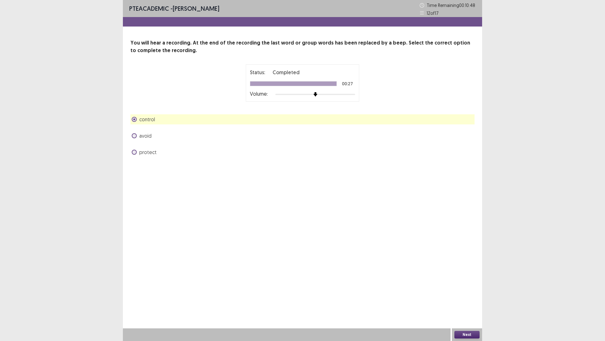
click at [473, 298] on button "Next" at bounding box center [467, 334] width 25 height 8
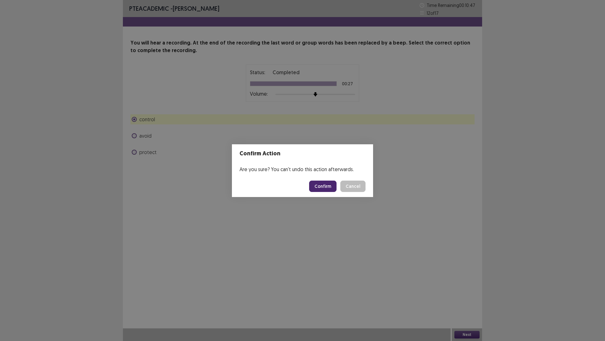
click at [328, 190] on button "Confirm" at bounding box center [322, 185] width 27 height 11
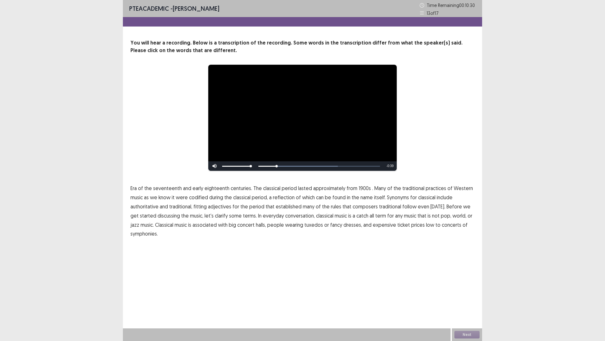
click at [371, 192] on span "1900s" at bounding box center [365, 188] width 12 height 8
click at [379, 210] on span "traditional" at bounding box center [390, 206] width 22 height 8
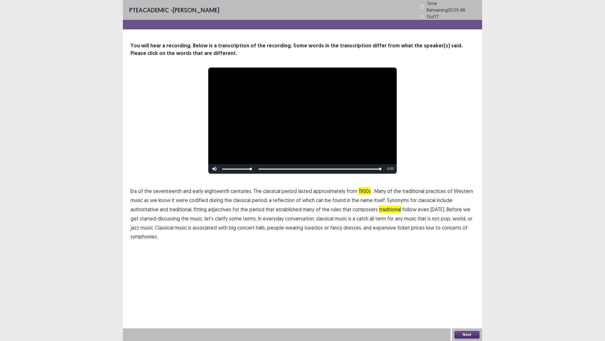
click at [426, 231] on span "low" at bounding box center [430, 228] width 8 height 8
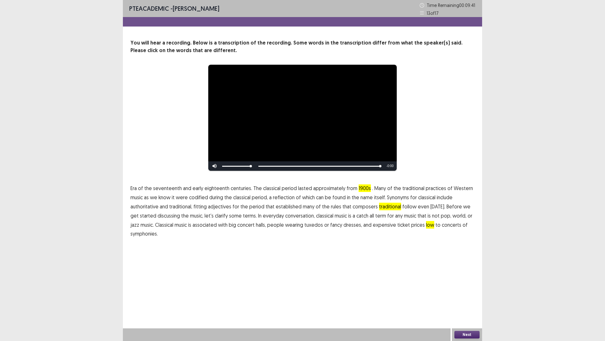
click at [137, 192] on span "Era" at bounding box center [134, 188] width 6 height 8
click at [463, 298] on button "Next" at bounding box center [467, 334] width 25 height 8
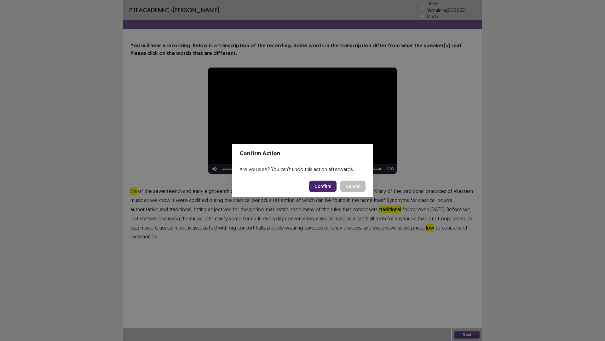
click at [322, 187] on button "Confirm" at bounding box center [322, 185] width 27 height 11
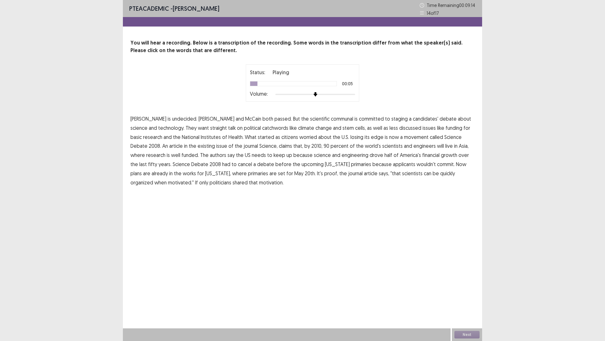
click at [347, 122] on span "communal" at bounding box center [342, 119] width 22 height 8
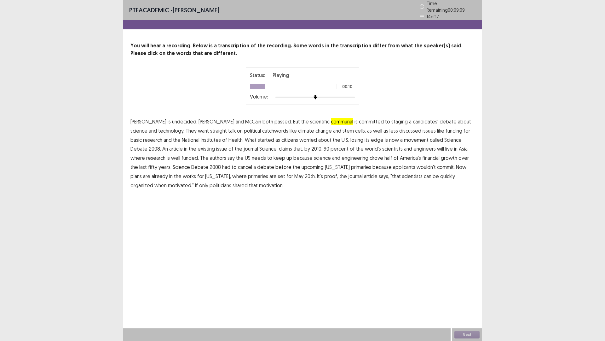
click at [289, 134] on span "catchwords" at bounding box center [275, 131] width 26 height 8
click at [440, 161] on span "financial" at bounding box center [431, 158] width 17 height 8
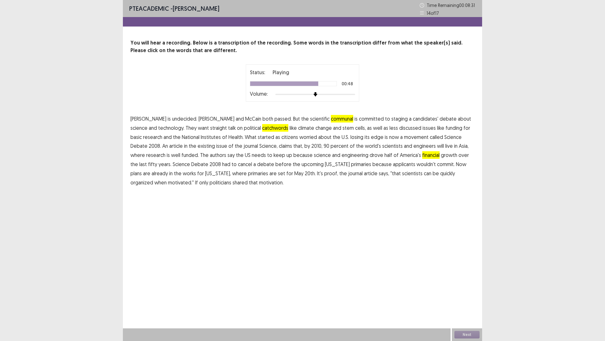
click at [393, 168] on span "applicants" at bounding box center [404, 164] width 22 height 8
click at [468, 298] on button "Next" at bounding box center [467, 334] width 25 height 8
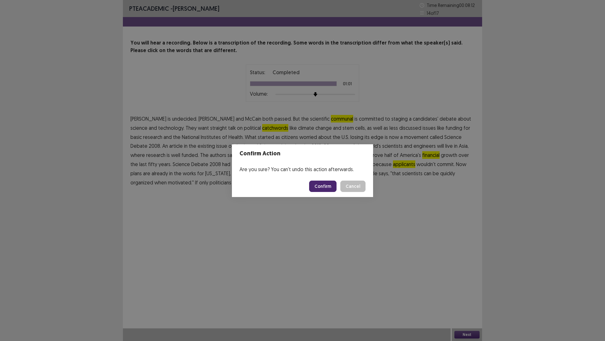
click at [327, 191] on button "Confirm" at bounding box center [322, 185] width 27 height 11
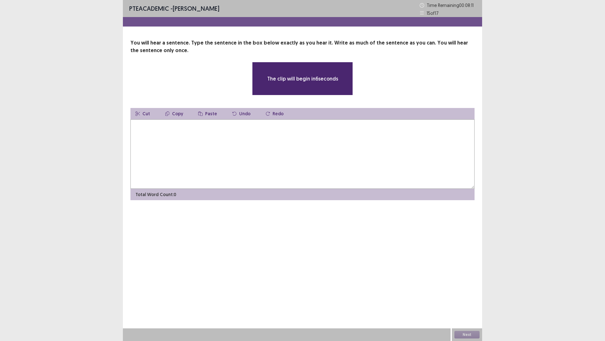
click at [190, 175] on textarea at bounding box center [303, 153] width 344 height 69
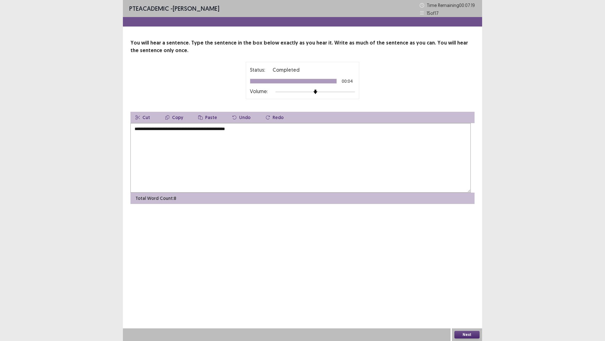
type textarea "**********"
click at [466, 298] on div "Next" at bounding box center [467, 334] width 30 height 13
click at [472, 298] on button "Next" at bounding box center [467, 334] width 25 height 8
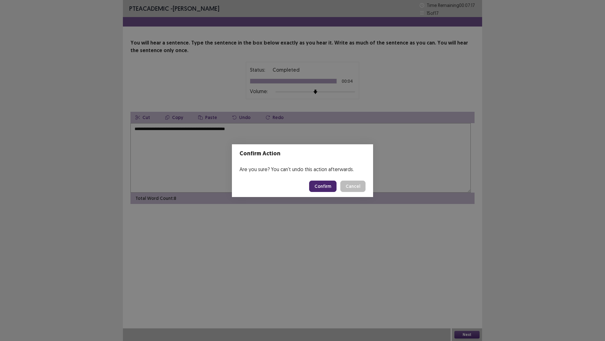
click at [332, 190] on button "Confirm" at bounding box center [322, 185] width 27 height 11
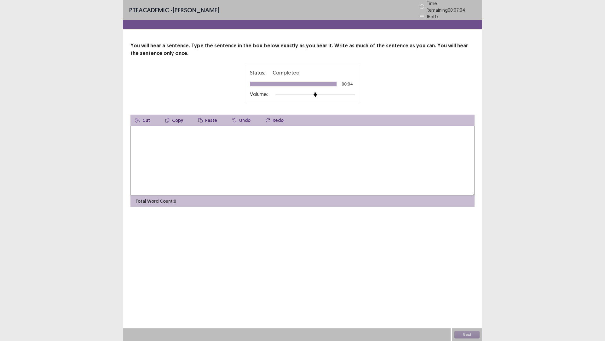
click at [172, 177] on textarea at bounding box center [303, 160] width 344 height 69
click at [139, 160] on textarea "**********" at bounding box center [301, 160] width 341 height 69
type textarea "**********"
click at [474, 298] on button "Next" at bounding box center [467, 334] width 25 height 8
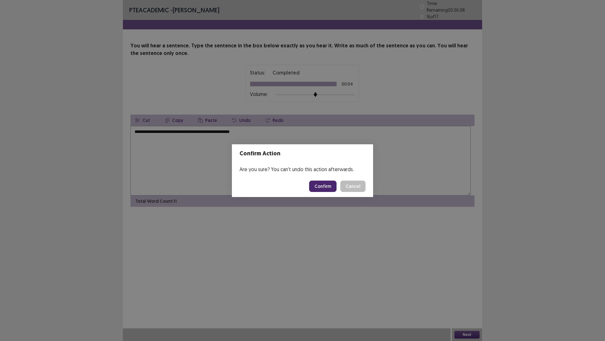
click at [329, 189] on button "Confirm" at bounding box center [322, 185] width 27 height 11
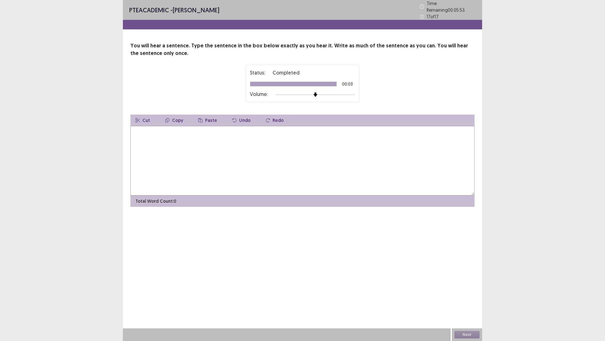
click at [154, 165] on textarea at bounding box center [303, 160] width 344 height 69
click at [202, 160] on textarea "**********" at bounding box center [301, 160] width 341 height 69
click at [235, 159] on textarea "**********" at bounding box center [301, 160] width 341 height 69
click at [233, 159] on textarea "**********" at bounding box center [301, 160] width 341 height 69
type textarea "**********"
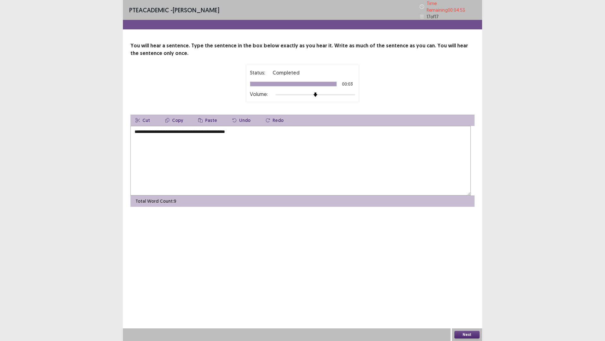
click at [471, 298] on button "Next" at bounding box center [467, 334] width 25 height 8
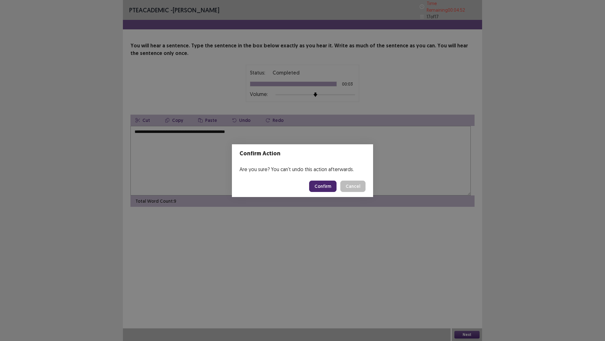
click at [335, 190] on button "Confirm" at bounding box center [322, 185] width 27 height 11
